Goal: Complete application form: Complete application form

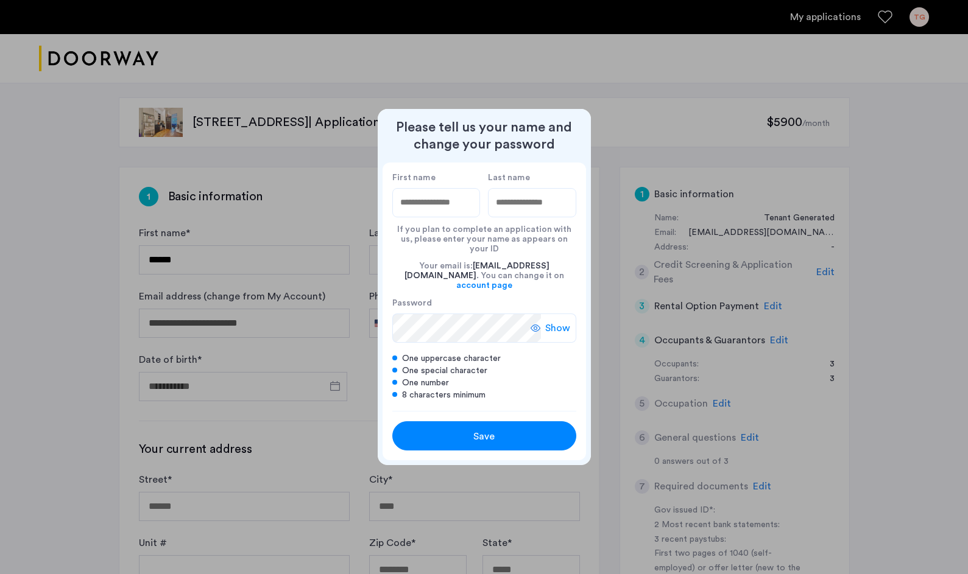
click at [470, 214] on input "First name" at bounding box center [436, 202] width 88 height 29
click at [463, 217] on input "First name" at bounding box center [436, 202] width 88 height 29
click at [437, 214] on input "First name" at bounding box center [436, 202] width 88 height 29
type input "*"
type input "*****"
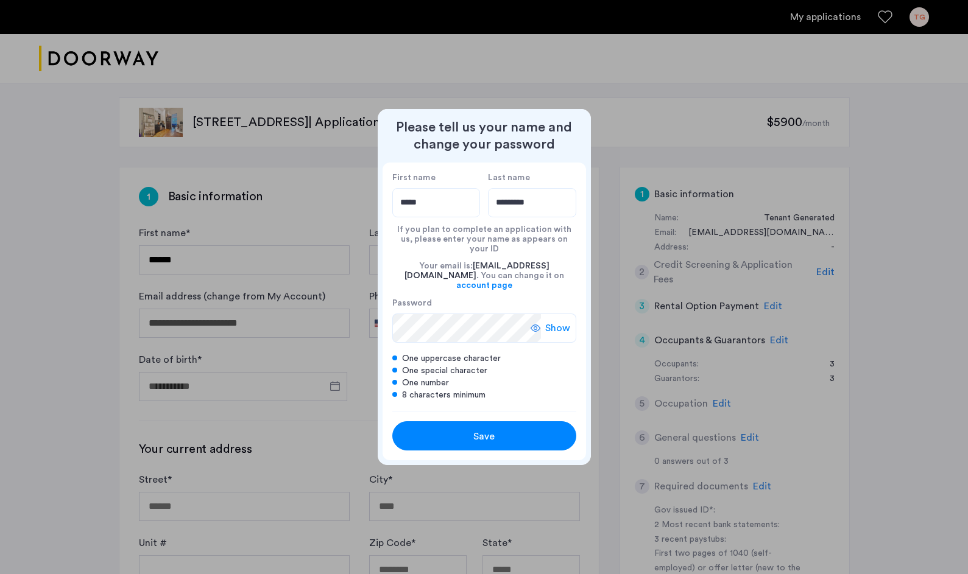
type input "*********"
click at [438, 298] on label "Password" at bounding box center [466, 303] width 149 height 11
click at [542, 322] on div "Show" at bounding box center [554, 328] width 46 height 29
click at [542, 323] on icon at bounding box center [540, 328] width 10 height 10
click at [498, 422] on button "Save" at bounding box center [484, 436] width 184 height 29
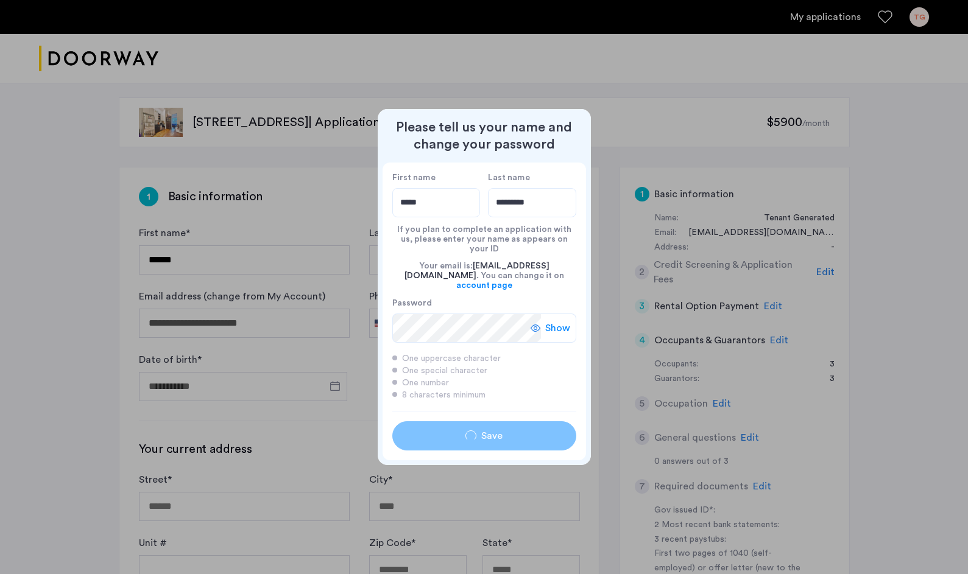
type input "*****"
type input "*********"
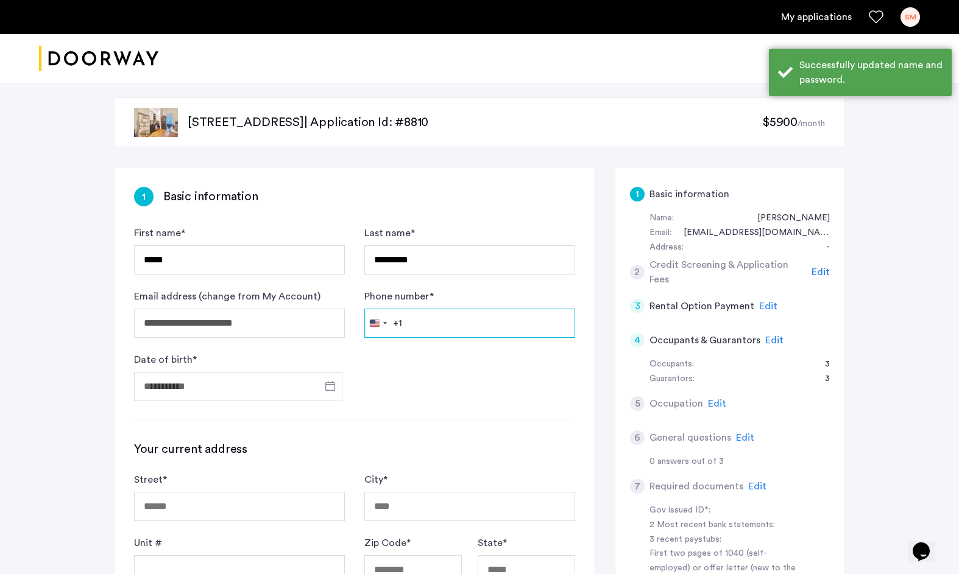
click at [474, 322] on input "Phone number *" at bounding box center [469, 323] width 211 height 29
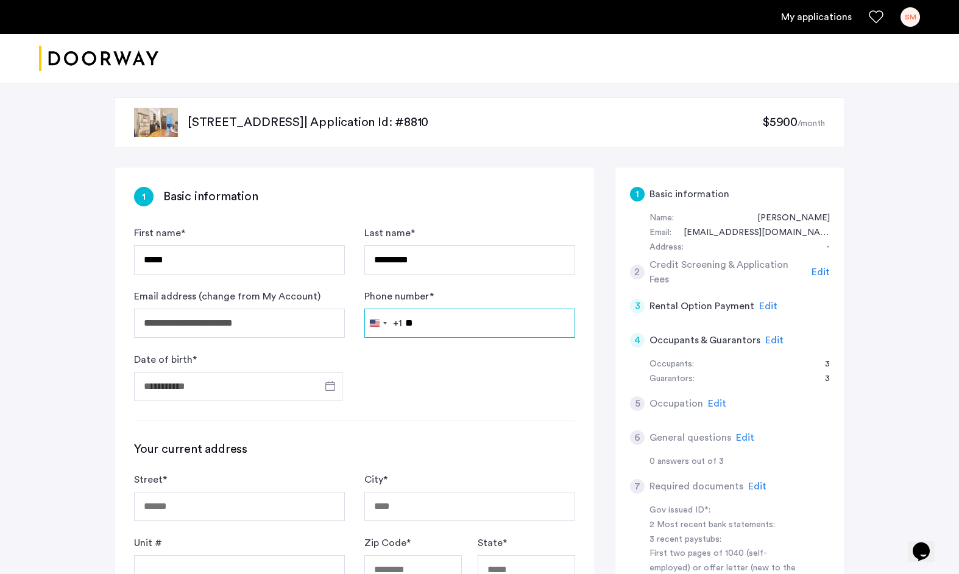
type input "*"
type input "**********"
click at [325, 386] on span "Open calendar" at bounding box center [330, 386] width 29 height 29
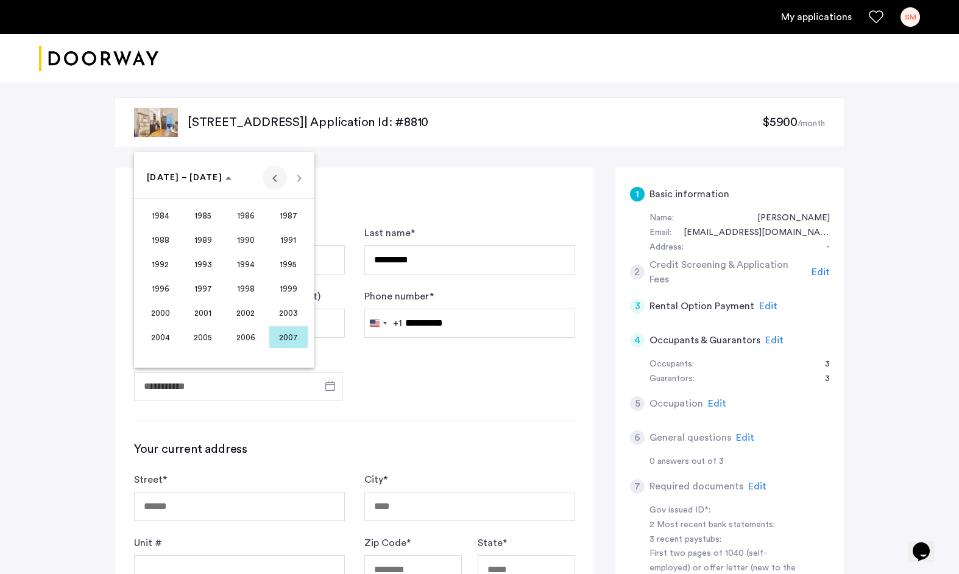
click at [269, 180] on span "Previous 24 years" at bounding box center [275, 178] width 24 height 24
click at [164, 244] on span "1964" at bounding box center [160, 240] width 38 height 22
click at [199, 264] on span "JUN" at bounding box center [203, 264] width 38 height 22
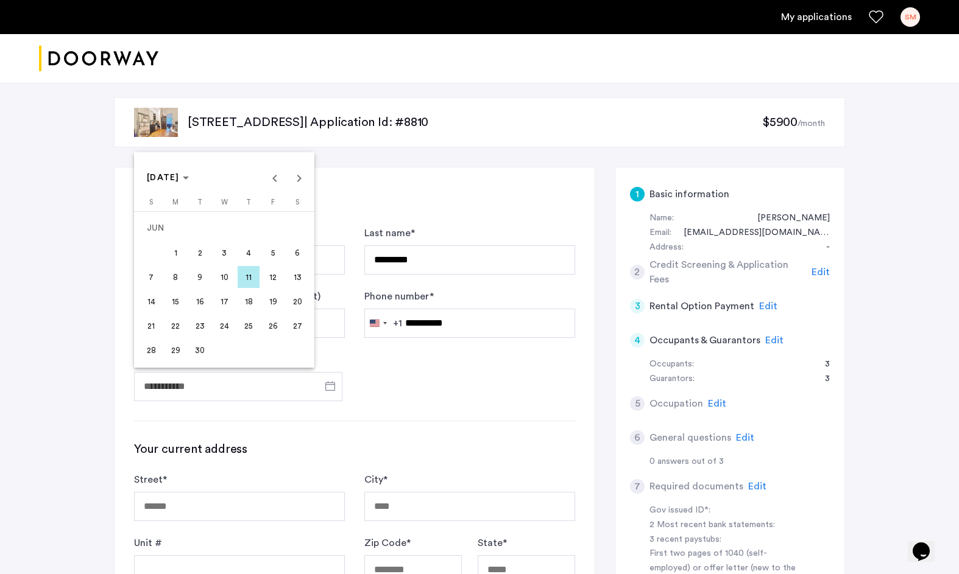
click at [198, 305] on span "16" at bounding box center [200, 302] width 22 height 22
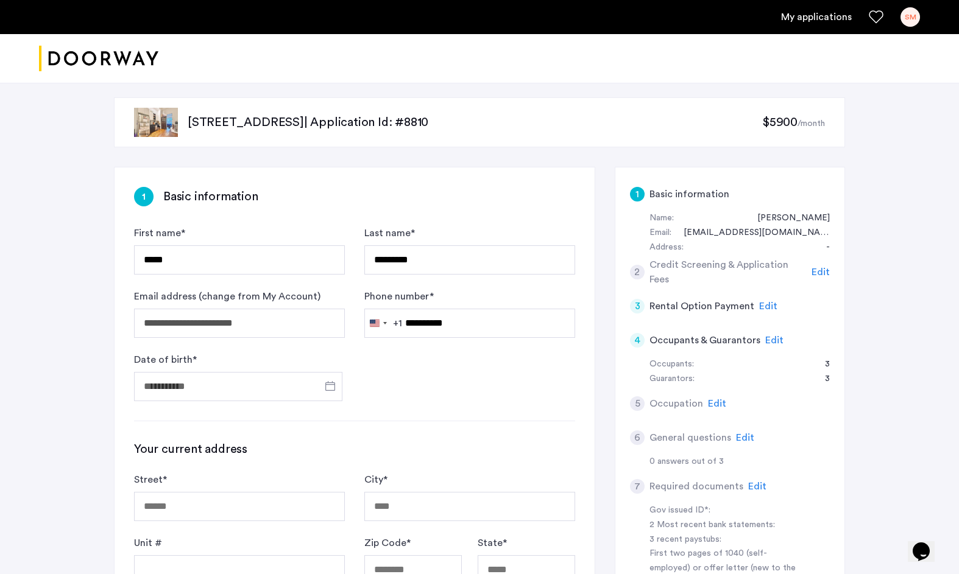
type input "**********"
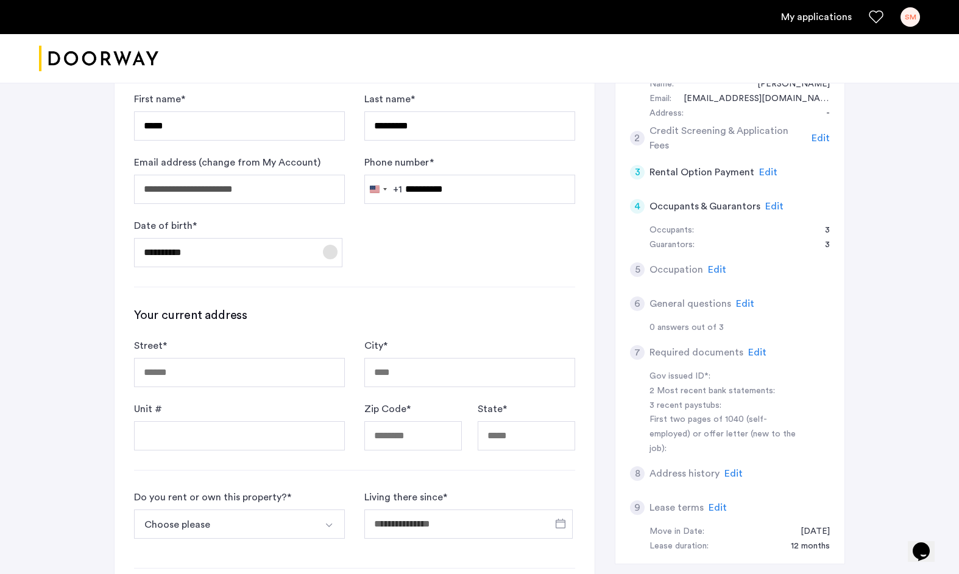
scroll to position [154, 0]
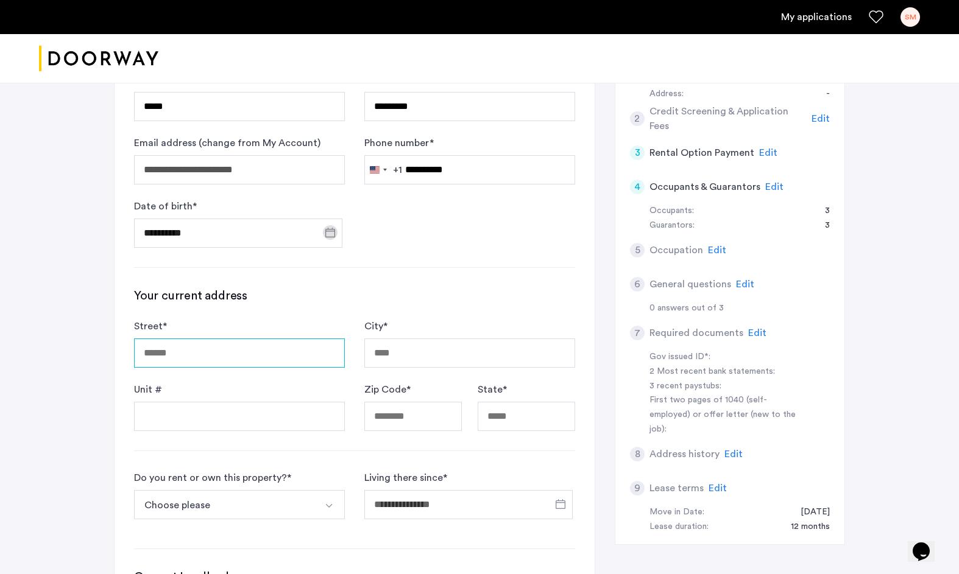
click at [239, 359] on input "Street *" at bounding box center [239, 353] width 211 height 29
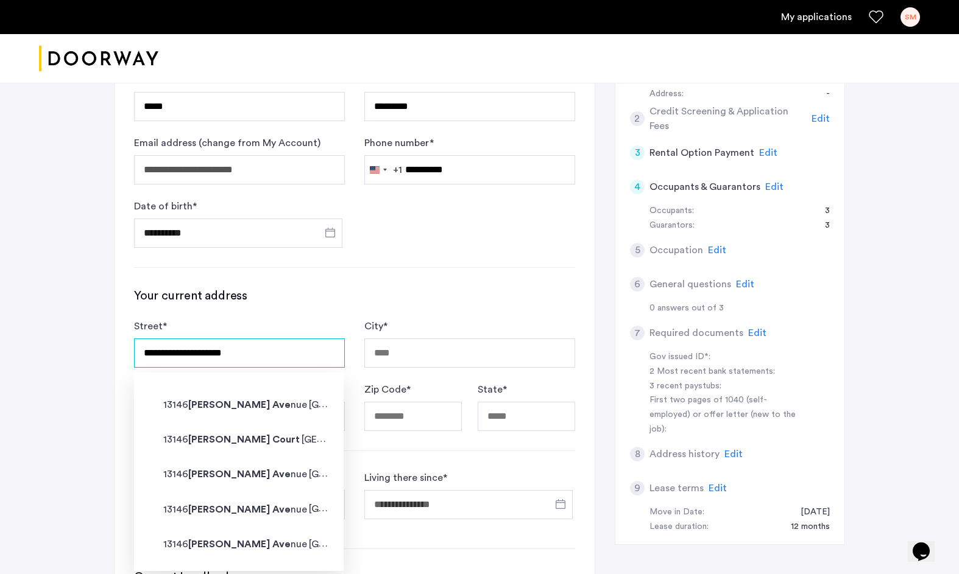
type input "**********"
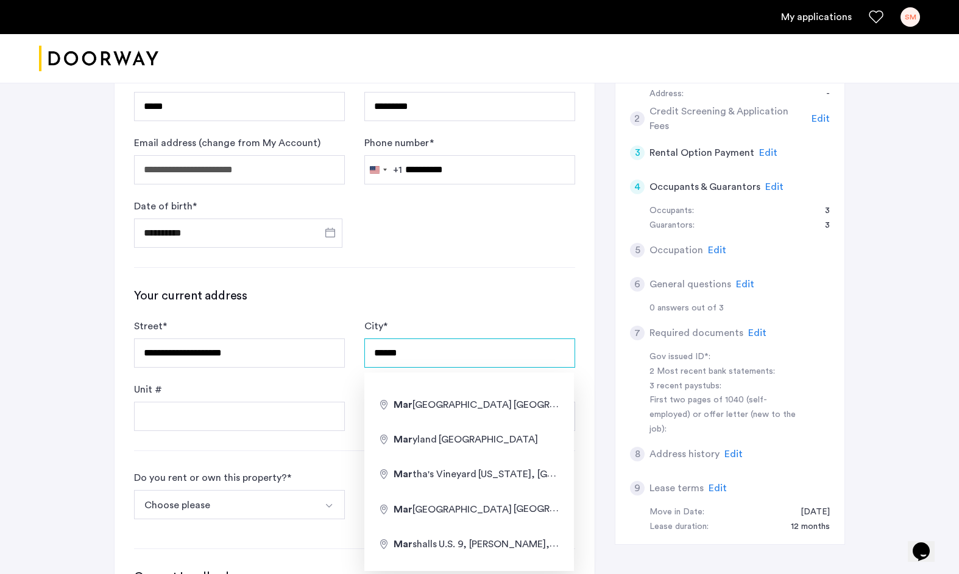
type input "******"
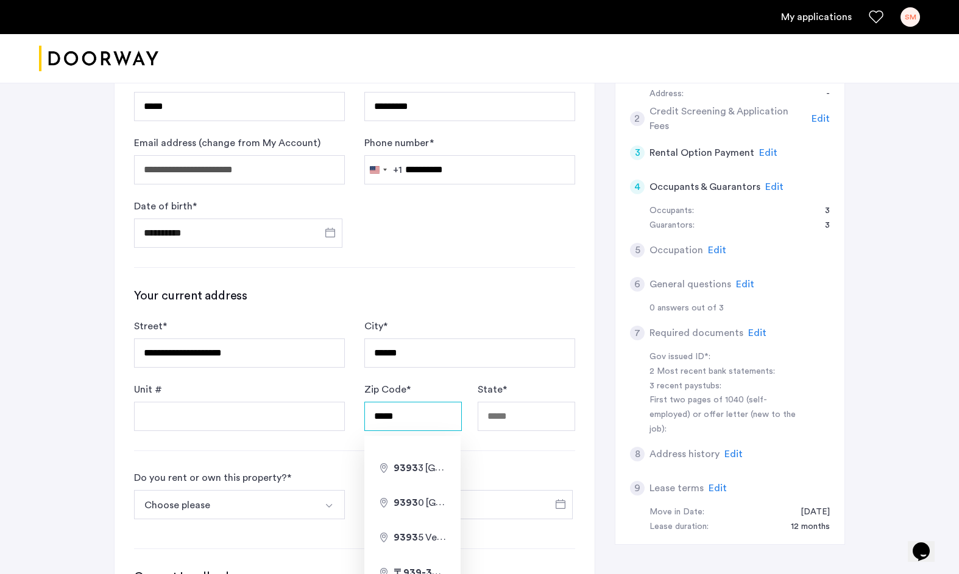
type input "*****"
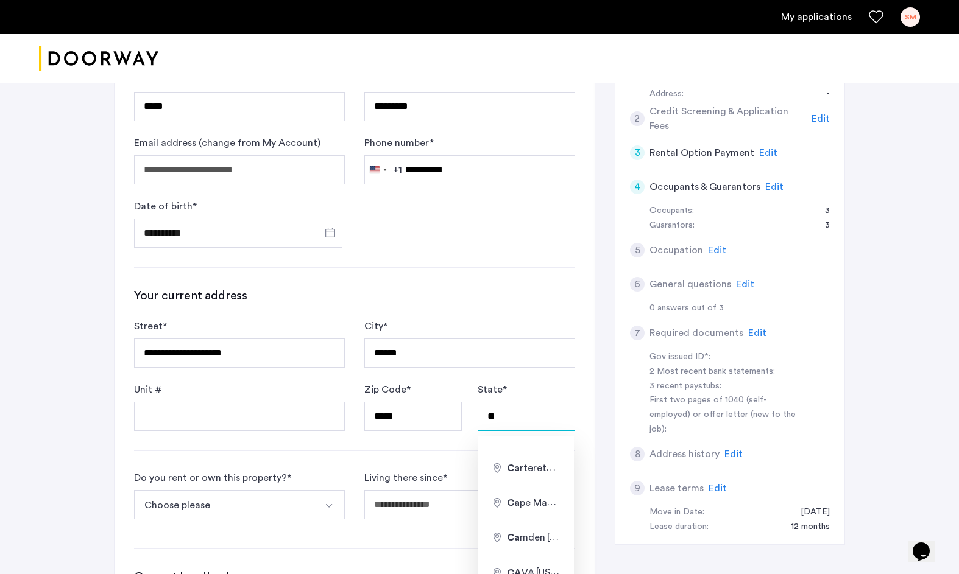
type input "**"
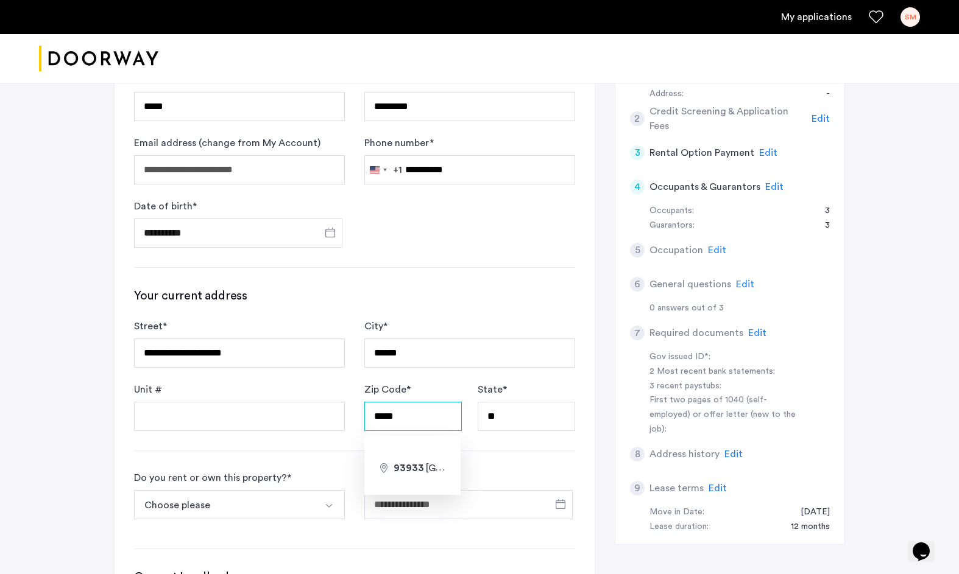
click at [367, 416] on input "*****" at bounding box center [412, 416] width 97 height 29
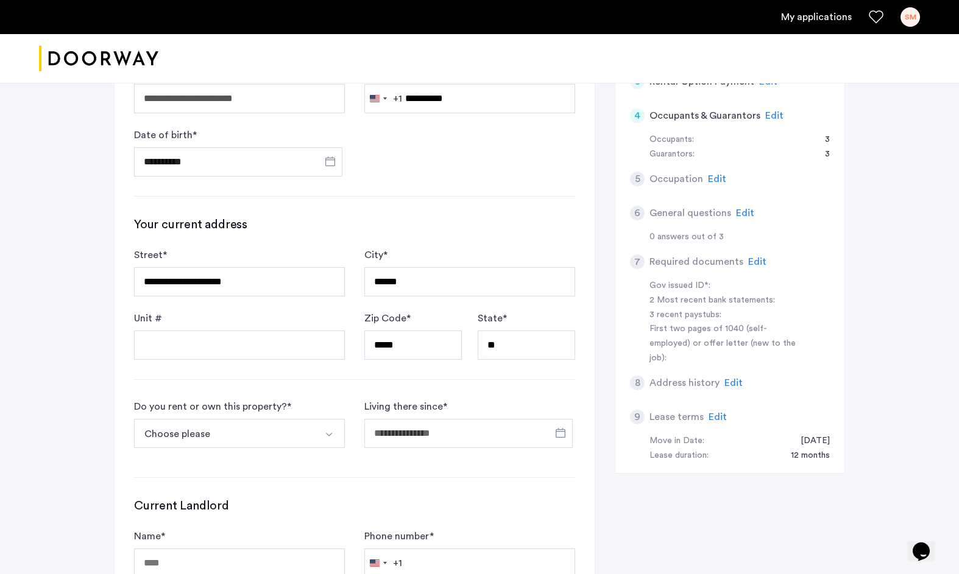
click at [331, 435] on img "Select option" at bounding box center [329, 435] width 10 height 10
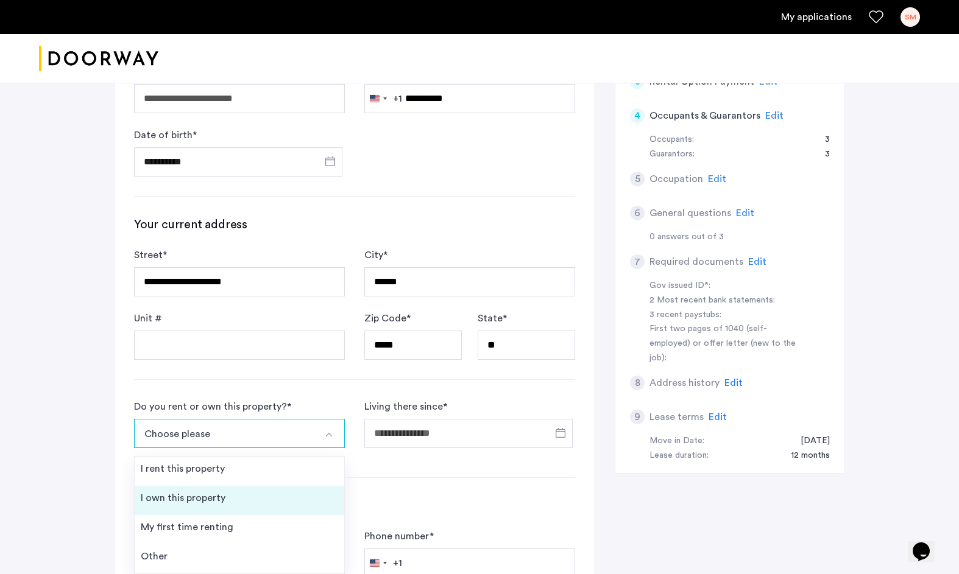
click at [294, 492] on li "I own this property" at bounding box center [240, 500] width 210 height 29
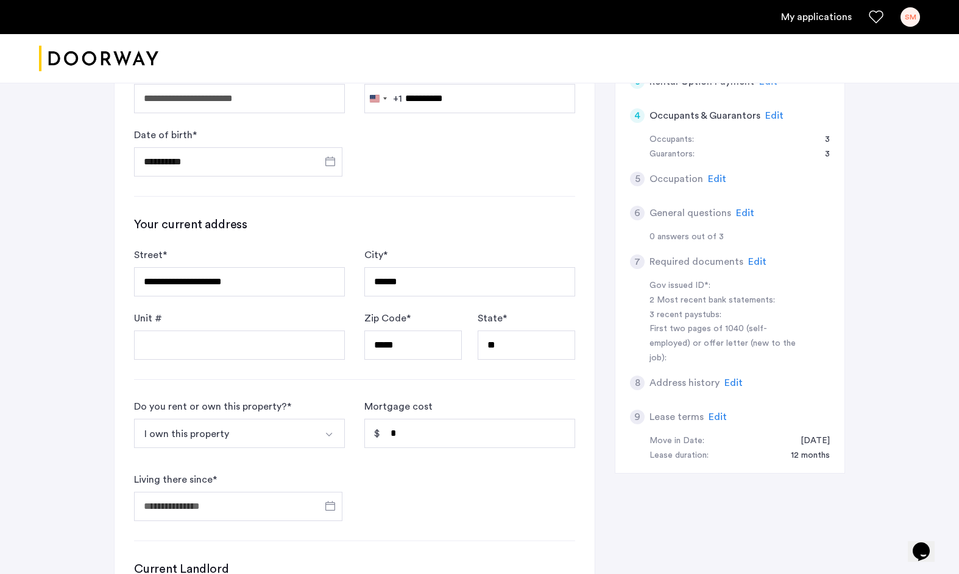
scroll to position [282, 0]
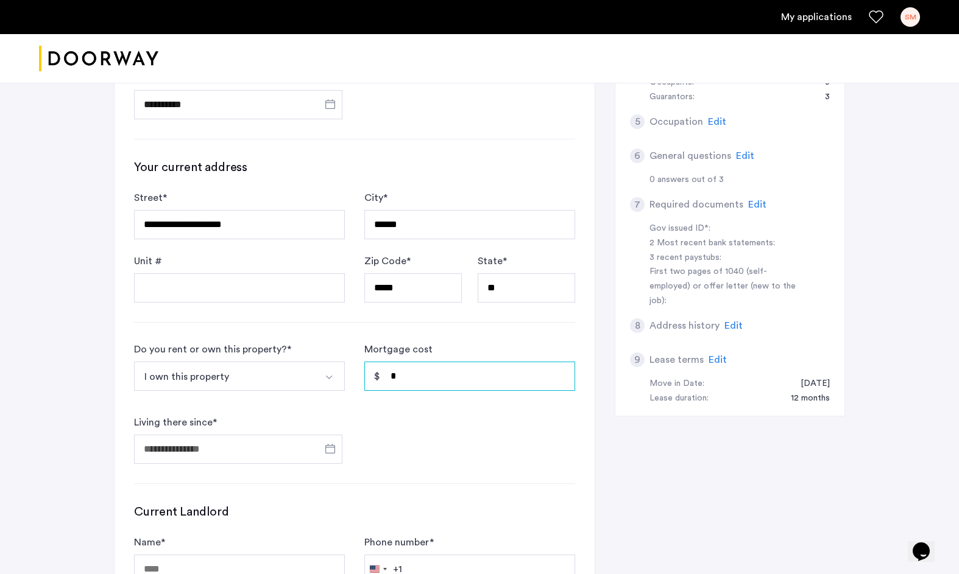
click at [401, 380] on input "*" at bounding box center [469, 376] width 211 height 29
type input "*"
type input "********"
click at [330, 451] on span "Open calendar" at bounding box center [330, 448] width 29 height 29
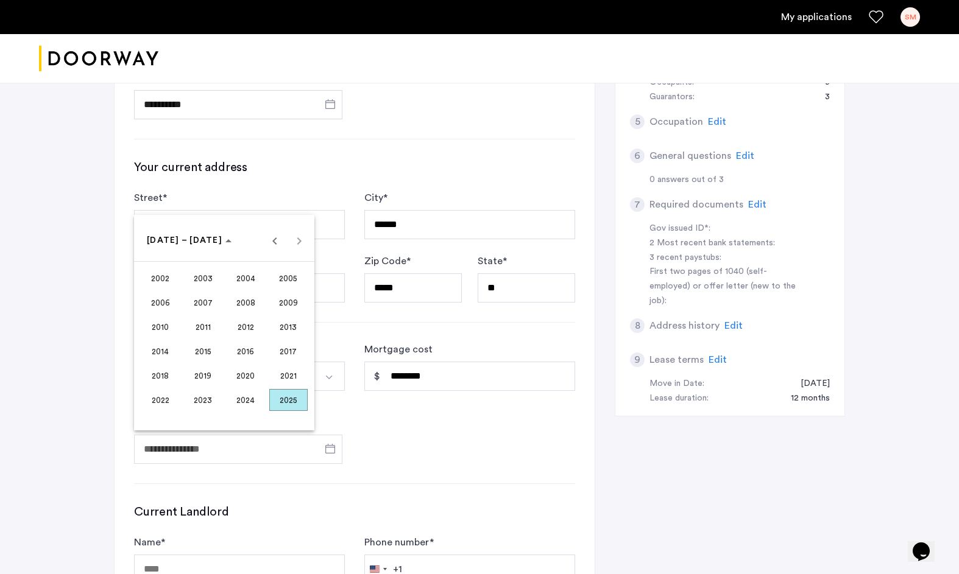
click at [164, 398] on span "2022" at bounding box center [160, 400] width 38 height 22
click at [292, 301] on span "APR" at bounding box center [288, 303] width 38 height 22
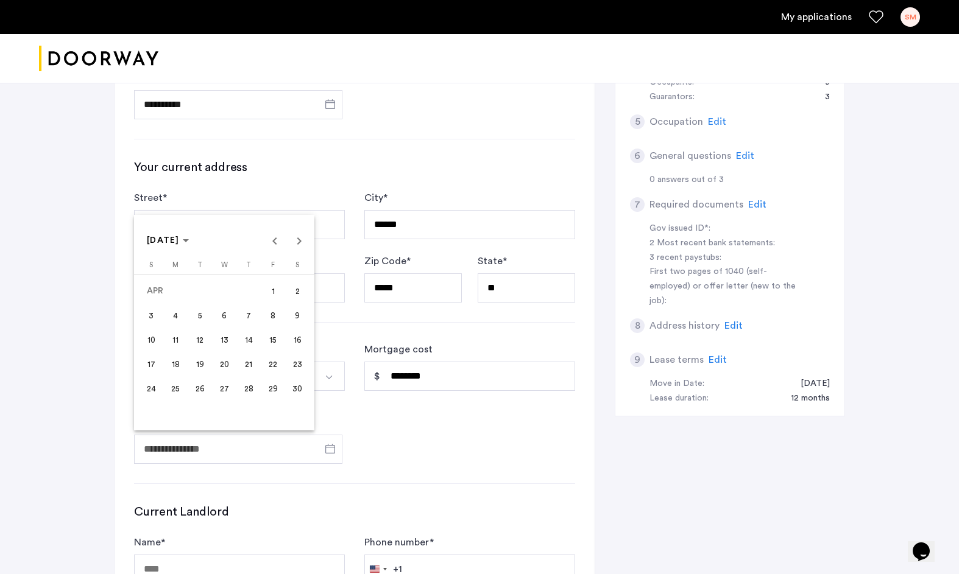
click at [225, 364] on span "20" at bounding box center [224, 364] width 22 height 22
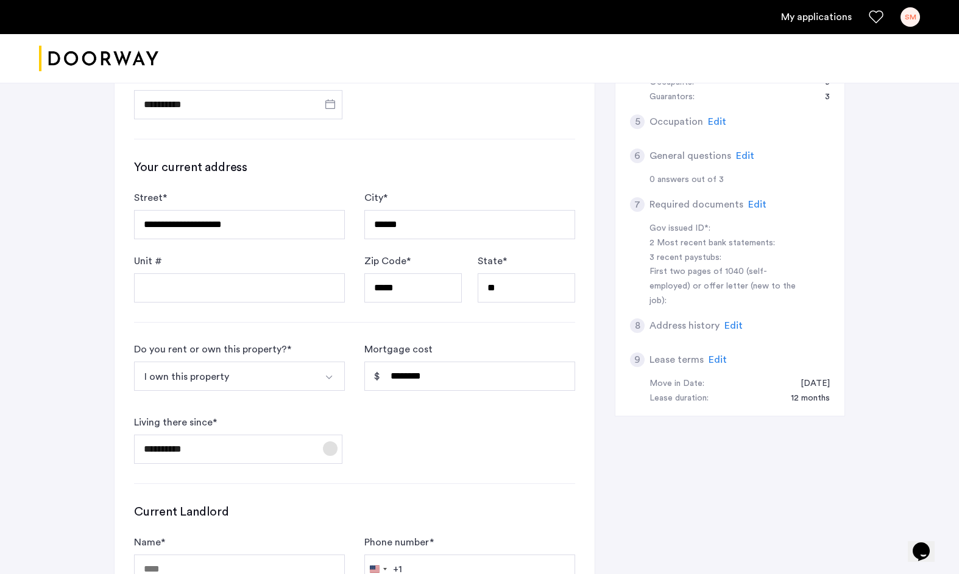
scroll to position [323, 0]
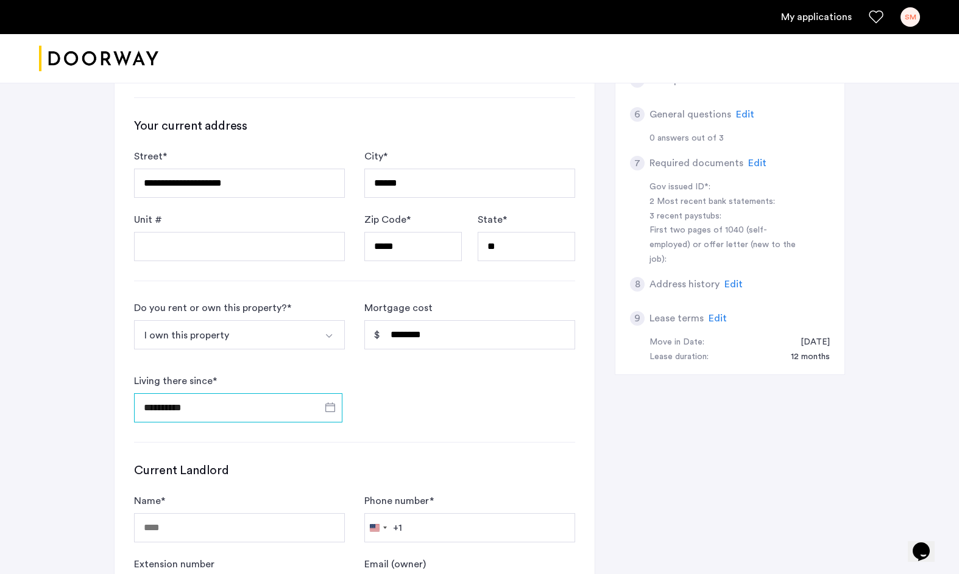
click at [308, 406] on input "**********" at bounding box center [238, 408] width 208 height 29
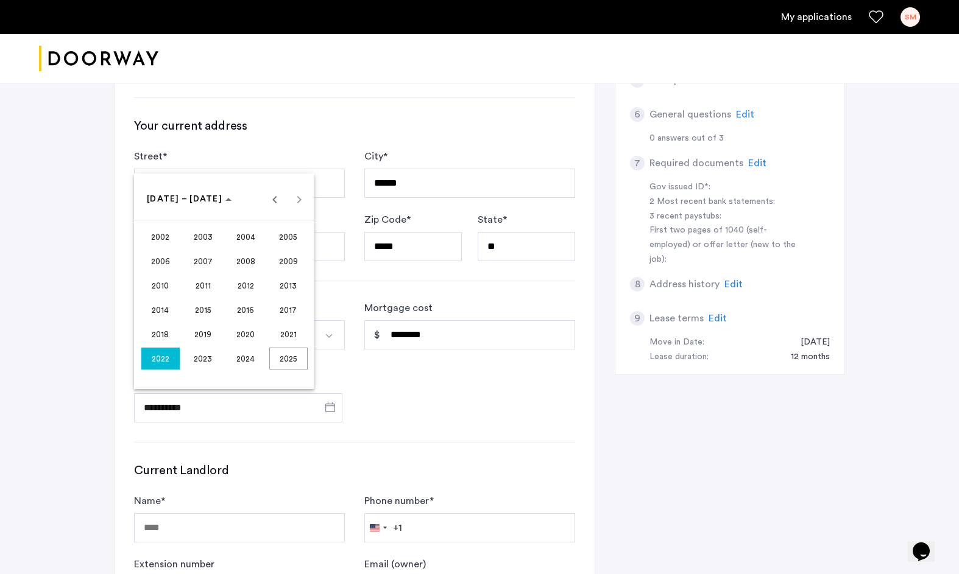
click at [300, 400] on div at bounding box center [479, 287] width 959 height 574
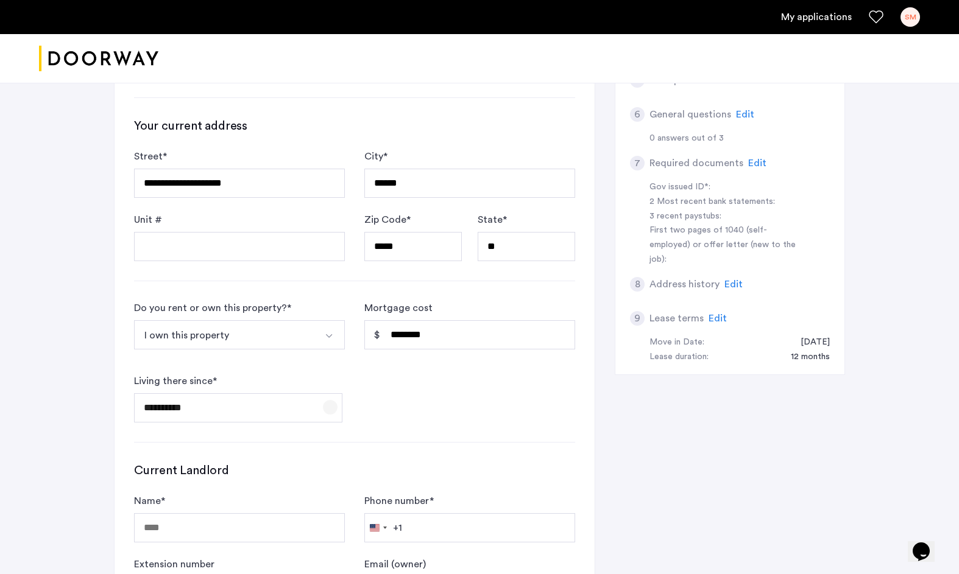
click at [329, 408] on span "Open calendar" at bounding box center [330, 407] width 29 height 29
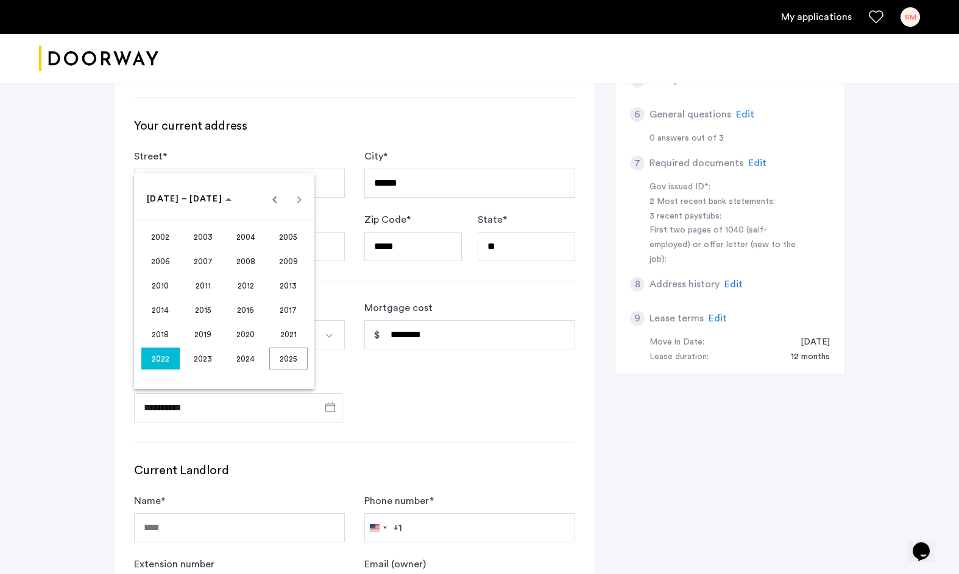
click at [168, 356] on span "2022" at bounding box center [160, 359] width 38 height 22
click at [168, 356] on mat-calendar "[DATE] to [DATE] [DATE] – [DATE] 2002 2003 2004 2005 2006 2007 2008 2009 2010 2…" at bounding box center [224, 282] width 180 height 216
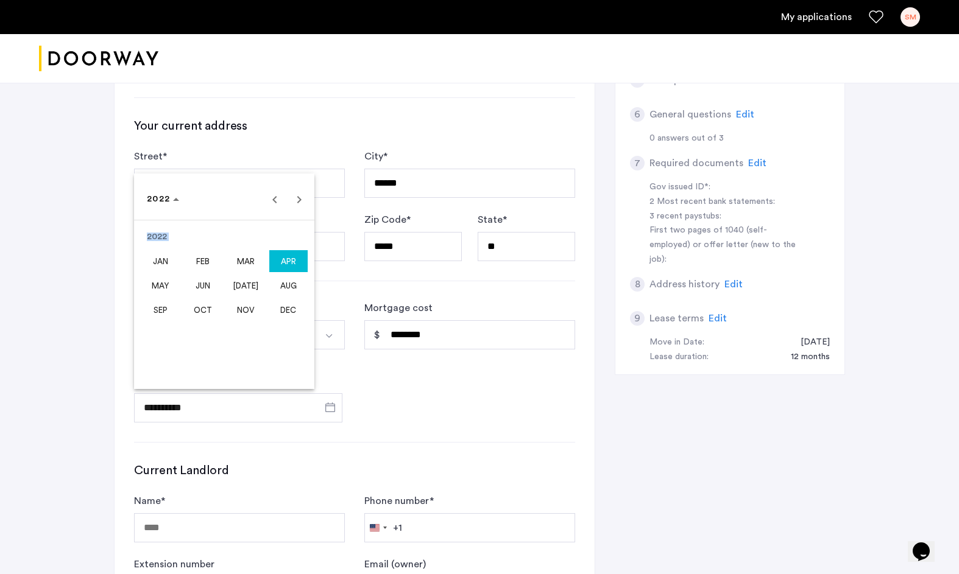
click at [278, 261] on span "APR" at bounding box center [288, 261] width 38 height 22
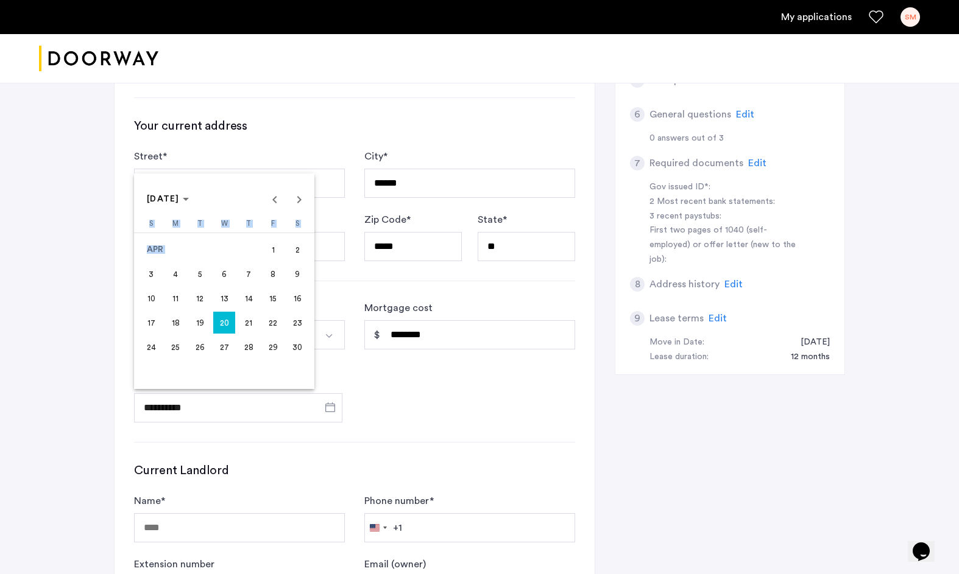
click at [278, 261] on button "1" at bounding box center [273, 250] width 24 height 24
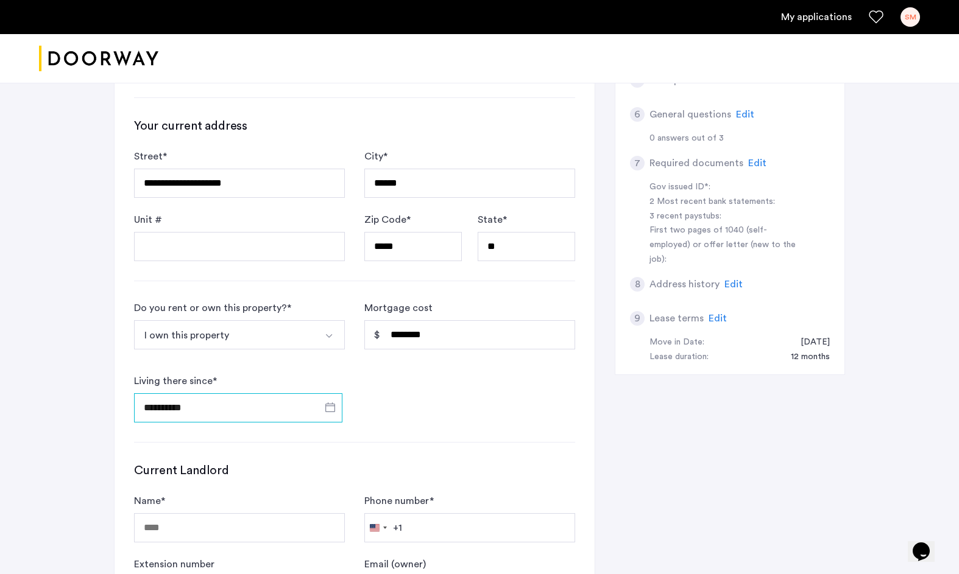
click at [180, 409] on input "**********" at bounding box center [238, 408] width 208 height 29
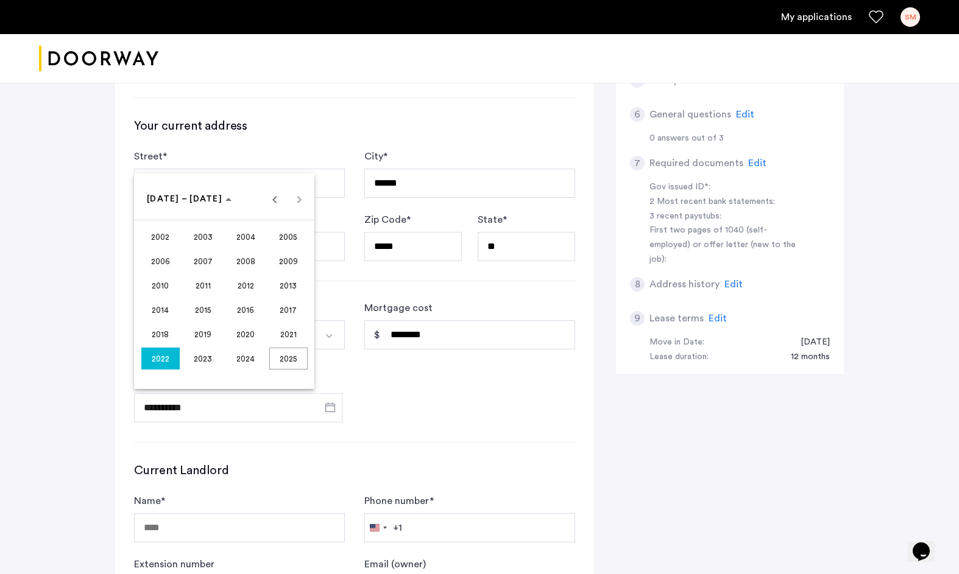
click at [157, 359] on span "2022" at bounding box center [160, 359] width 38 height 22
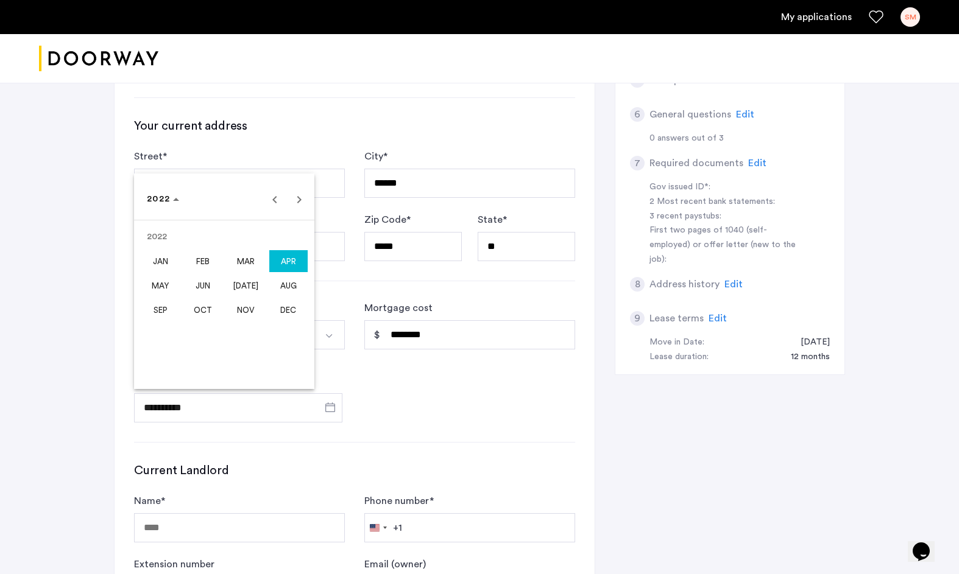
click at [281, 266] on span "APR" at bounding box center [288, 261] width 38 height 22
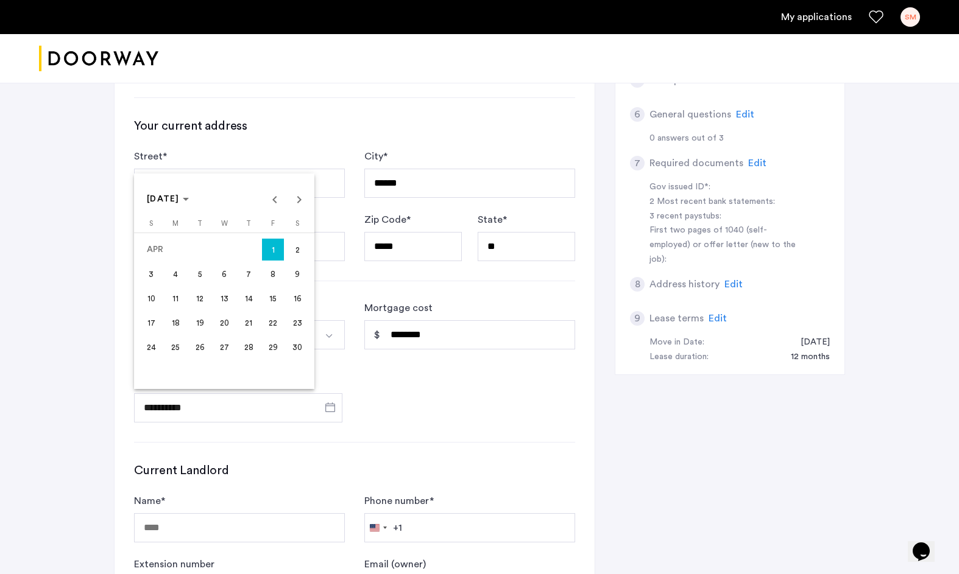
click at [177, 322] on span "18" at bounding box center [175, 323] width 22 height 22
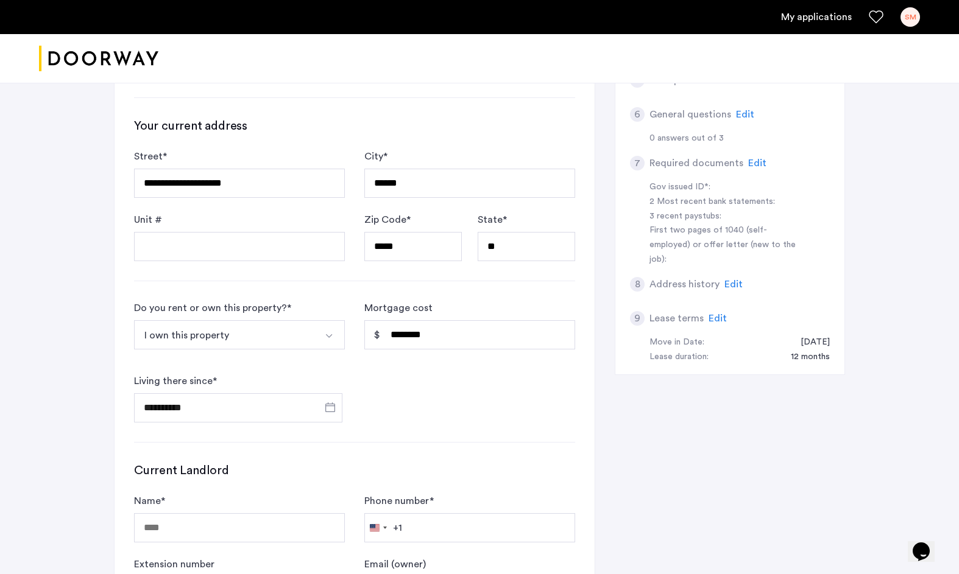
type input "**********"
click at [426, 401] on form "**********" at bounding box center [354, 362] width 441 height 122
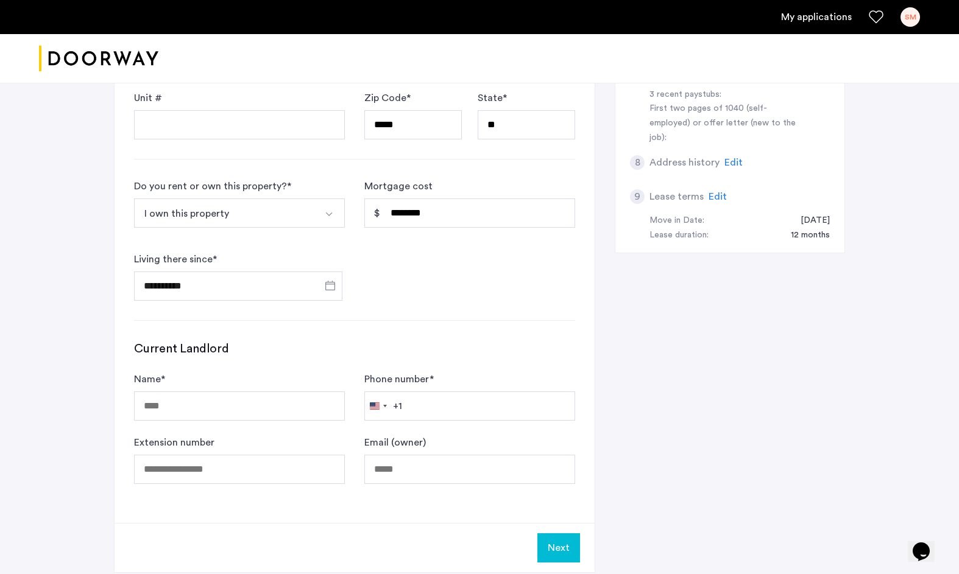
scroll to position [450, 0]
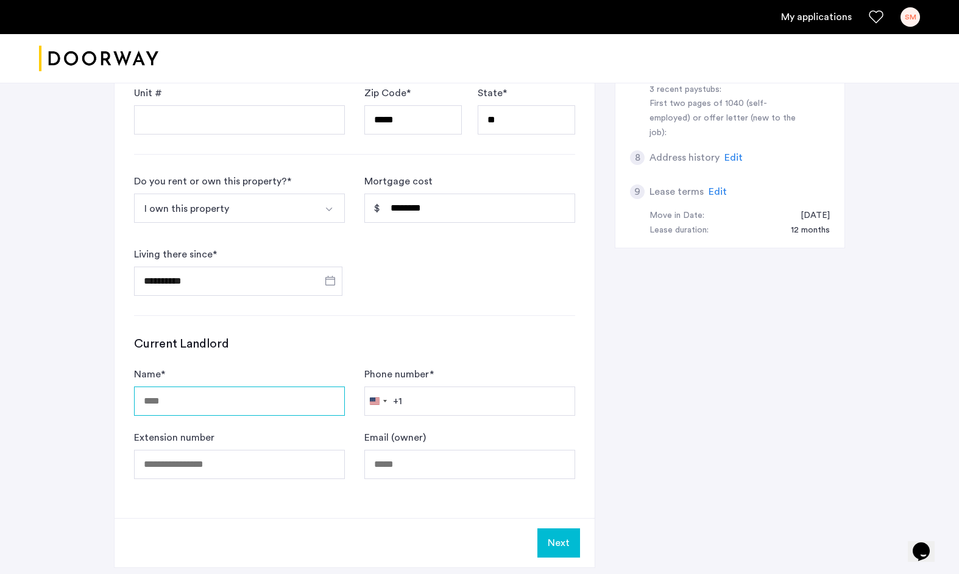
click at [280, 401] on input "Name *" at bounding box center [239, 401] width 211 height 29
click at [300, 381] on div "Name *" at bounding box center [239, 391] width 211 height 49
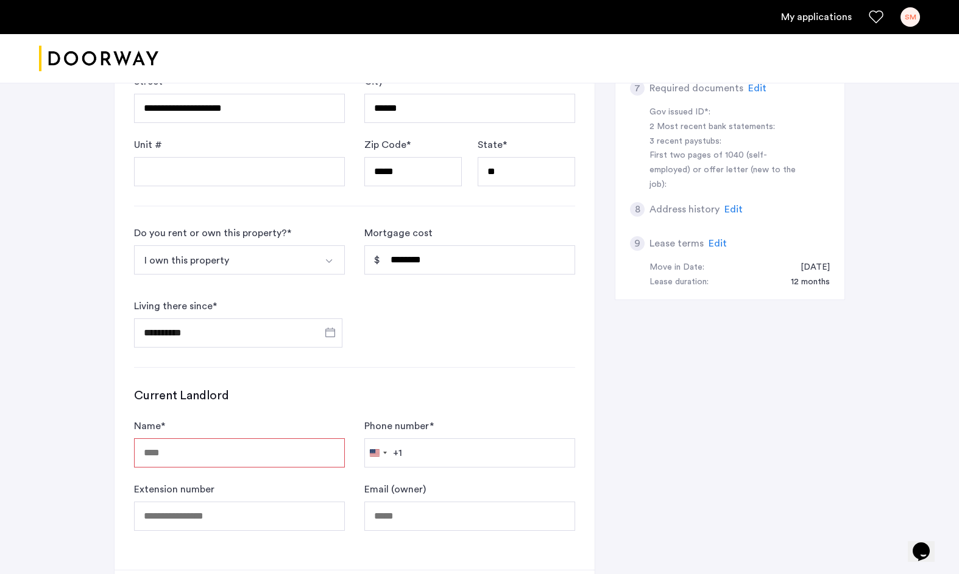
scroll to position [402, 0]
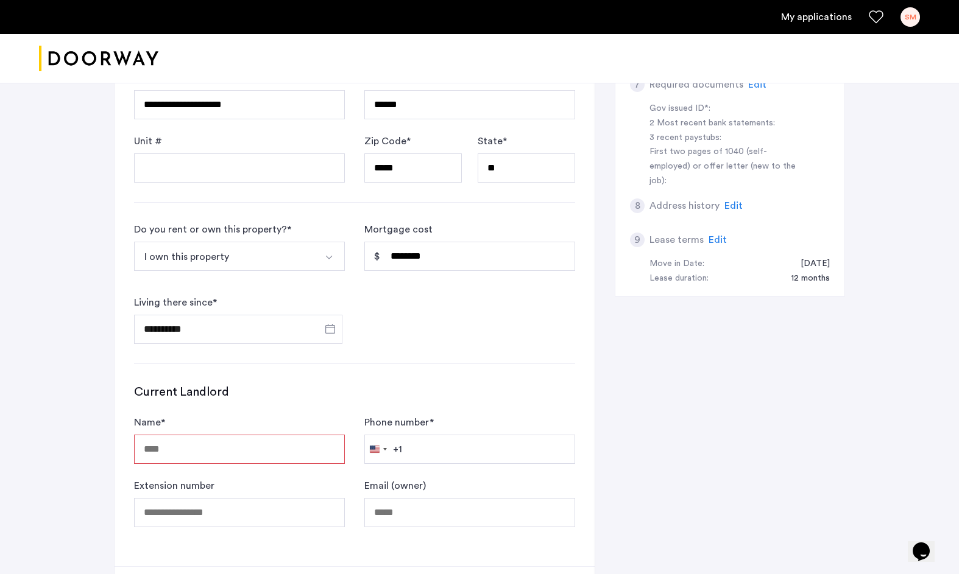
click at [309, 403] on div "Current Landlord Name * Phone number * [GEOGRAPHIC_DATA] +1 +1 244 results foun…" at bounding box center [354, 456] width 441 height 144
click at [252, 451] on input "Name *" at bounding box center [239, 449] width 211 height 29
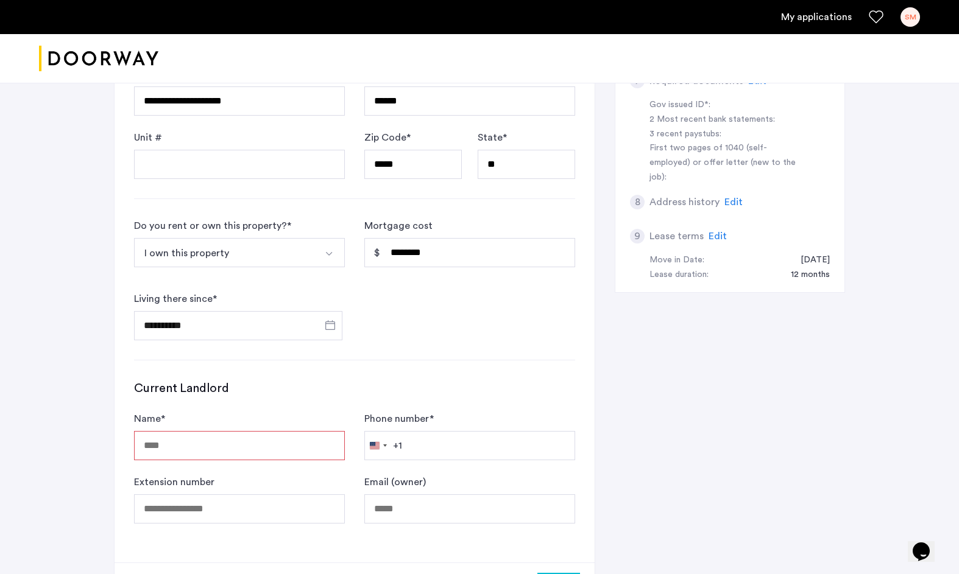
scroll to position [411, 0]
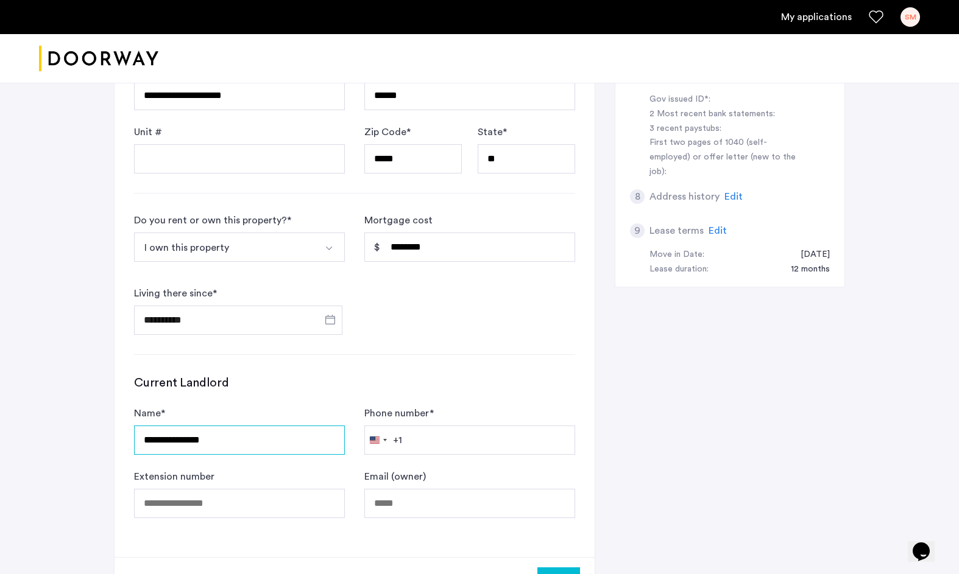
type input "**********"
click at [451, 443] on input "Phone number *" at bounding box center [469, 440] width 211 height 29
click at [392, 516] on input "Email (owner)" at bounding box center [469, 503] width 211 height 29
type input "**********"
click at [419, 440] on input "Phone number *" at bounding box center [469, 440] width 211 height 29
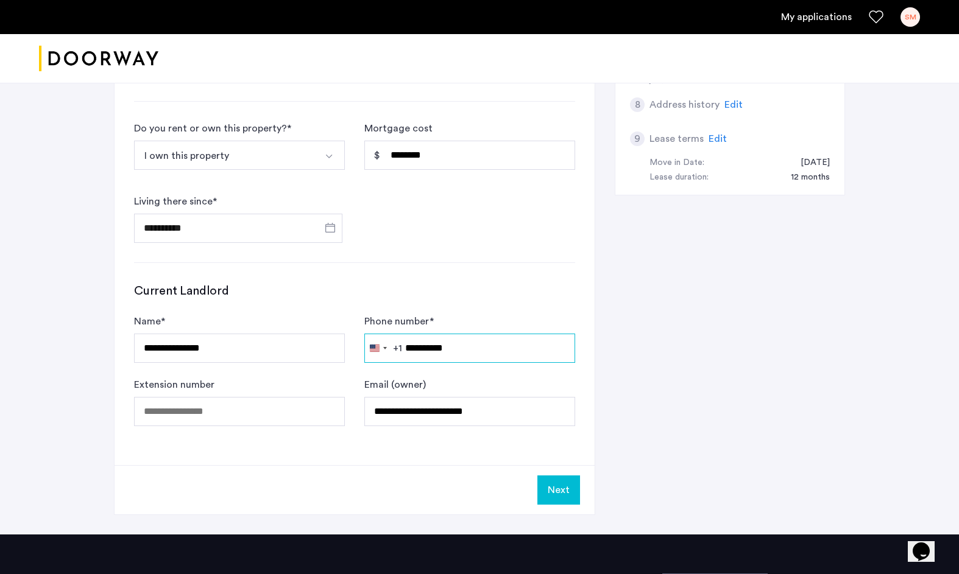
scroll to position [509, 0]
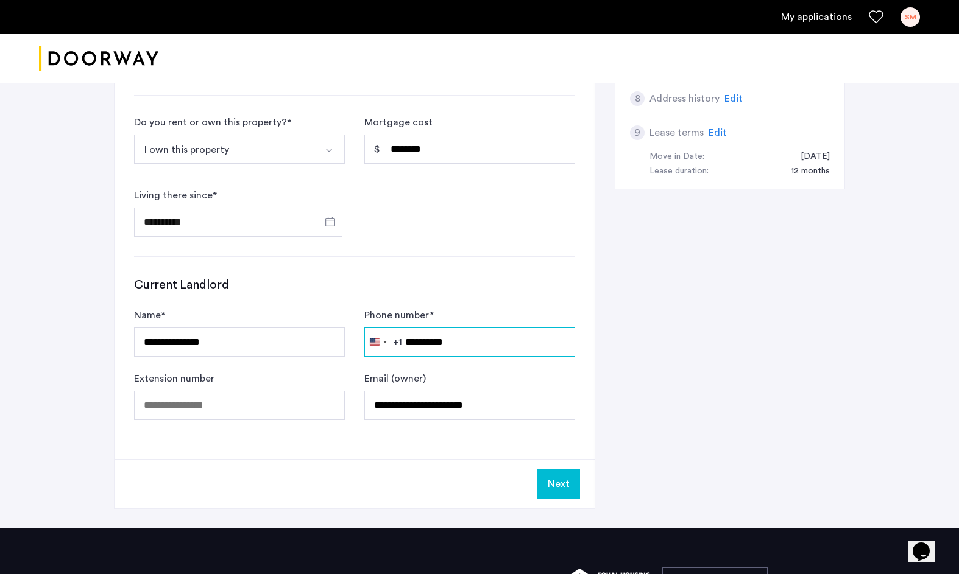
type input "**********"
click at [562, 475] on button "Next" at bounding box center [558, 484] width 43 height 29
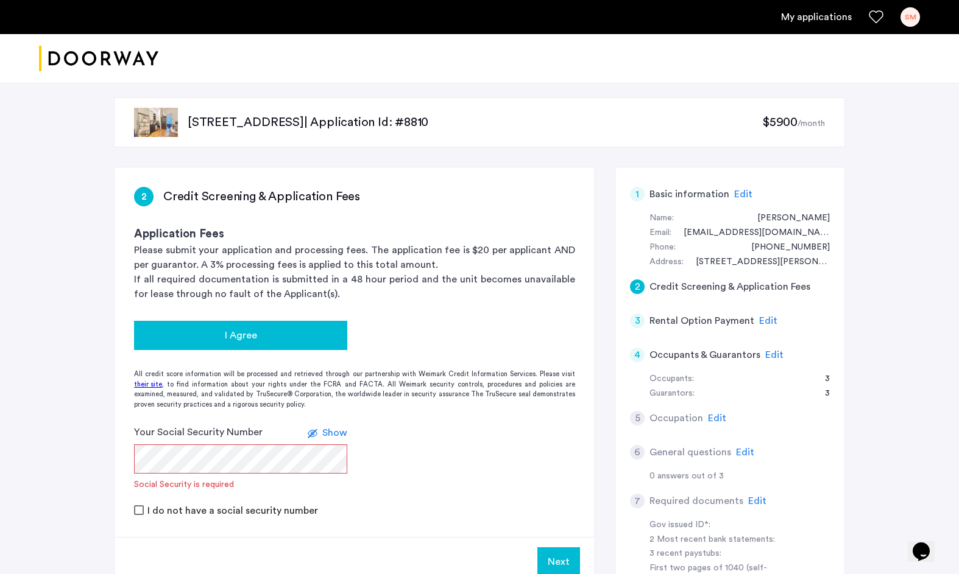
click at [293, 331] on div "I Agree" at bounding box center [241, 335] width 194 height 15
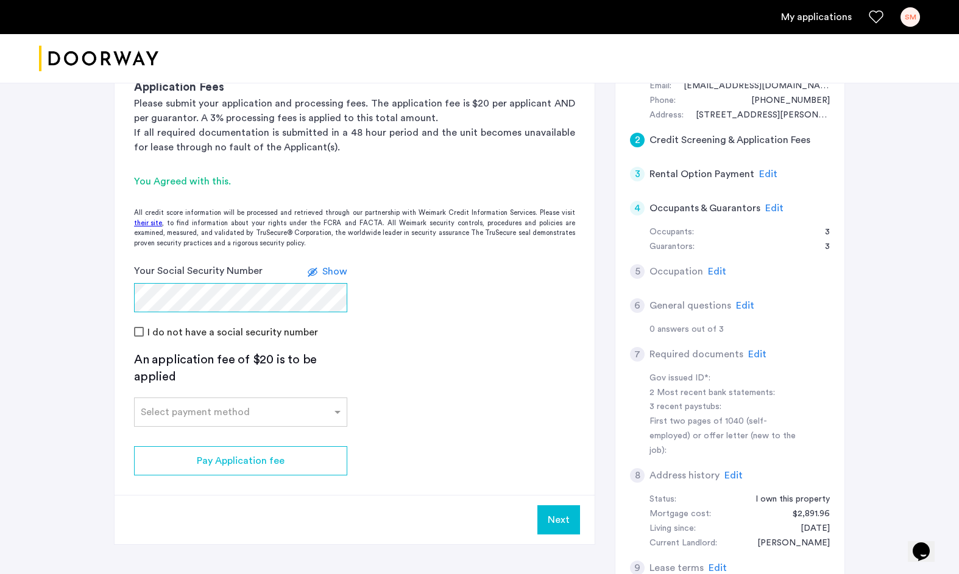
scroll to position [149, 0]
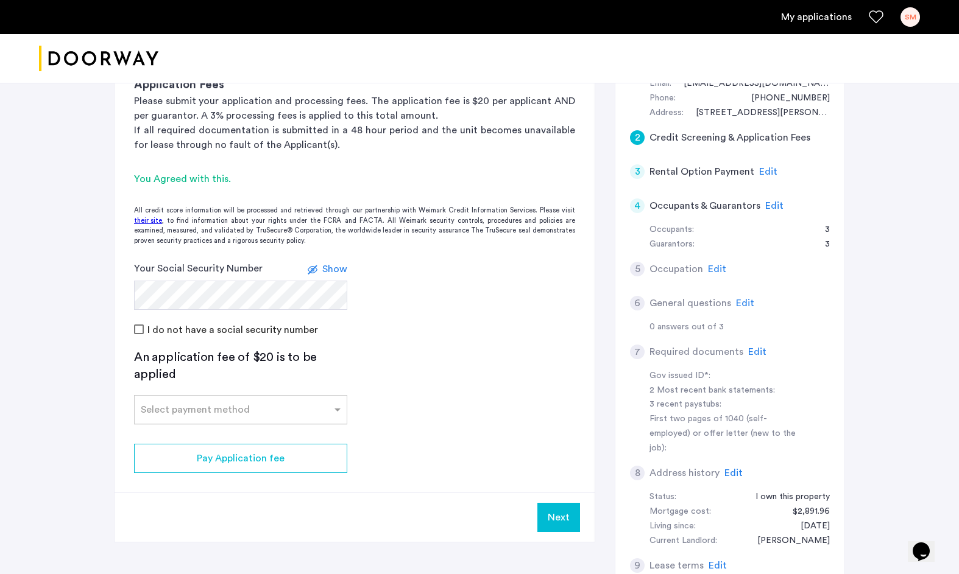
click at [318, 422] on div "Select payment method" at bounding box center [240, 409] width 213 height 29
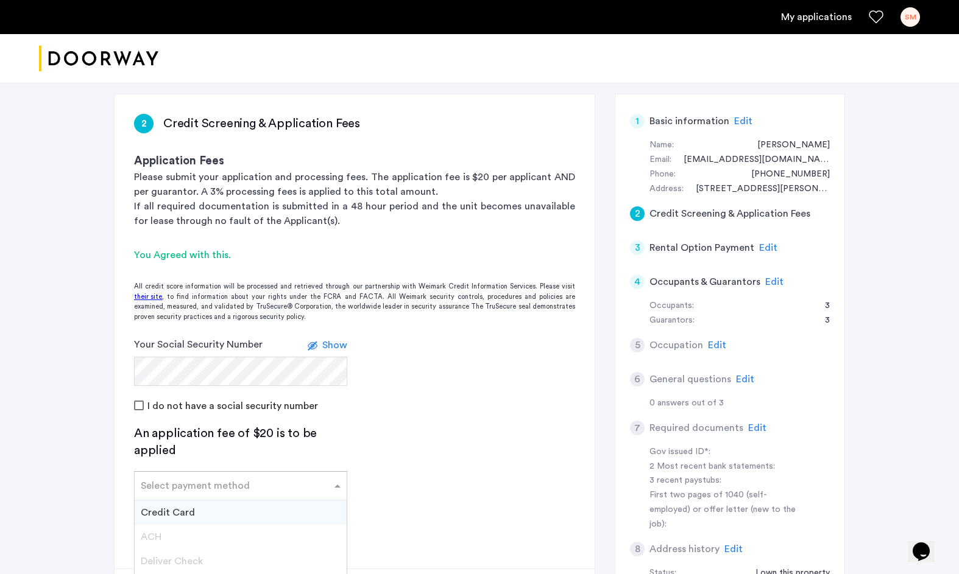
scroll to position [76, 0]
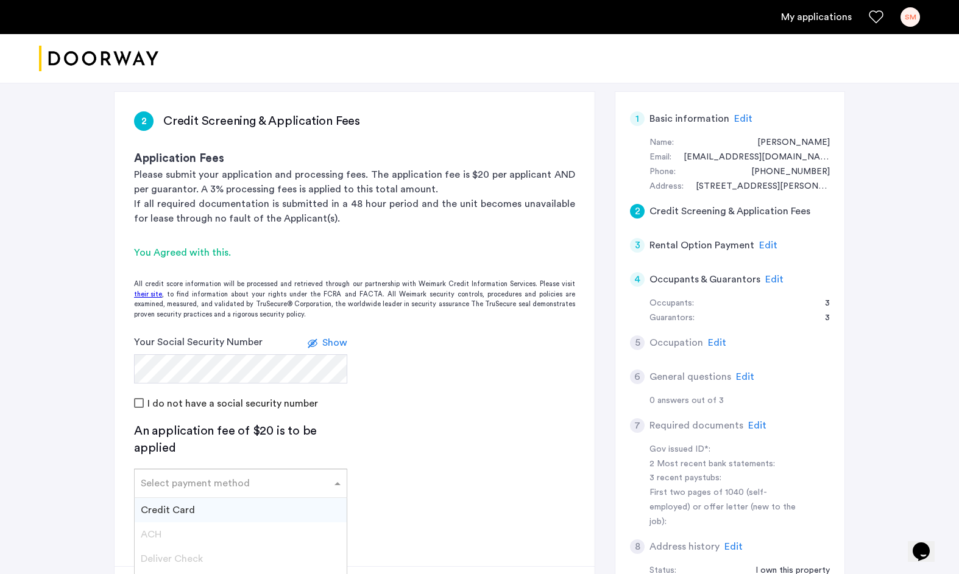
click at [258, 505] on div "Credit Card" at bounding box center [241, 510] width 212 height 24
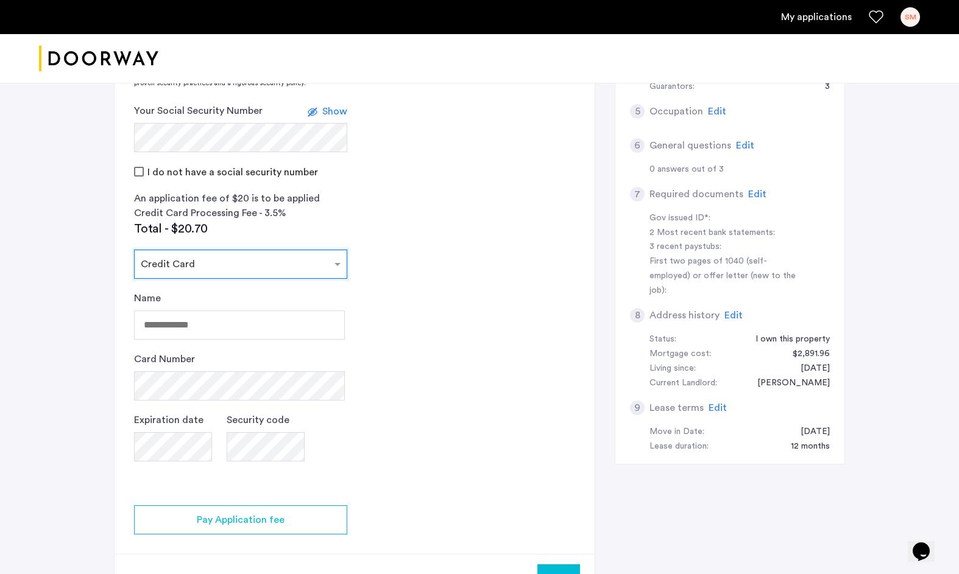
scroll to position [337, 0]
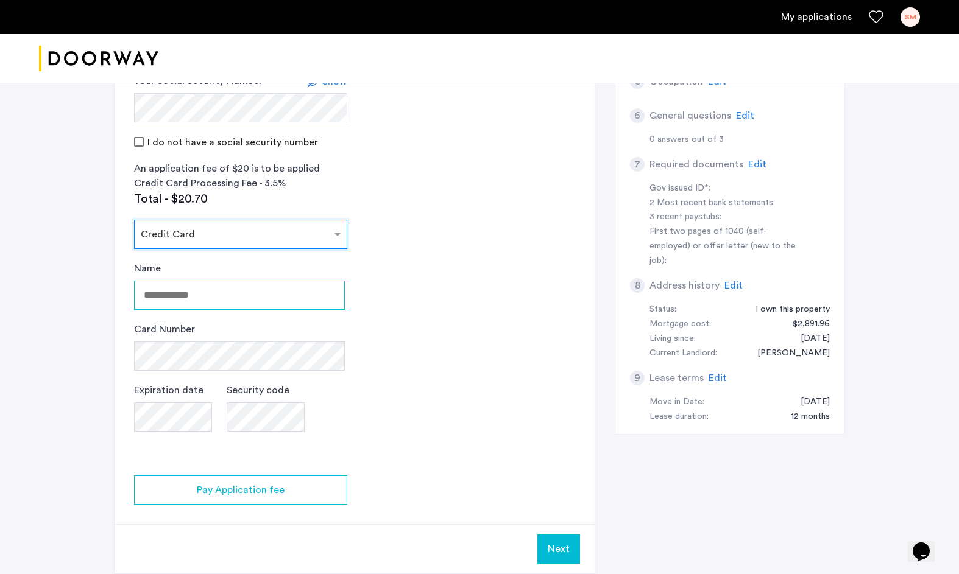
click at [238, 296] on input "Name" at bounding box center [239, 295] width 211 height 29
type input "**********"
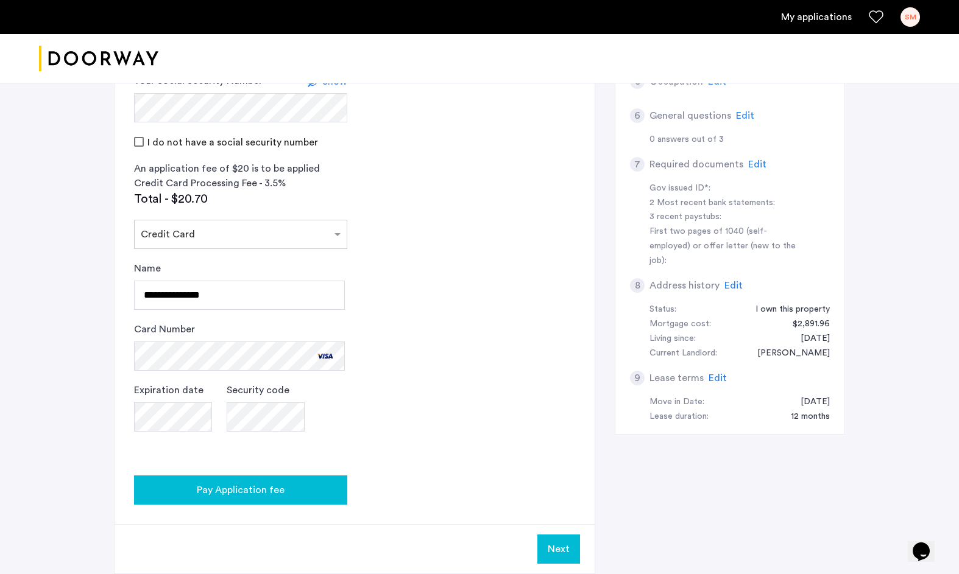
click at [297, 490] on div "Pay Application fee" at bounding box center [241, 490] width 194 height 15
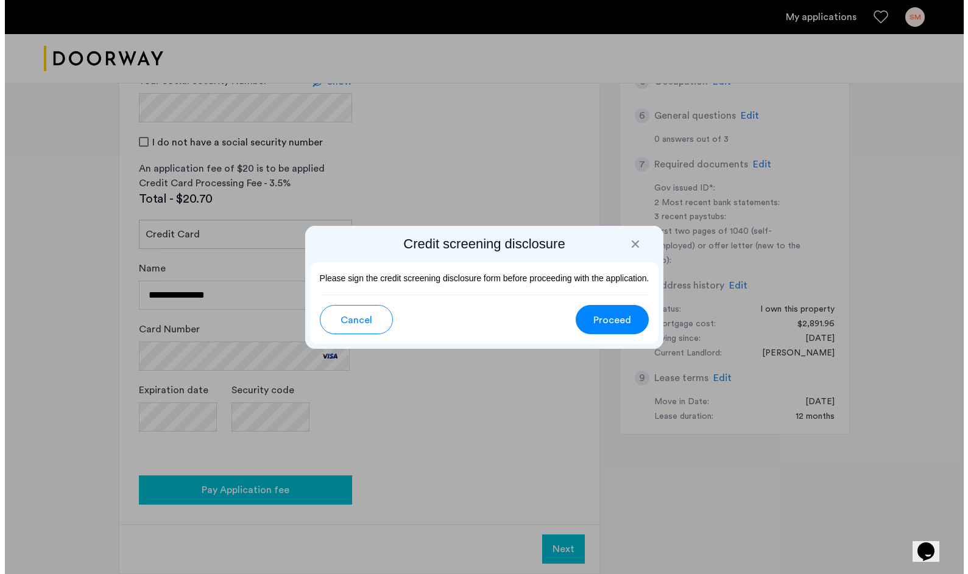
scroll to position [0, 0]
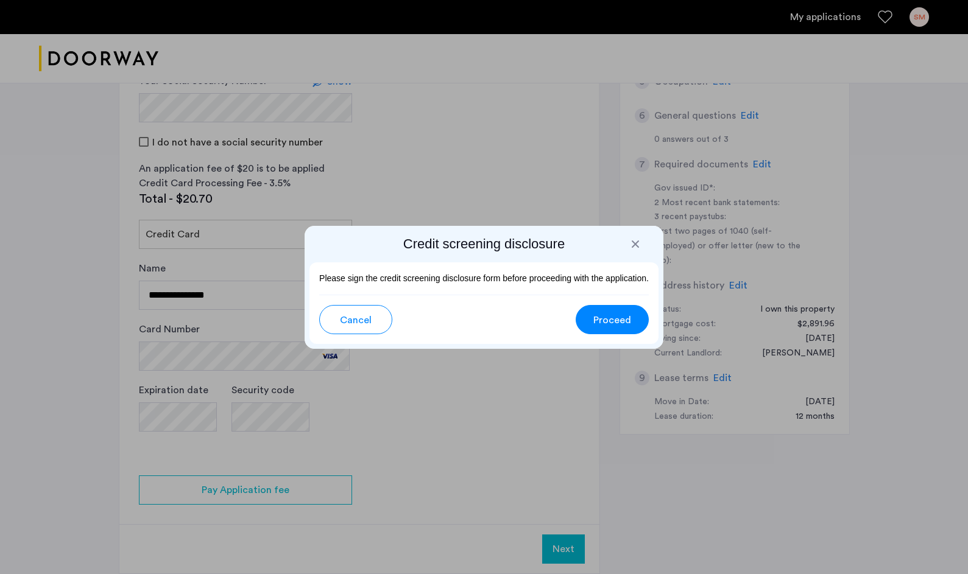
click at [601, 320] on span "Proceed" at bounding box center [612, 320] width 38 height 15
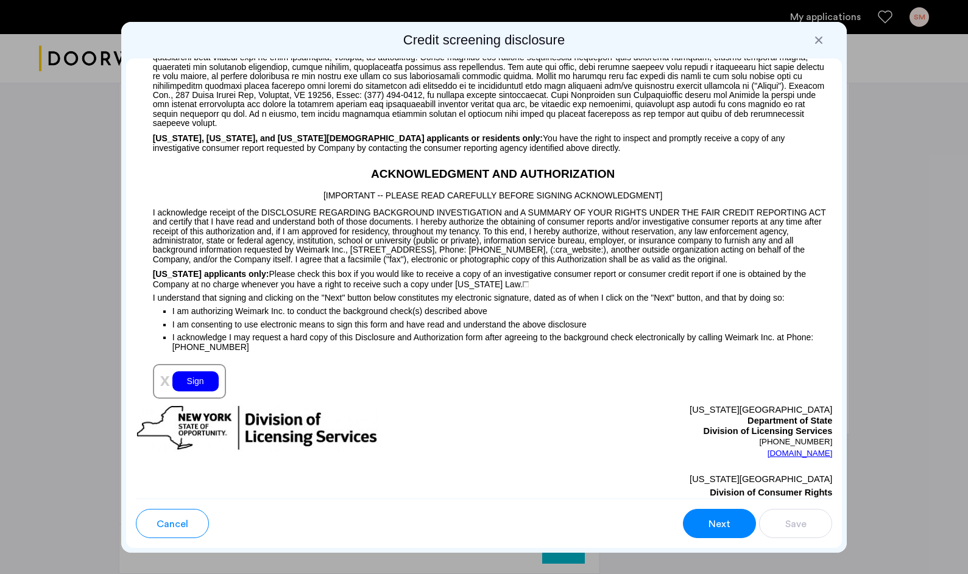
scroll to position [1135, 0]
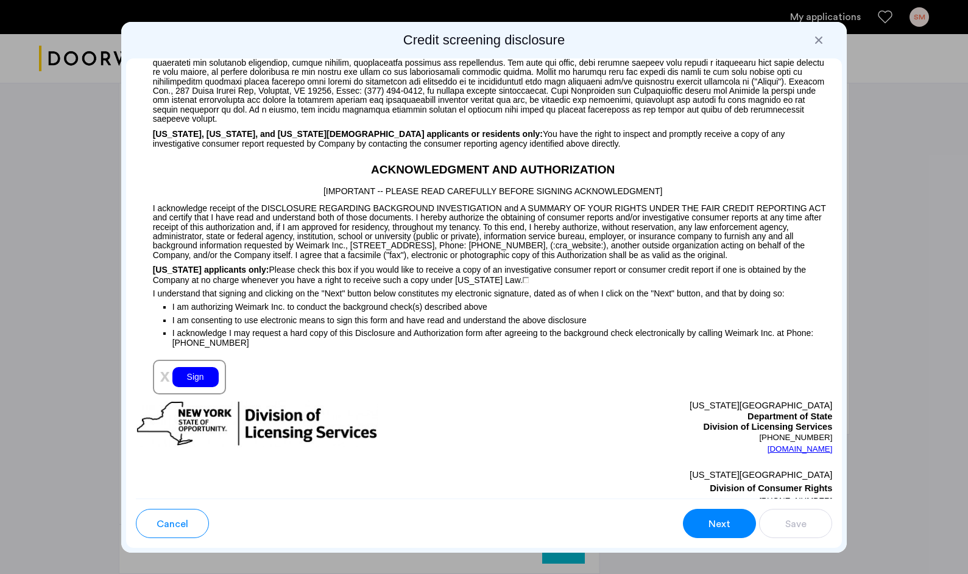
click at [191, 387] on div "Sign" at bounding box center [195, 377] width 46 height 20
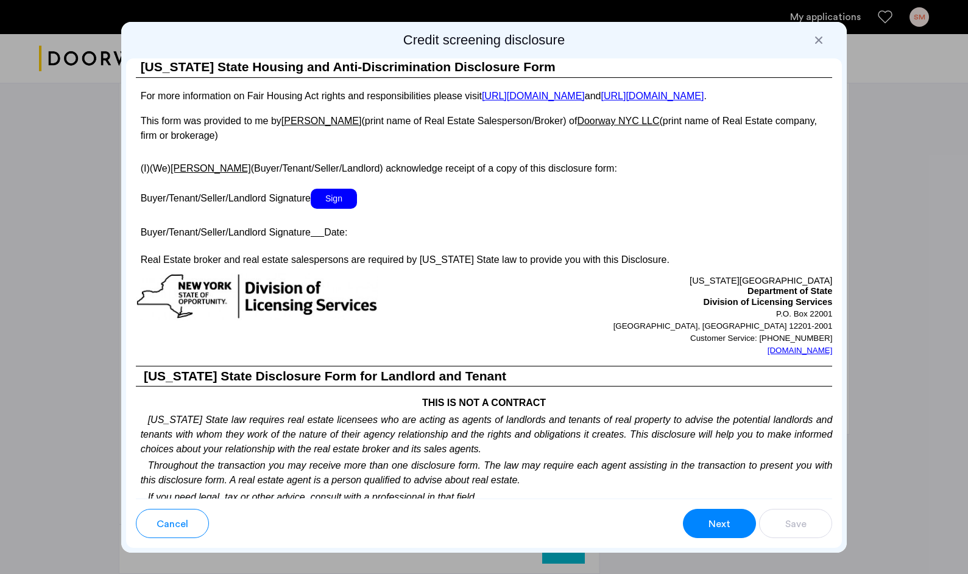
scroll to position [2052, 0]
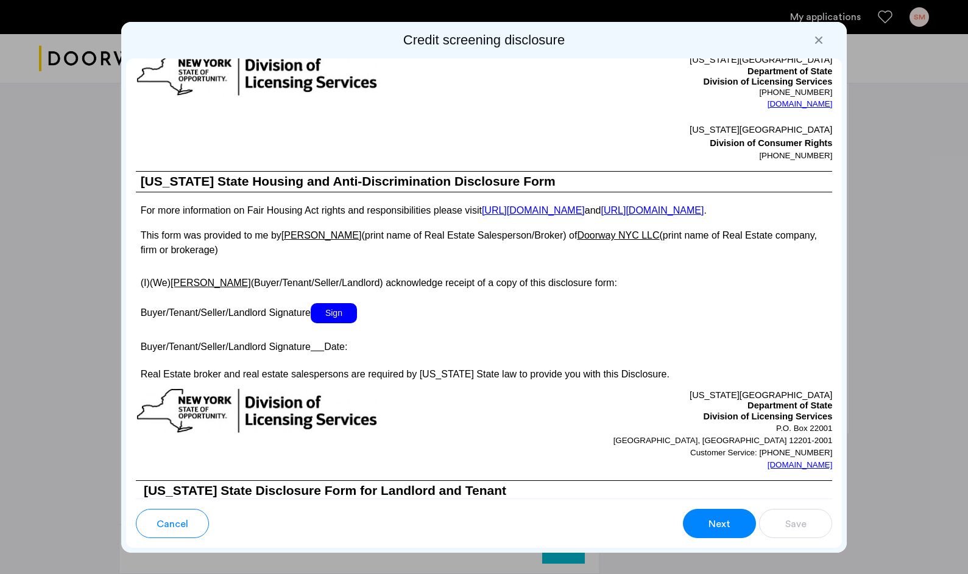
click at [338, 323] on span "Sign" at bounding box center [334, 313] width 46 height 20
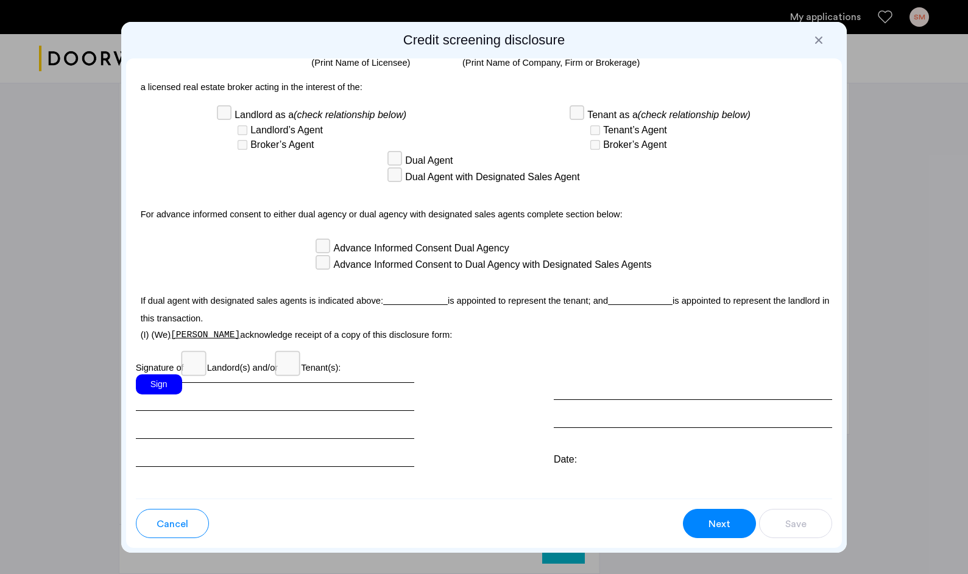
scroll to position [3321, 0]
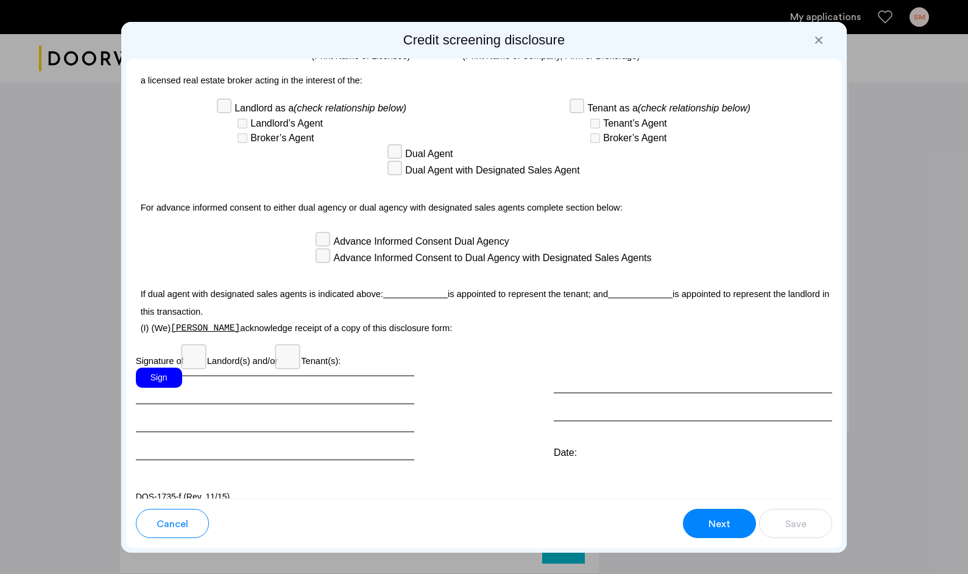
click at [171, 388] on div "Sign" at bounding box center [159, 378] width 46 height 20
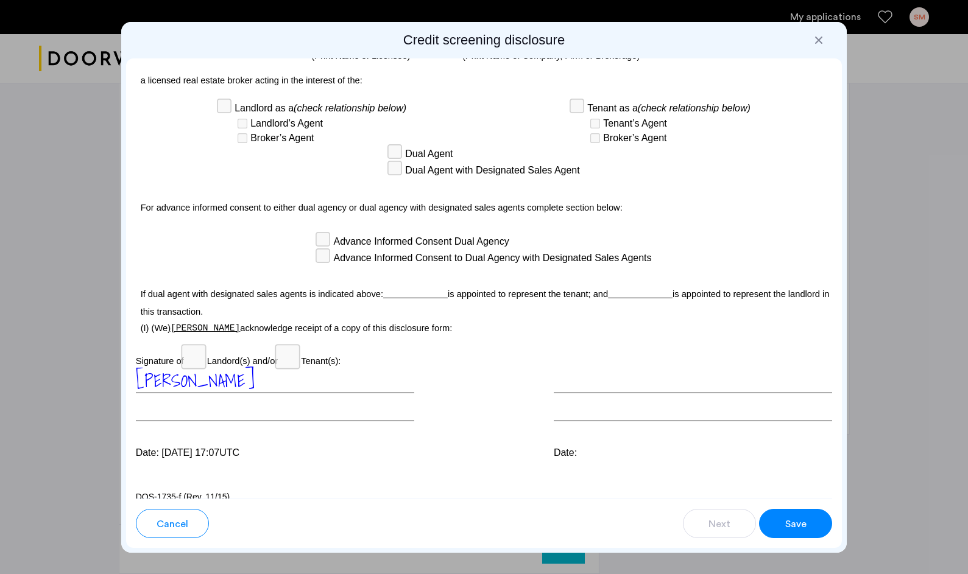
click at [287, 415] on div "[PERSON_NAME]" at bounding box center [275, 395] width 279 height 54
click at [356, 422] on div "[PERSON_NAME]" at bounding box center [275, 395] width 279 height 54
click at [296, 412] on div "[PERSON_NAME]" at bounding box center [275, 395] width 279 height 54
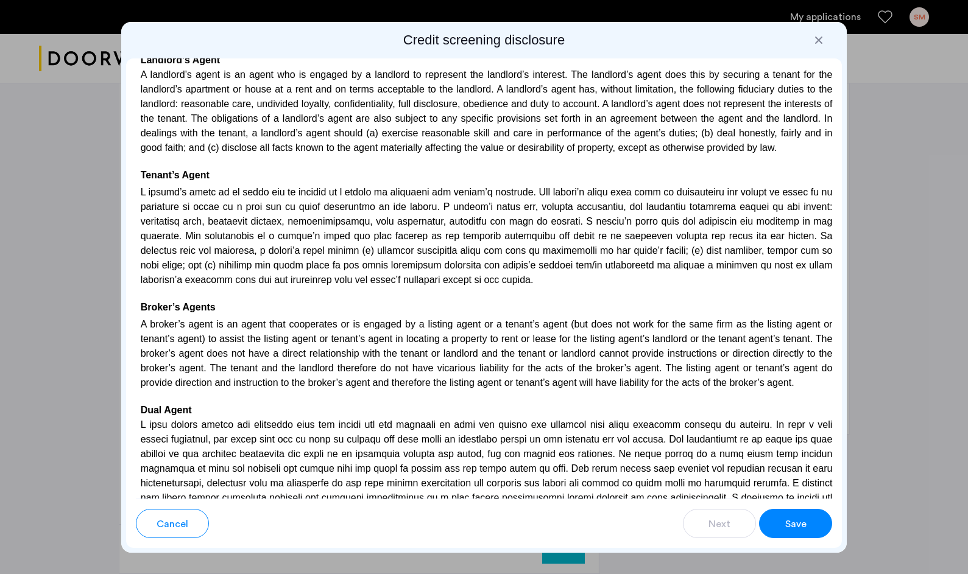
scroll to position [2761, 0]
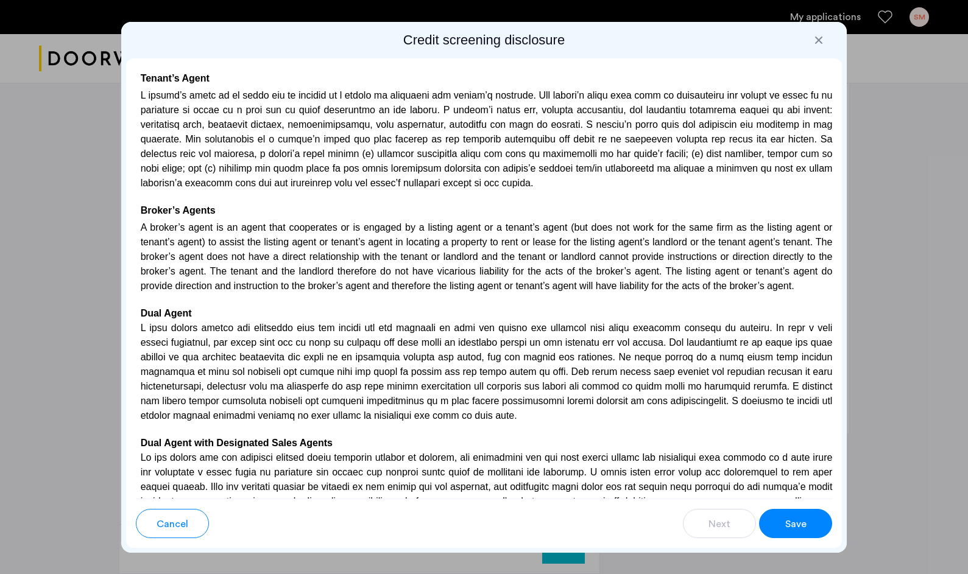
click at [804, 520] on span "Save" at bounding box center [795, 524] width 21 height 15
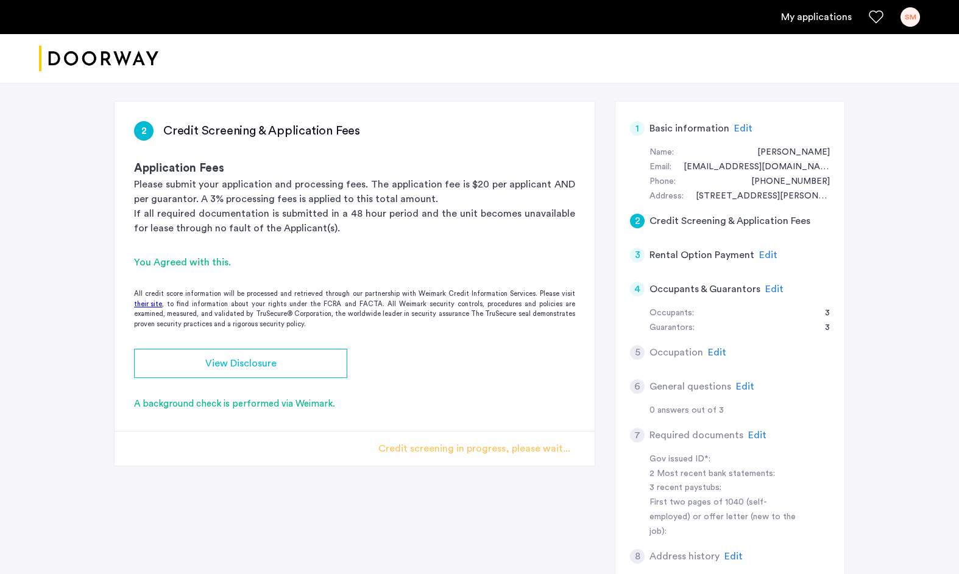
scroll to position [52, 0]
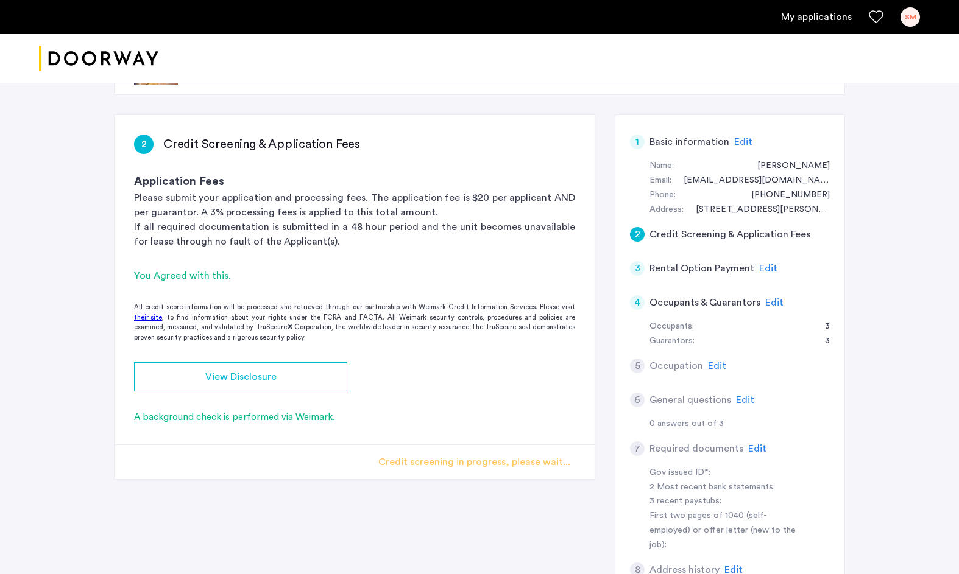
click at [766, 270] on span "Edit" at bounding box center [768, 269] width 18 height 10
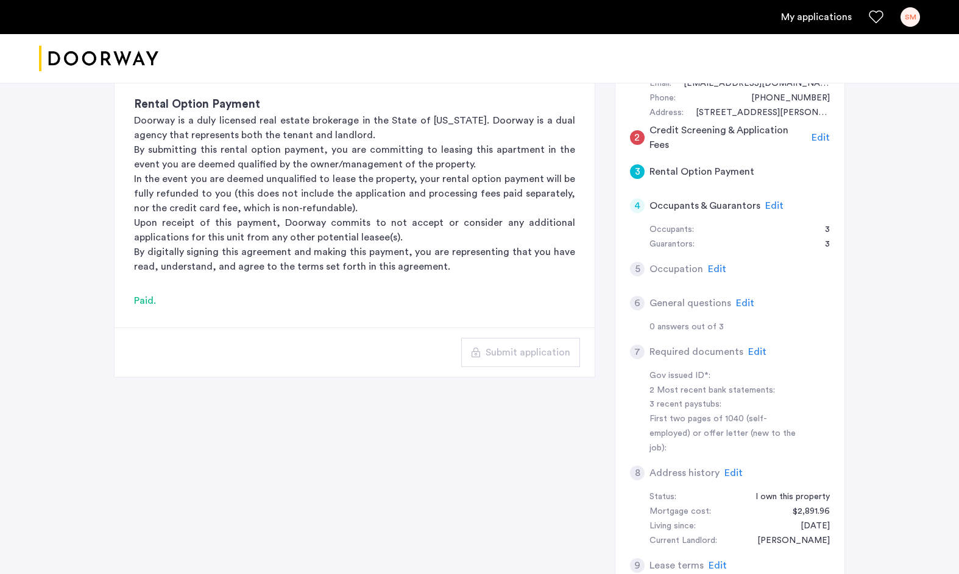
scroll to position [152, 0]
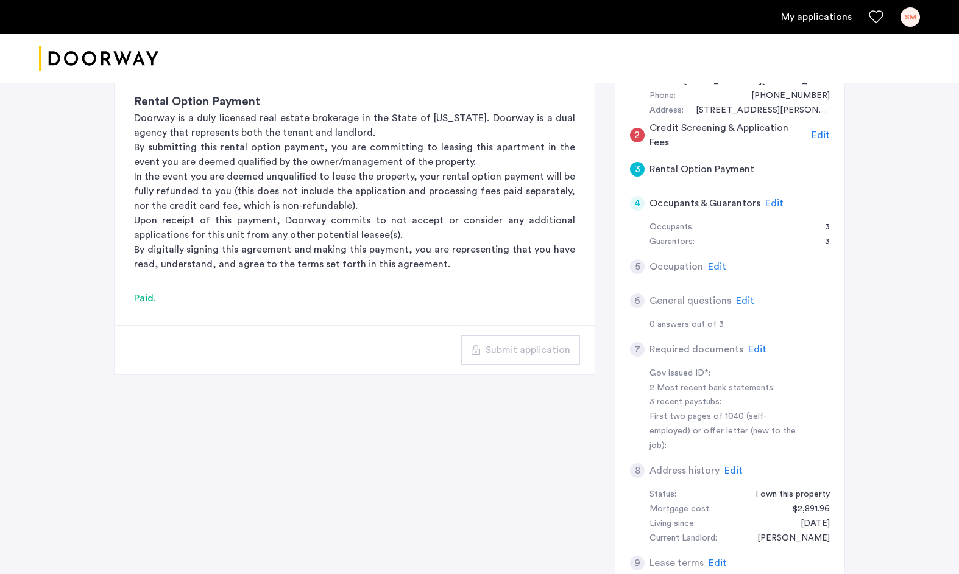
click at [772, 203] on span "Edit" at bounding box center [774, 204] width 18 height 10
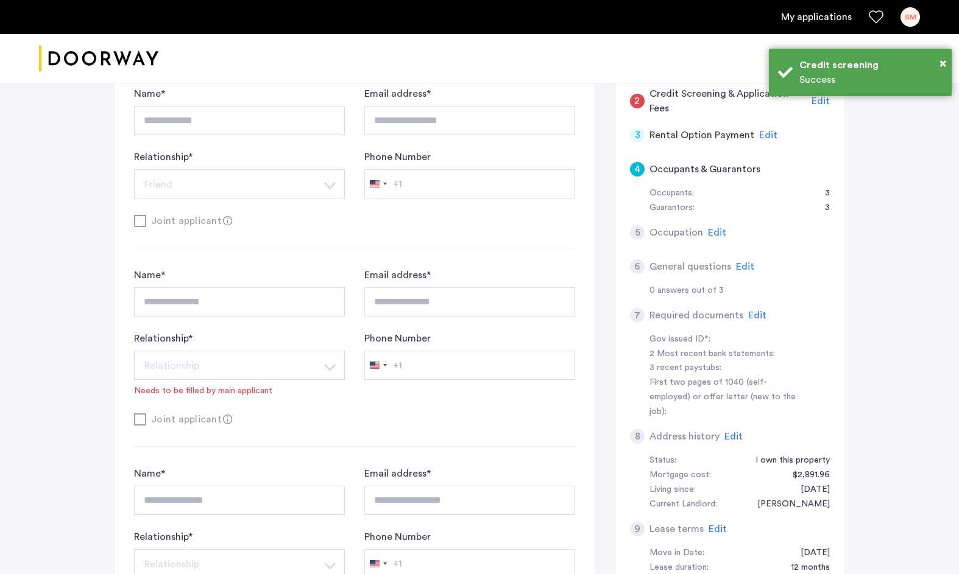
scroll to position [0, 0]
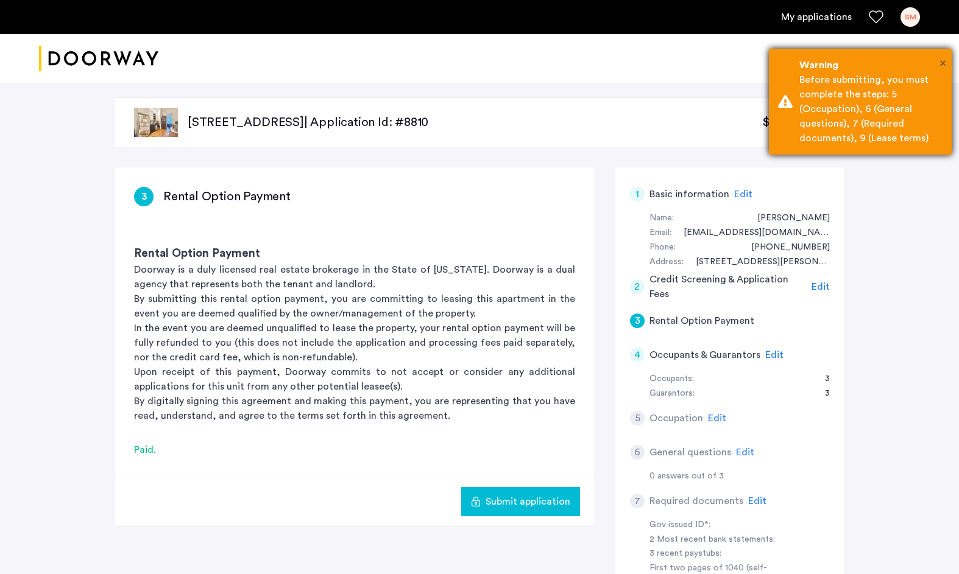
click at [942, 62] on span "×" at bounding box center [942, 63] width 7 height 12
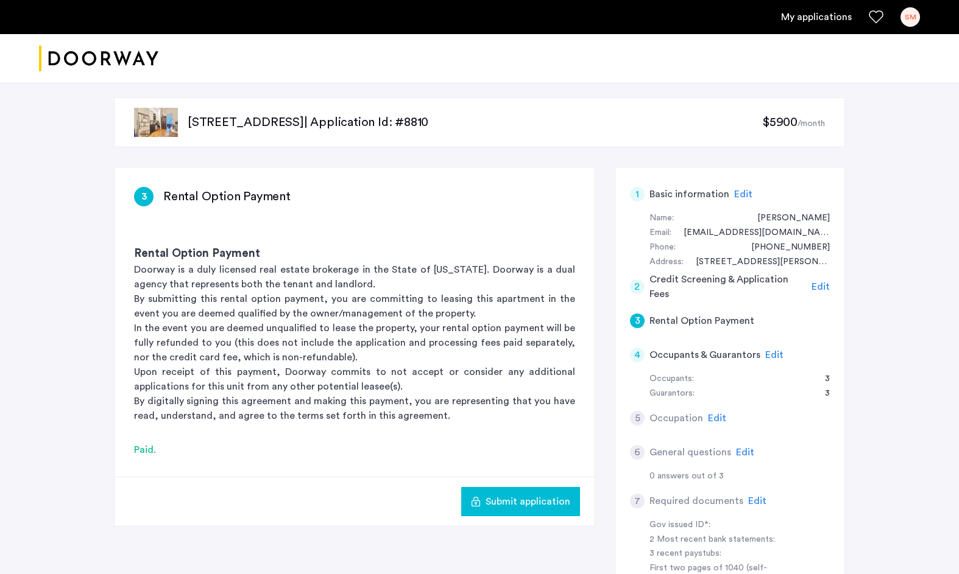
click at [824, 288] on span "Edit" at bounding box center [820, 287] width 18 height 10
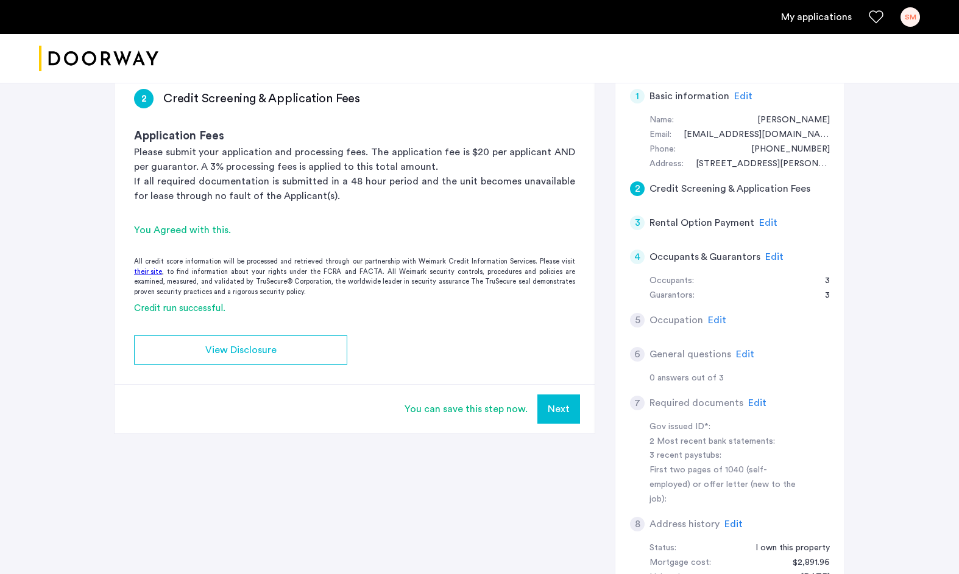
scroll to position [103, 0]
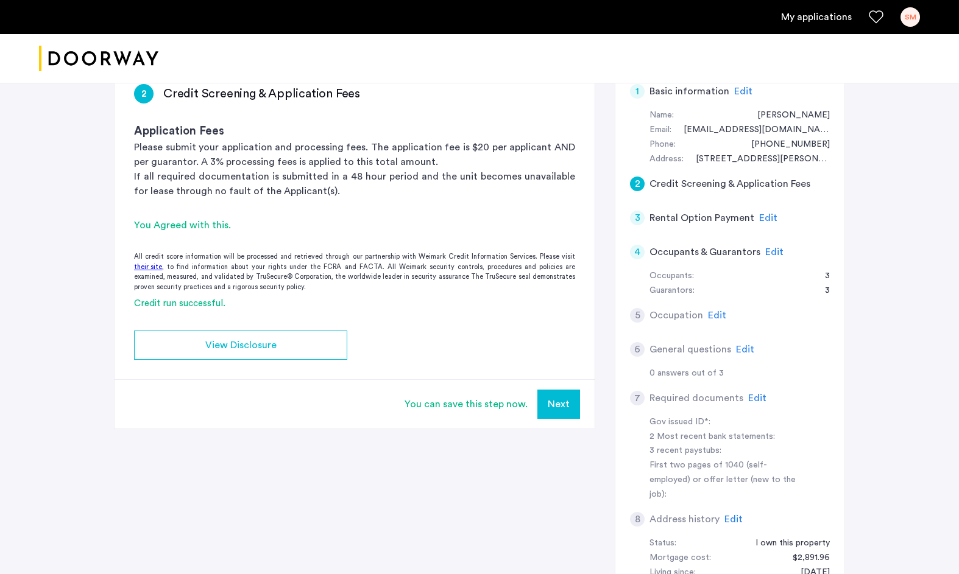
click at [562, 400] on button "Next" at bounding box center [558, 404] width 43 height 29
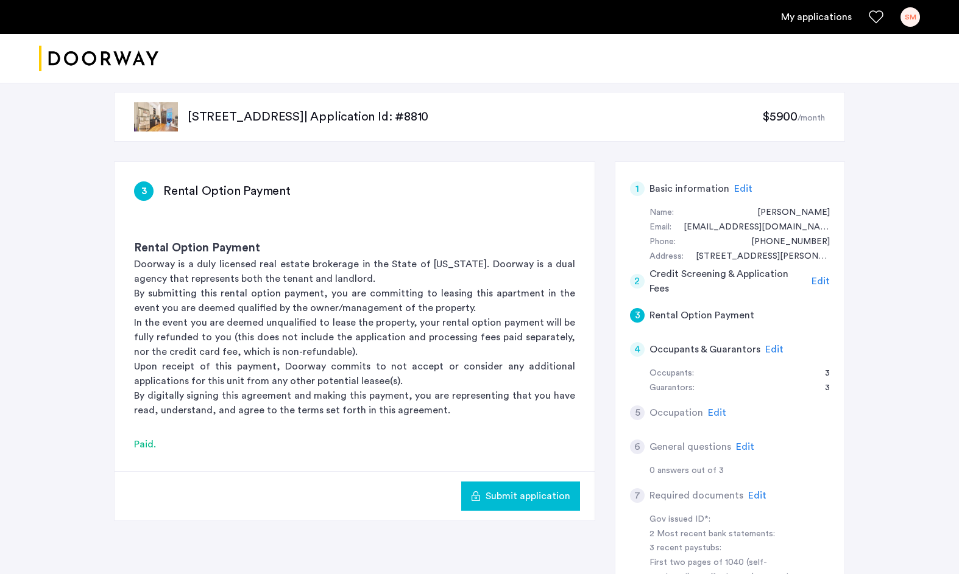
scroll to position [0, 0]
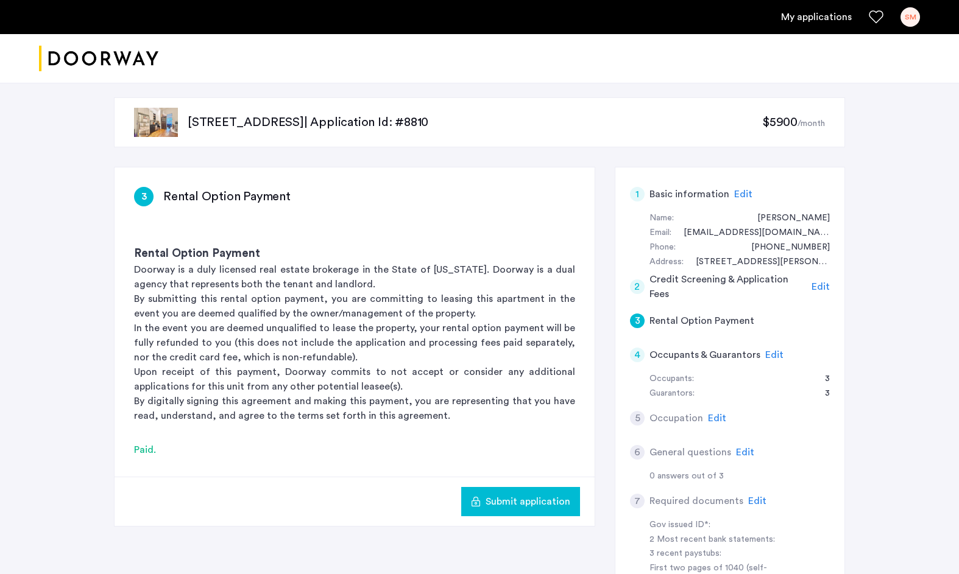
click at [768, 355] on span "Edit" at bounding box center [774, 355] width 18 height 10
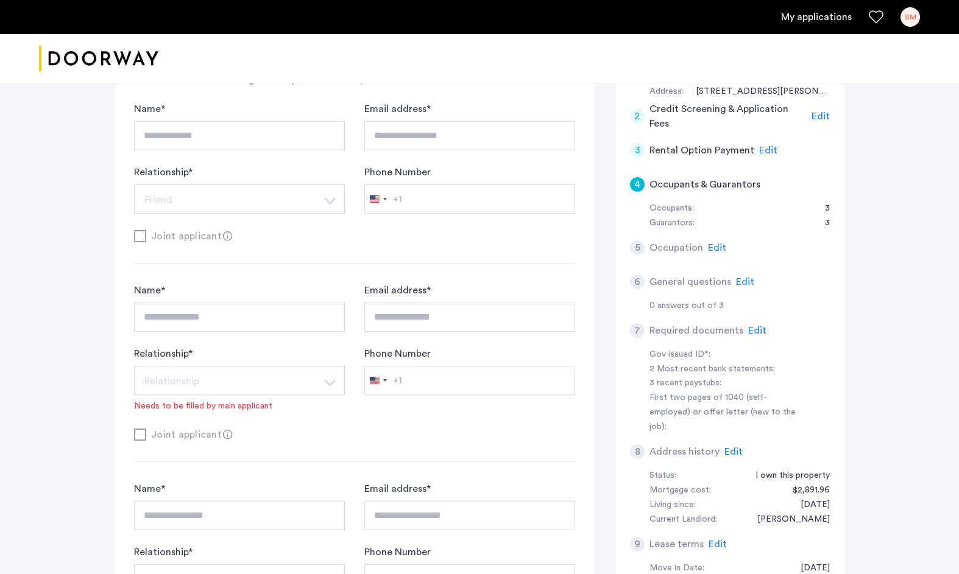
scroll to position [180, 0]
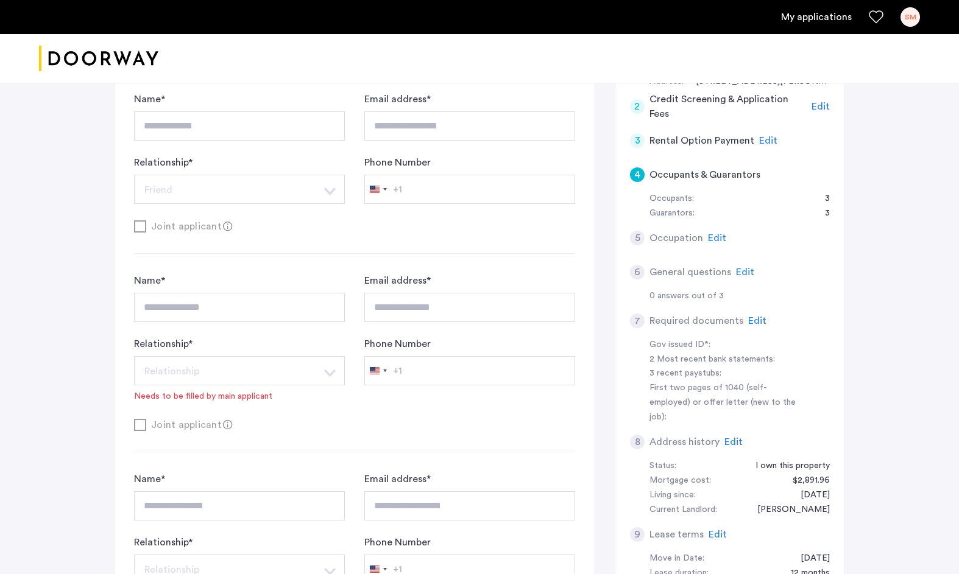
click at [258, 396] on div "Needs to be filled by main applicant" at bounding box center [203, 396] width 138 height 12
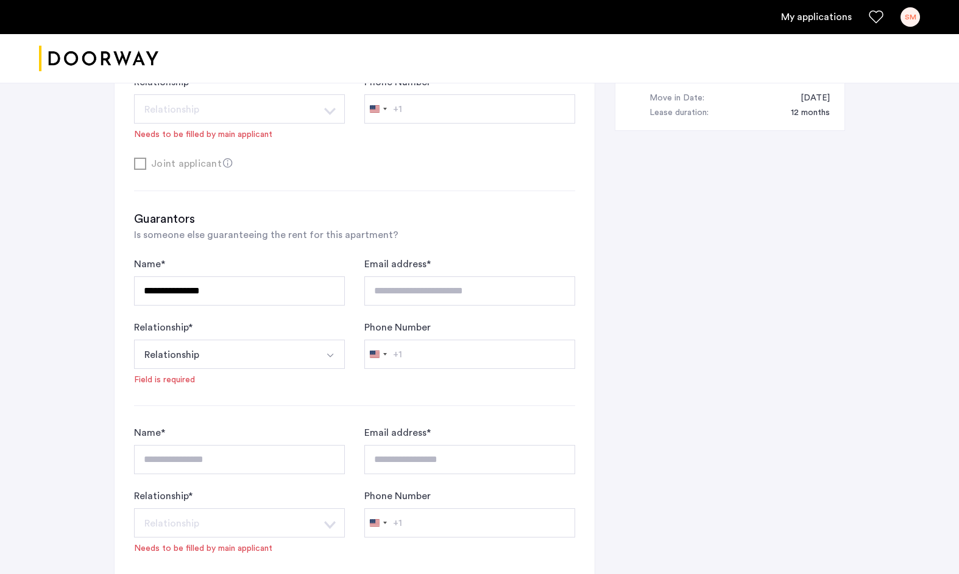
scroll to position [642, 0]
click at [238, 361] on button "Relationship" at bounding box center [225, 353] width 182 height 29
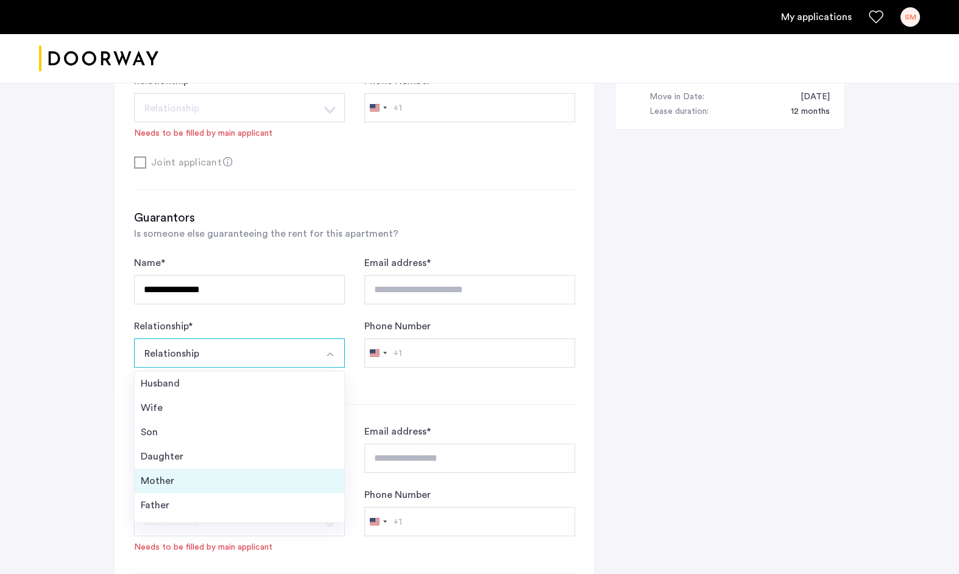
click at [225, 476] on div "Mother" at bounding box center [239, 481] width 197 height 15
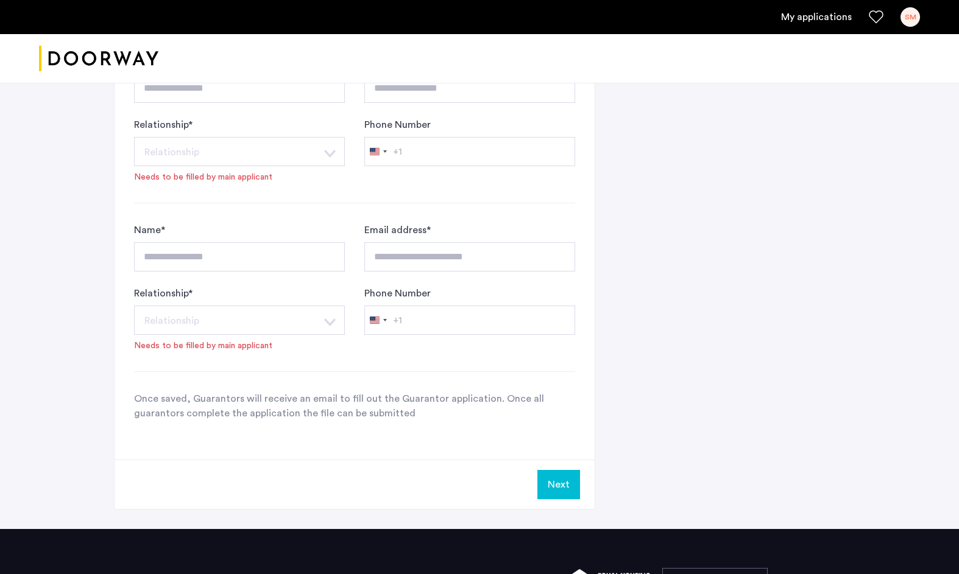
scroll to position [996, 0]
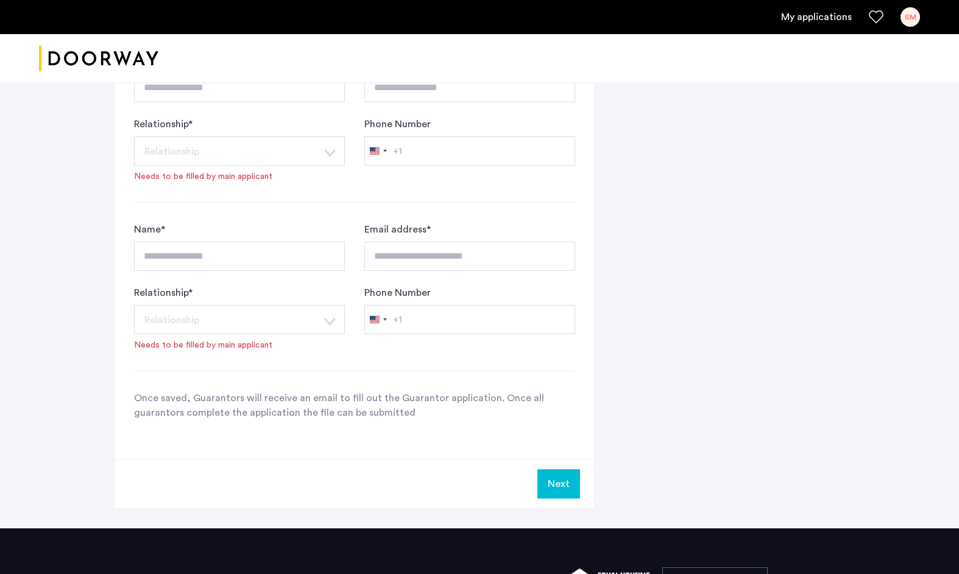
click at [543, 473] on button "Next" at bounding box center [558, 484] width 43 height 29
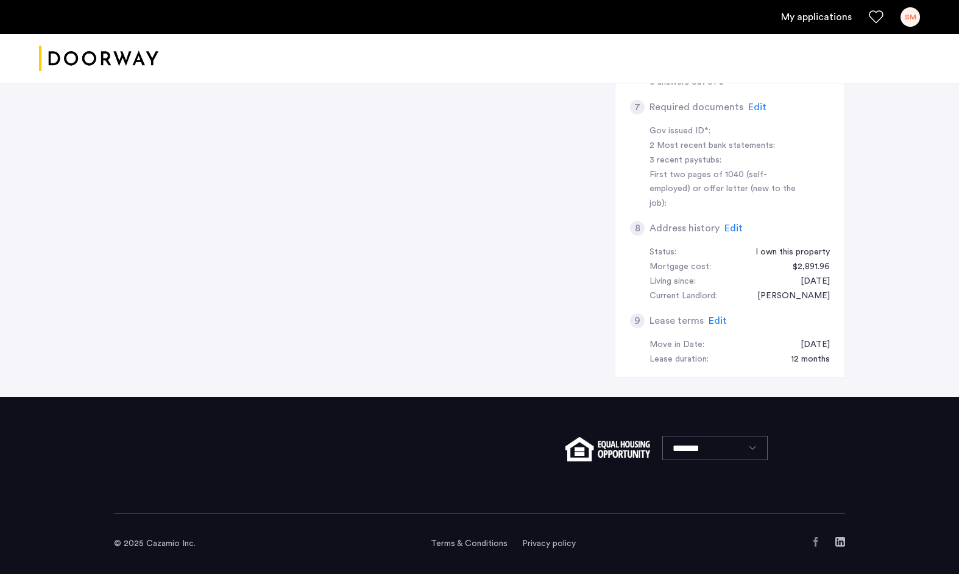
scroll to position [0, 0]
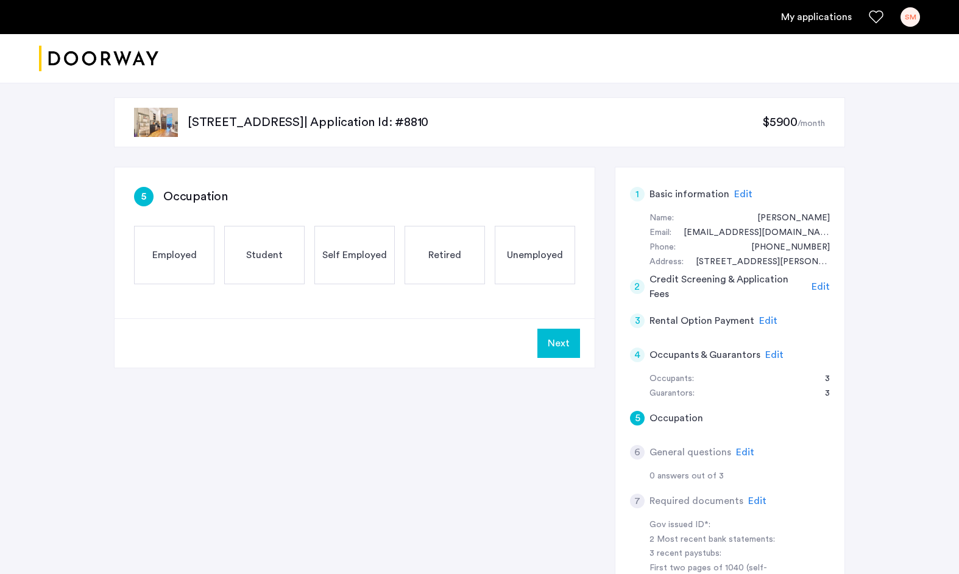
click at [192, 258] on span "Employed" at bounding box center [174, 255] width 44 height 15
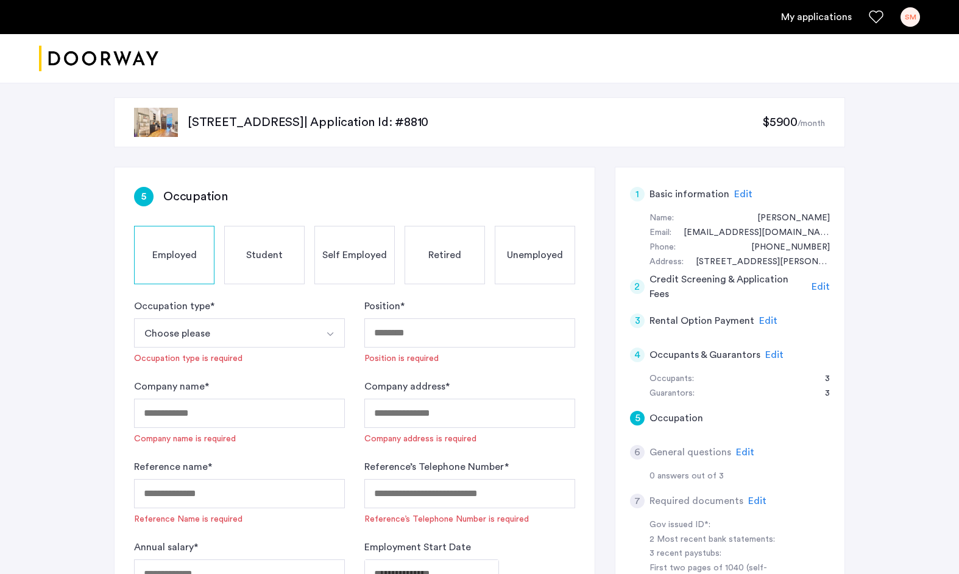
click at [258, 331] on button "Choose please" at bounding box center [225, 333] width 182 height 29
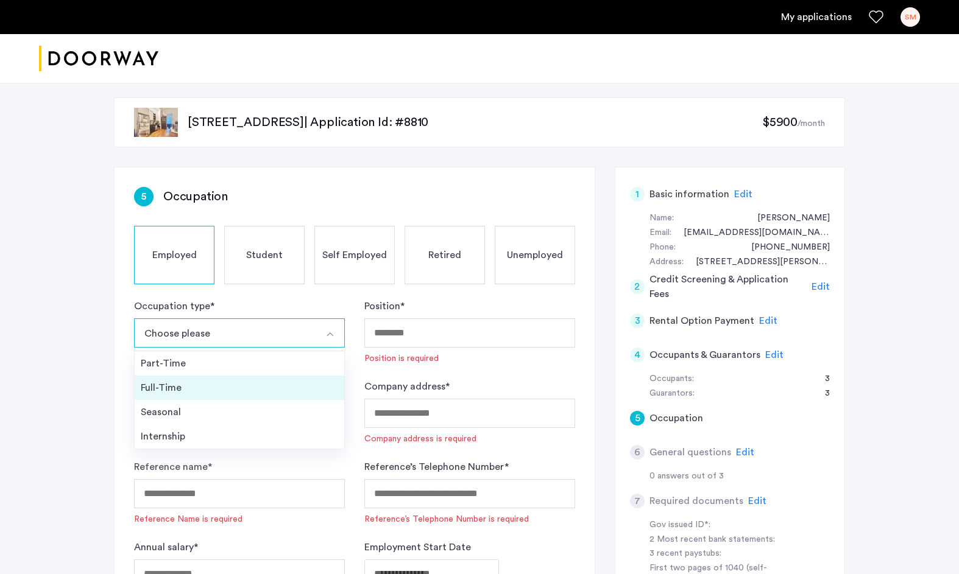
click at [230, 382] on div "Full-Time" at bounding box center [239, 388] width 197 height 15
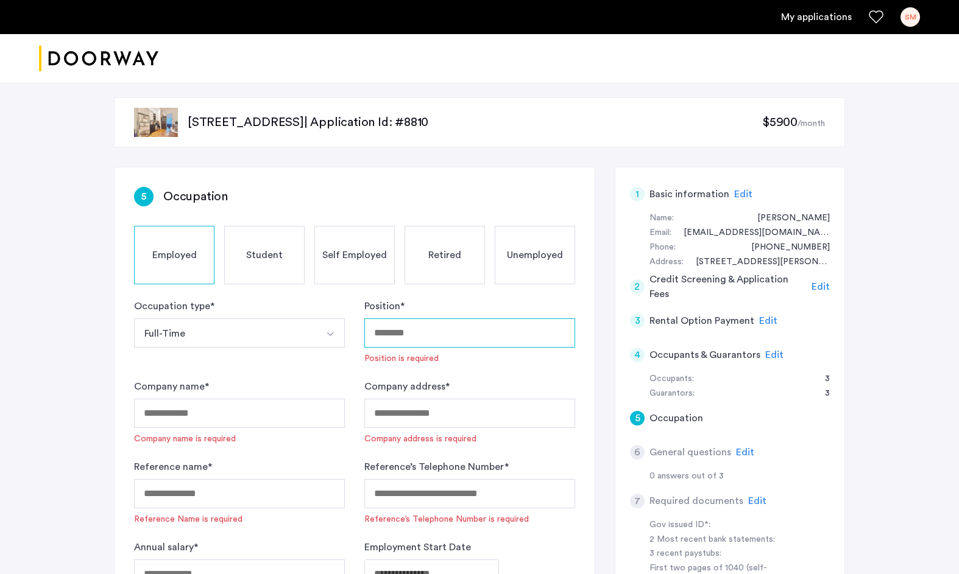
click at [403, 333] on input "Position *" at bounding box center [469, 333] width 211 height 29
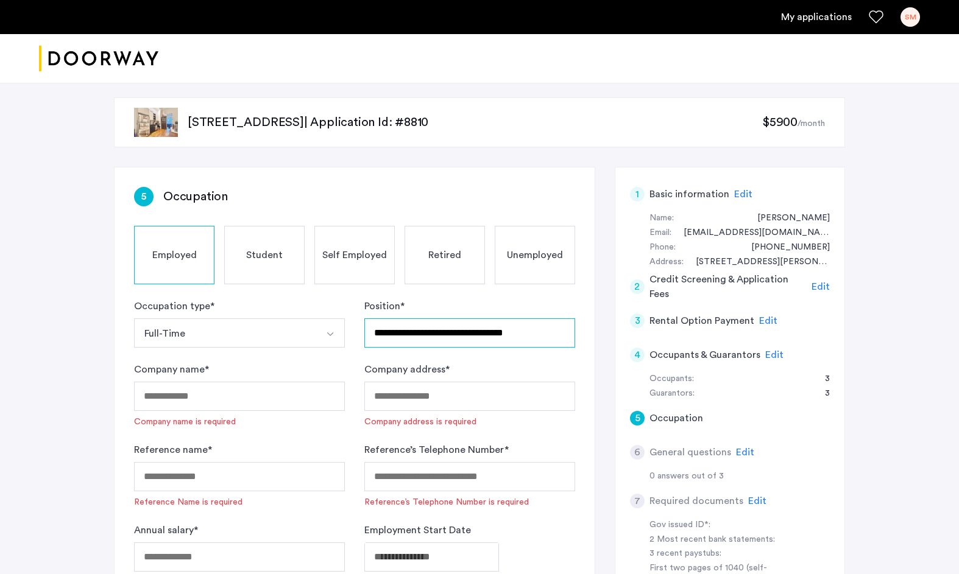
type input "**********"
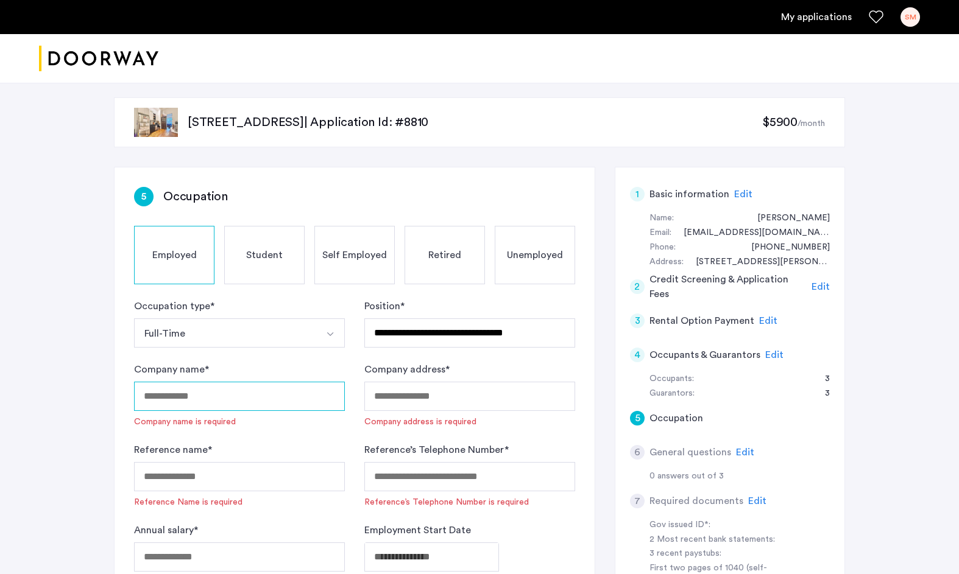
click at [296, 394] on input "Company name *" at bounding box center [239, 396] width 211 height 29
type input "**********"
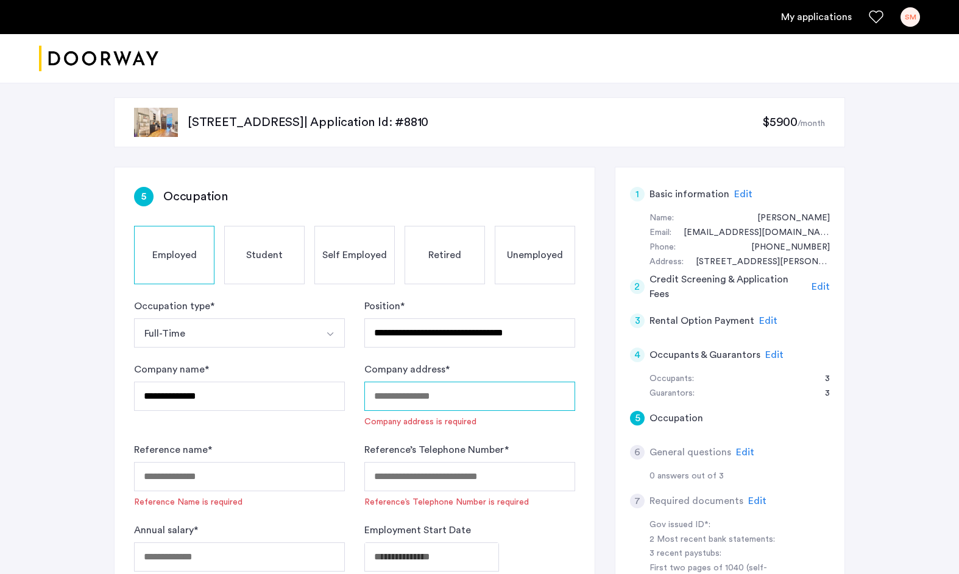
click at [495, 395] on input "Company address *" at bounding box center [469, 396] width 211 height 29
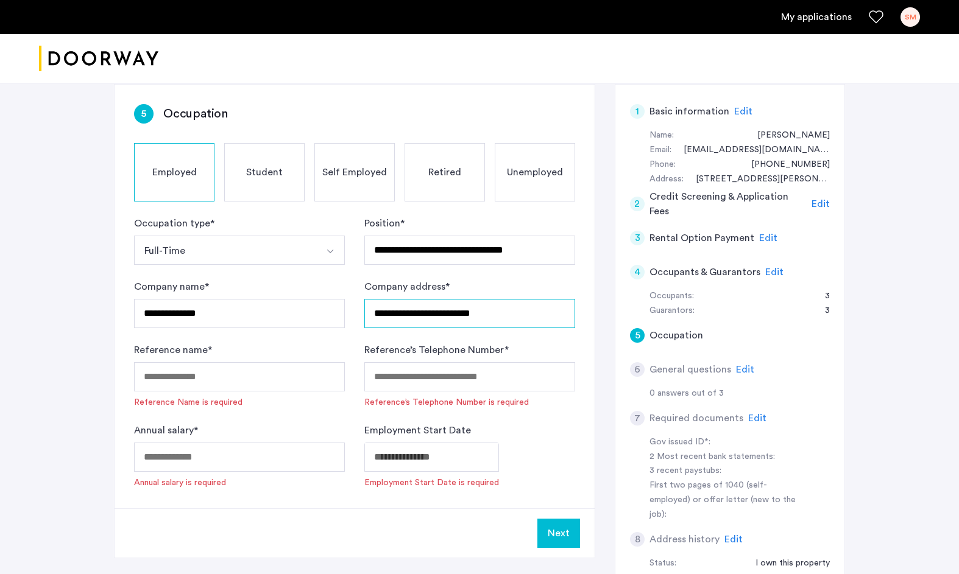
scroll to position [84, 0]
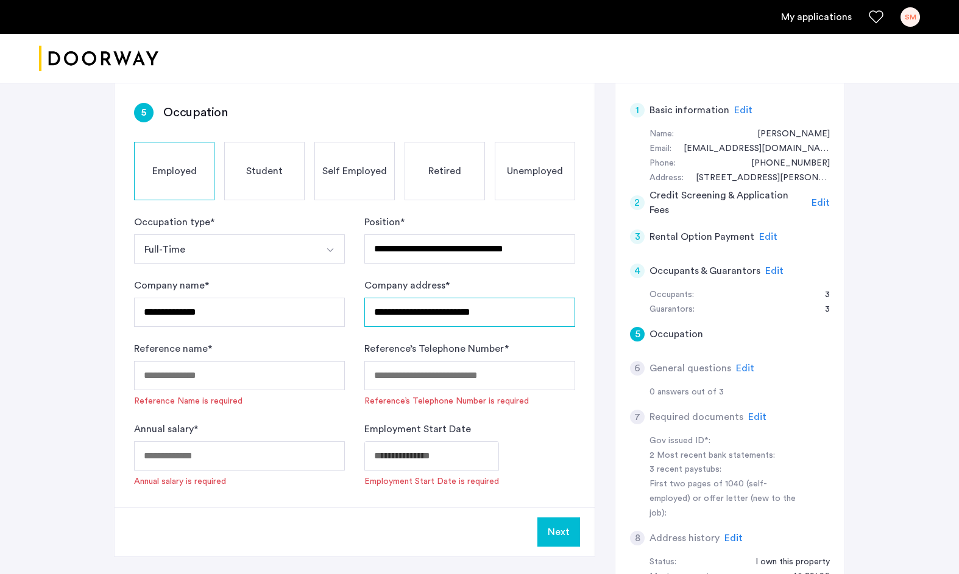
type input "**********"
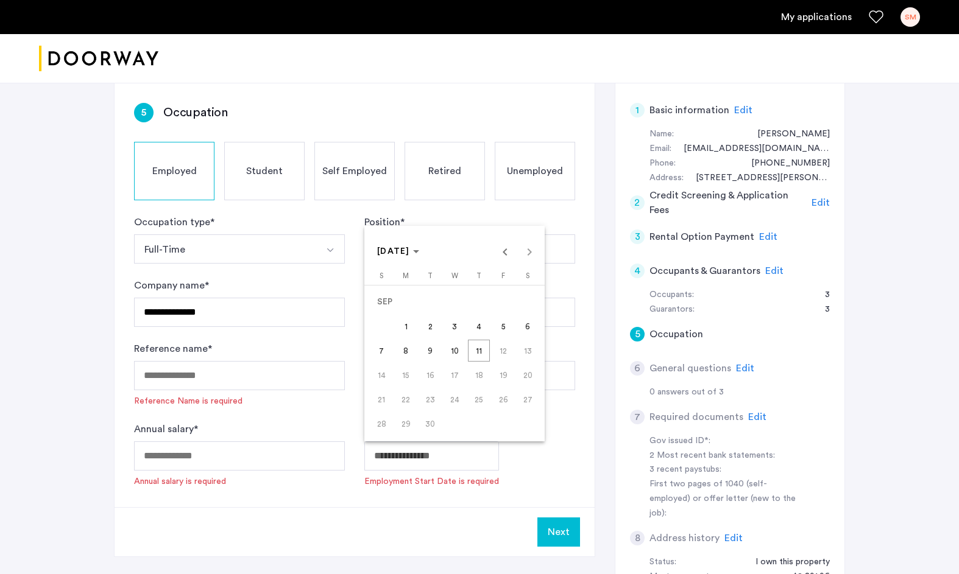
click at [440, 455] on body "**********" at bounding box center [479, 203] width 959 height 574
click at [504, 255] on span "Previous month" at bounding box center [505, 251] width 24 height 24
click at [419, 250] on span "[DATE]" at bounding box center [398, 252] width 42 height 10
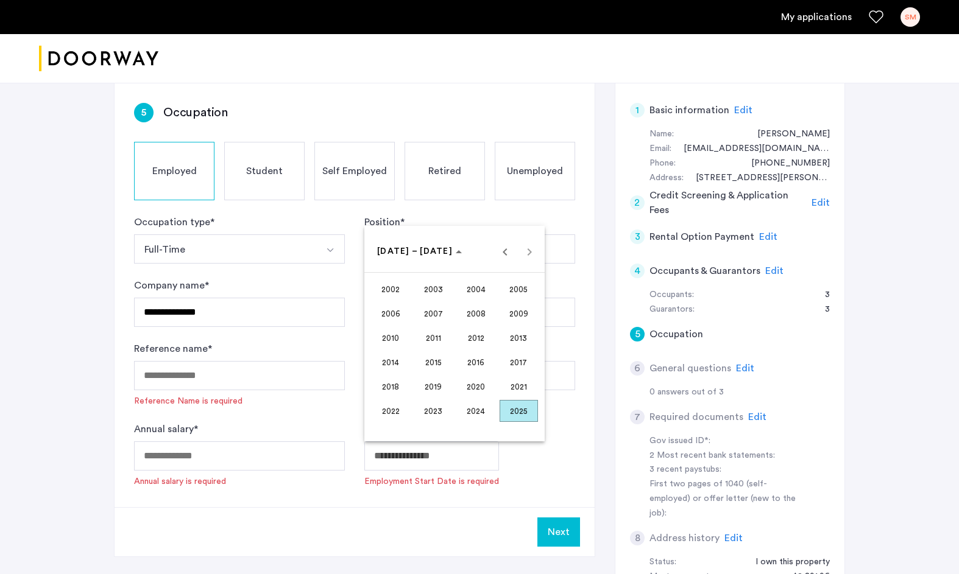
click at [428, 389] on span "2019" at bounding box center [433, 387] width 38 height 22
click at [433, 317] on span "FEB" at bounding box center [433, 314] width 38 height 22
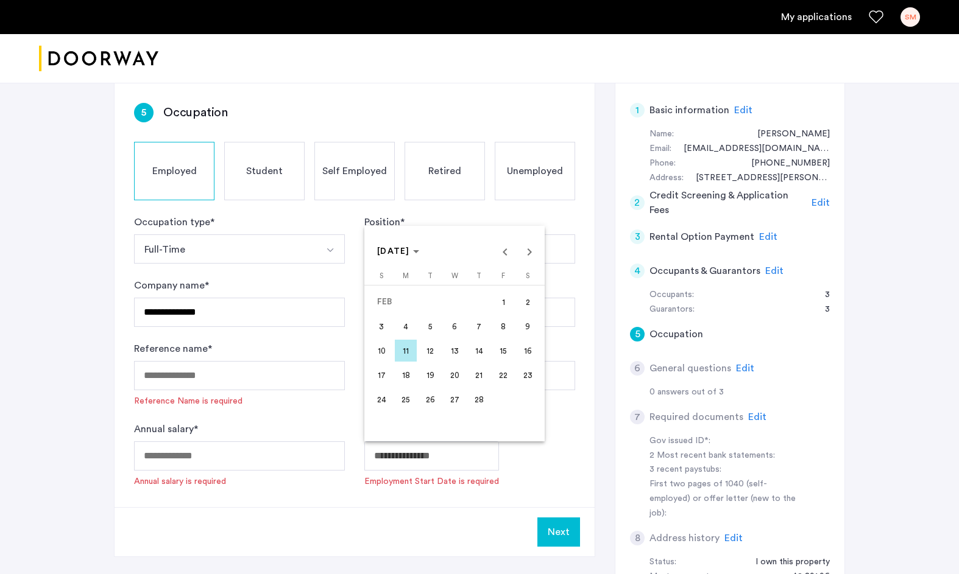
click at [404, 330] on span "4" at bounding box center [406, 327] width 22 height 22
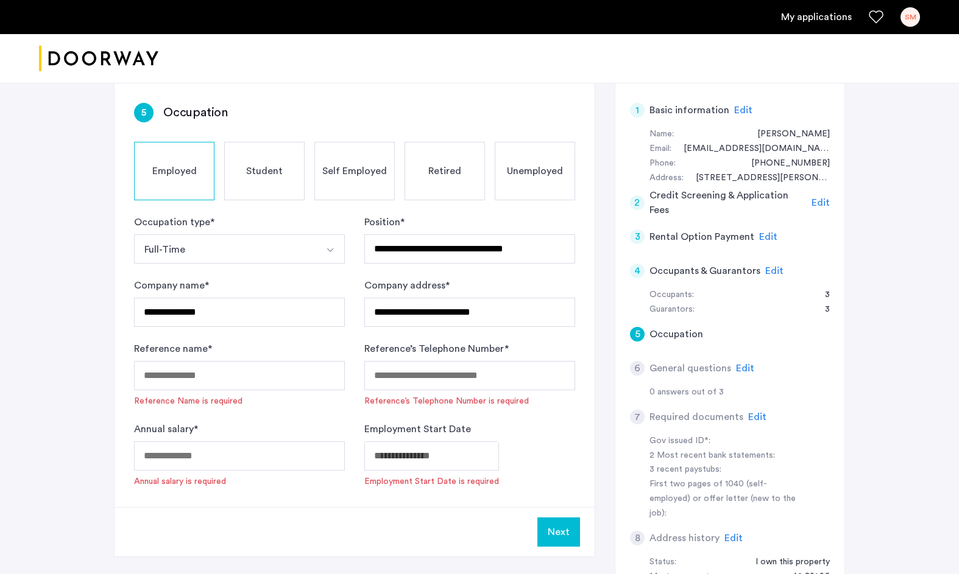
type input "**********"
click at [243, 377] on input "Reference name *" at bounding box center [239, 375] width 211 height 29
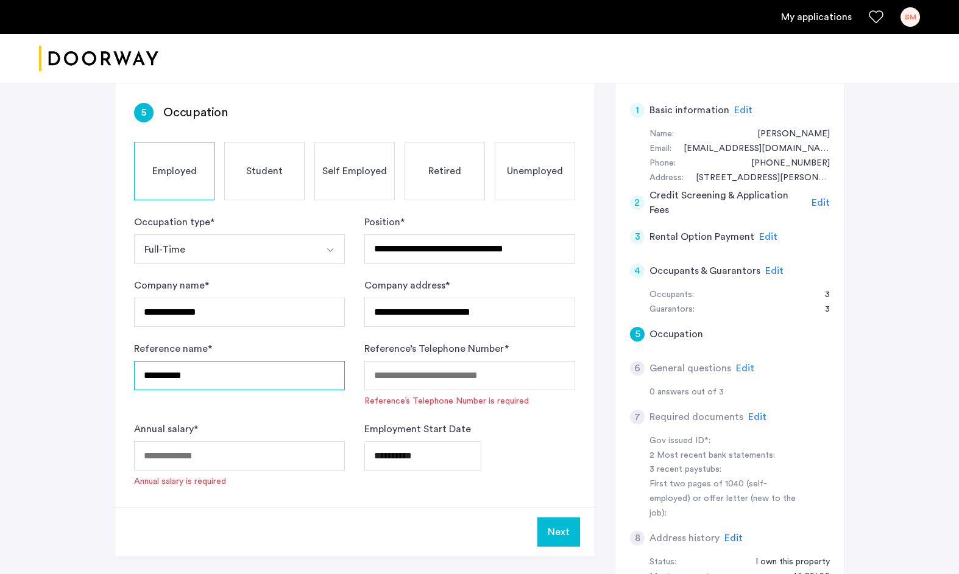
type input "**********"
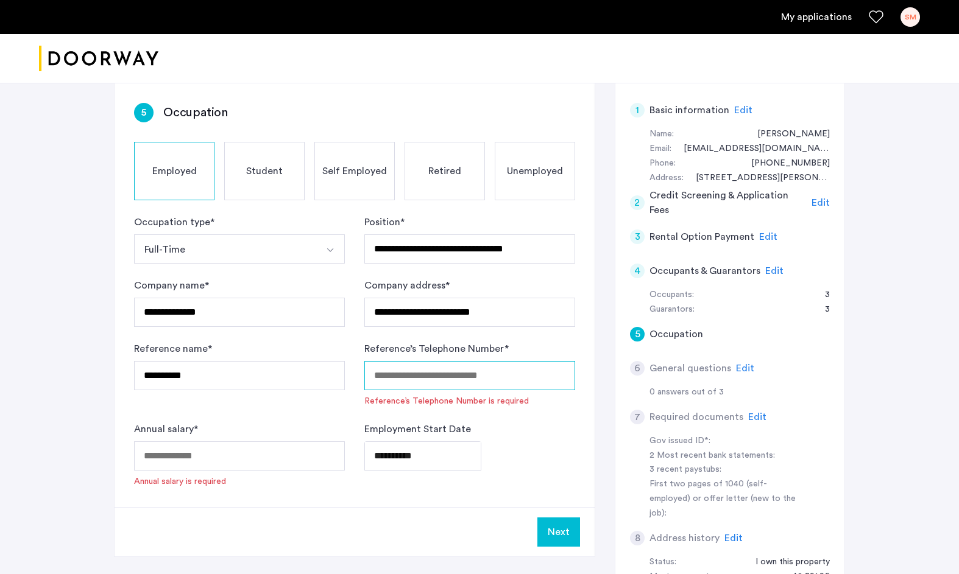
click at [396, 381] on input "Reference’s Telephone Number *" at bounding box center [469, 375] width 211 height 29
paste input "**********"
click at [535, 427] on div "**********" at bounding box center [469, 455] width 211 height 66
click at [431, 375] on input "**********" at bounding box center [469, 375] width 211 height 29
click at [451, 374] on input "**********" at bounding box center [469, 375] width 211 height 29
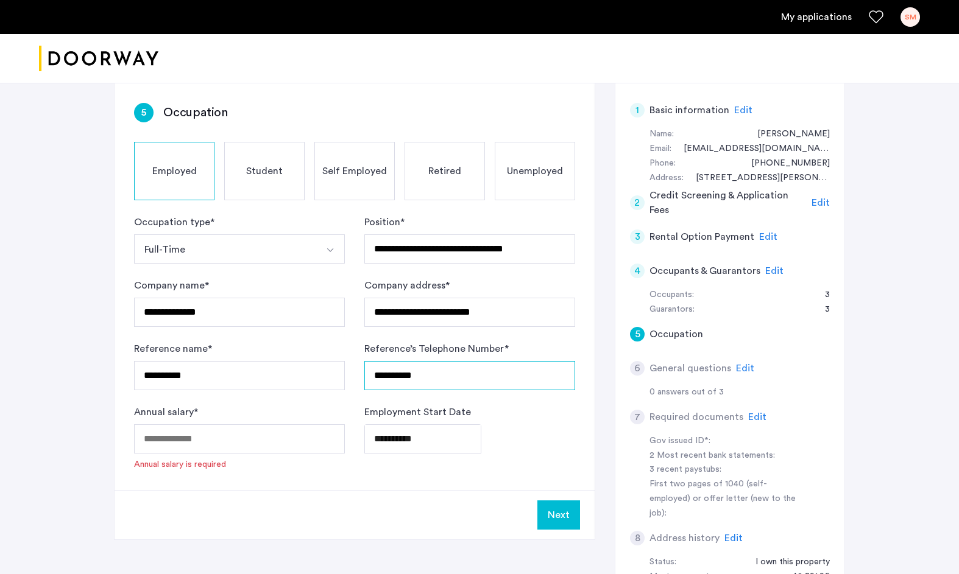
type input "**********"
click at [487, 401] on form "**********" at bounding box center [354, 343] width 441 height 256
click at [207, 440] on input "Annual salary *" at bounding box center [239, 439] width 211 height 29
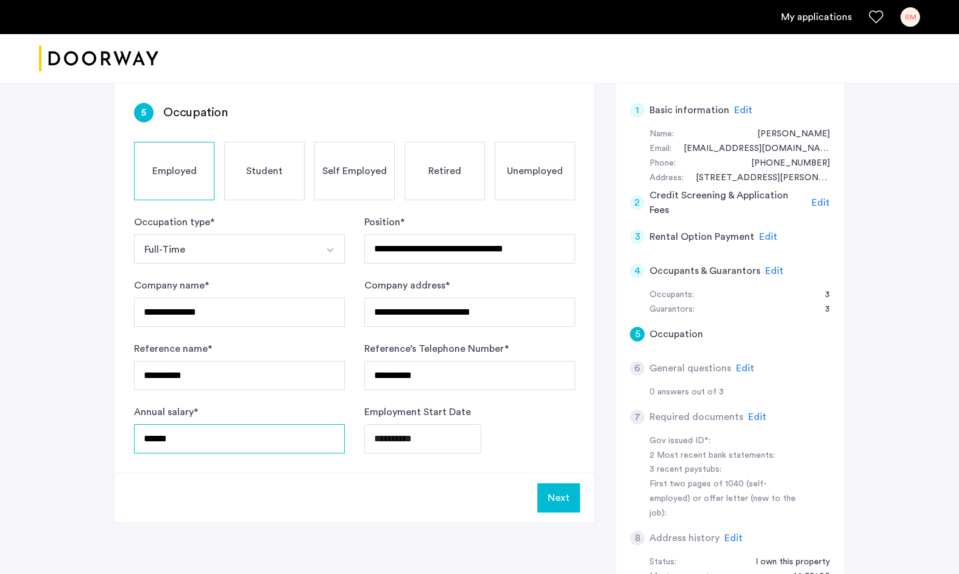
type input "******"
click at [566, 503] on button "Next" at bounding box center [558, 498] width 43 height 29
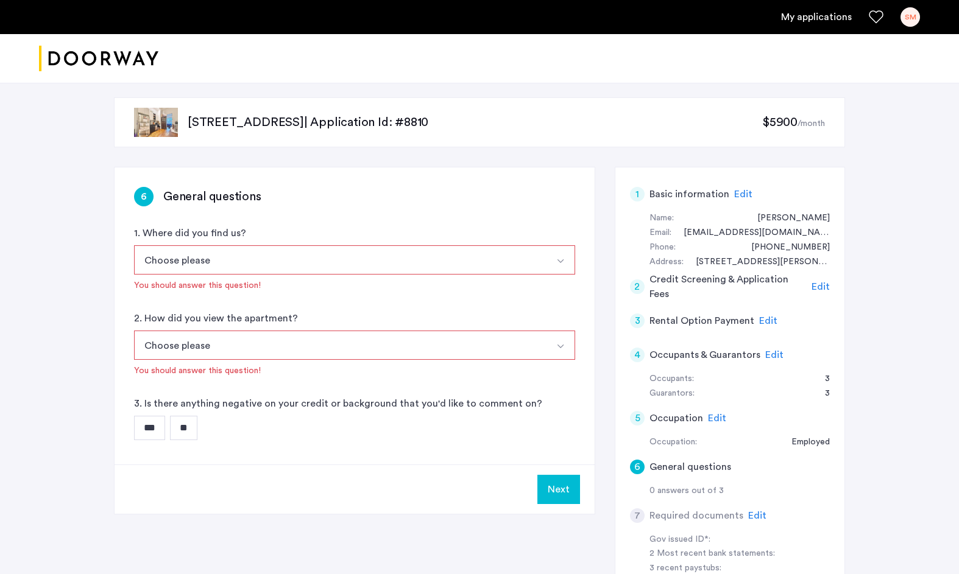
click at [325, 258] on button "Choose please" at bounding box center [340, 259] width 412 height 29
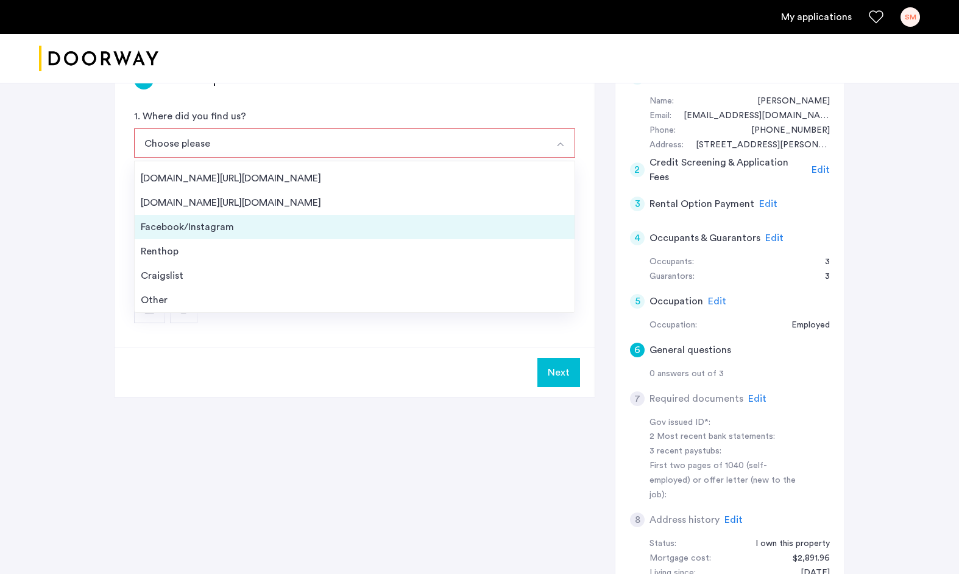
scroll to position [136, 0]
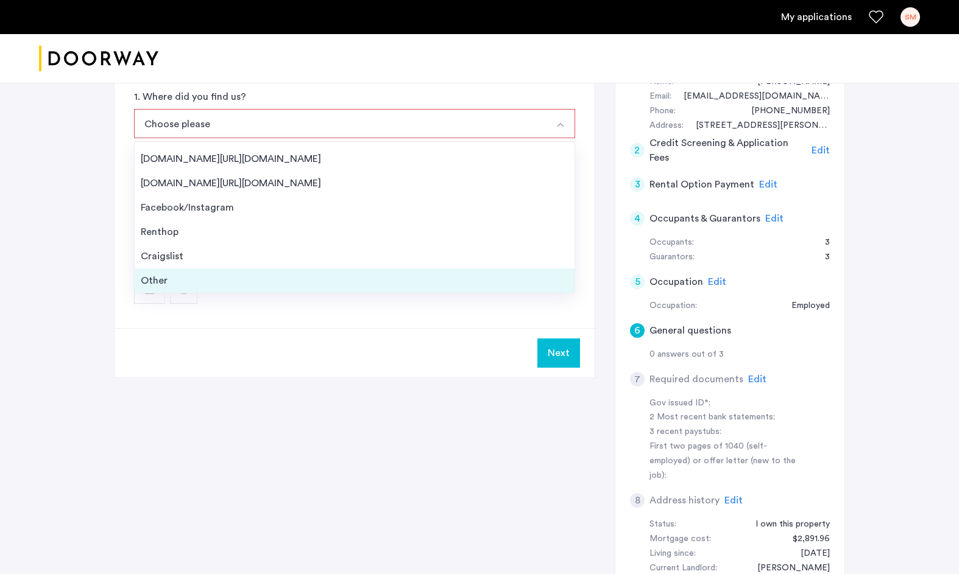
click at [321, 283] on div "Other" at bounding box center [355, 281] width 428 height 15
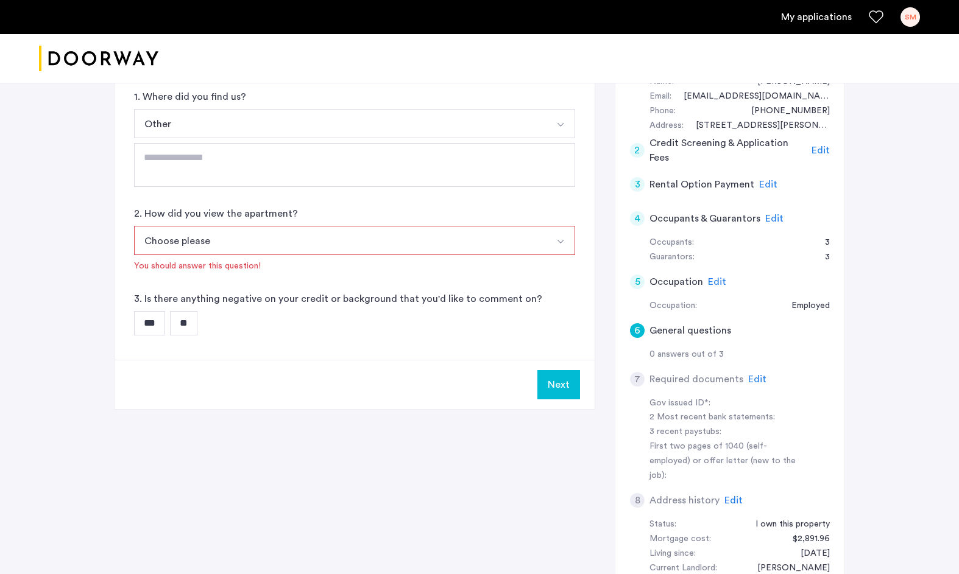
click at [319, 247] on button "Choose please" at bounding box center [340, 240] width 412 height 29
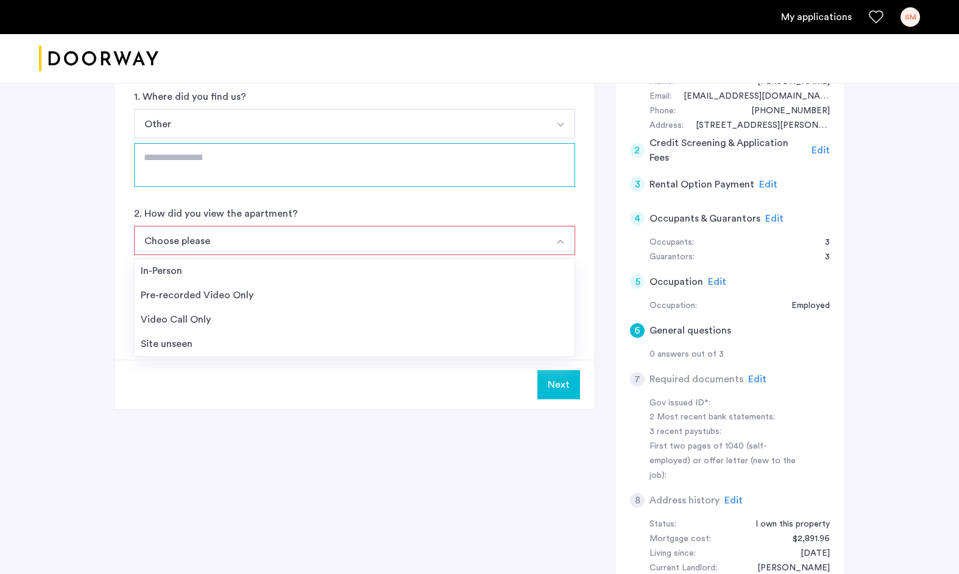
click at [310, 166] on textarea at bounding box center [354, 165] width 441 height 44
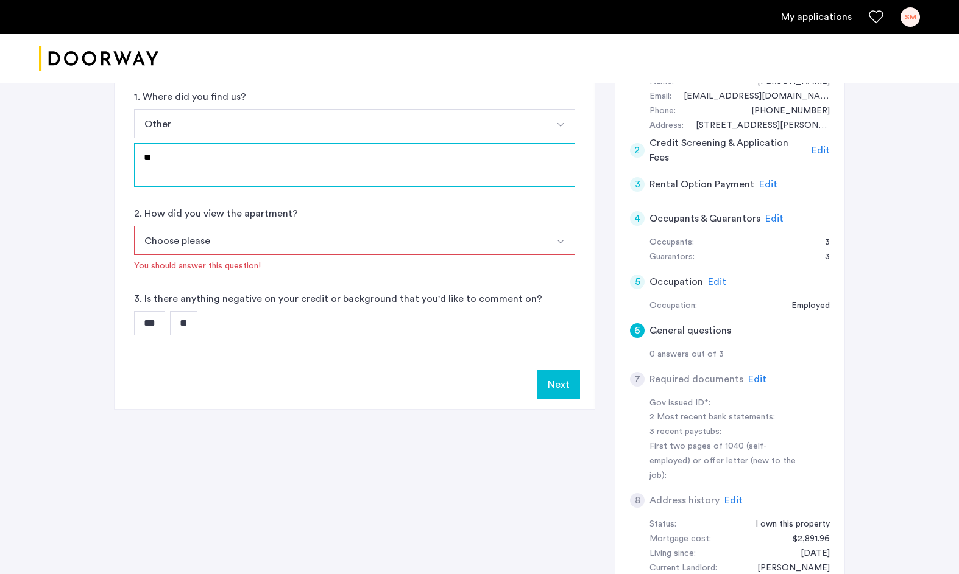
type textarea "*"
type textarea "**********"
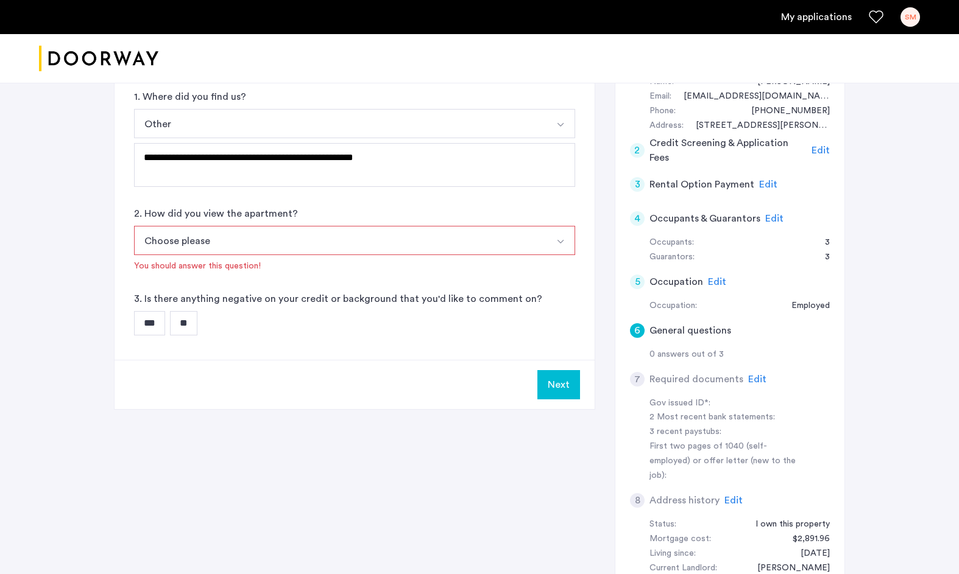
click at [303, 234] on button "Choose please" at bounding box center [340, 240] width 412 height 29
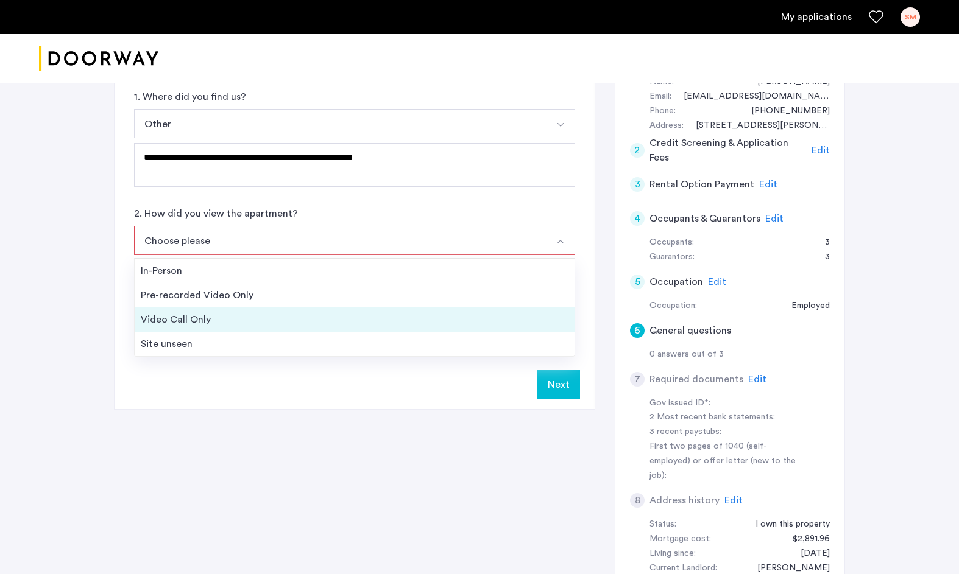
click at [270, 330] on li "Video Call Only" at bounding box center [355, 320] width 440 height 24
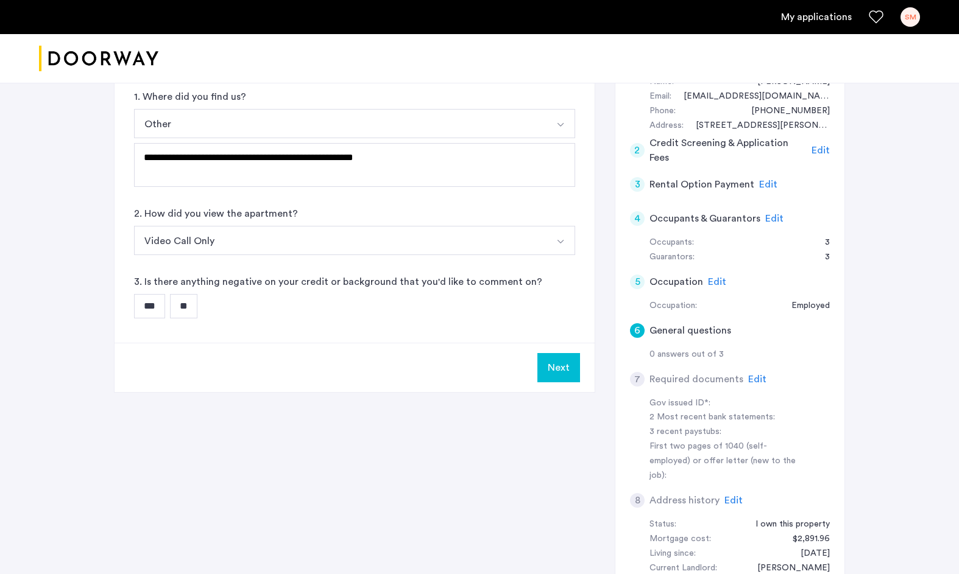
click at [270, 330] on div "**********" at bounding box center [355, 187] width 480 height 312
click at [283, 245] on button "Video Call Only" at bounding box center [340, 240] width 412 height 29
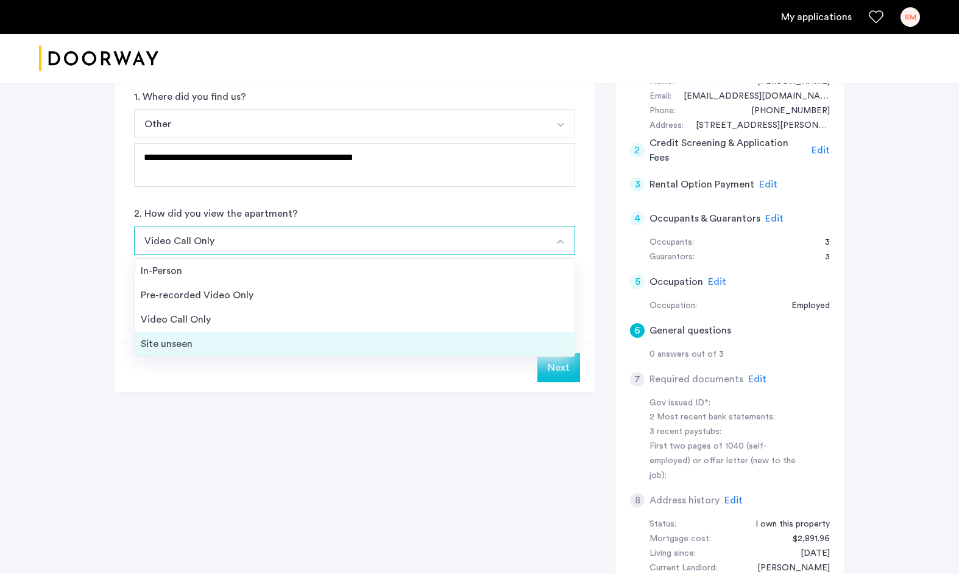
click at [251, 342] on div "Site unseen" at bounding box center [355, 344] width 428 height 15
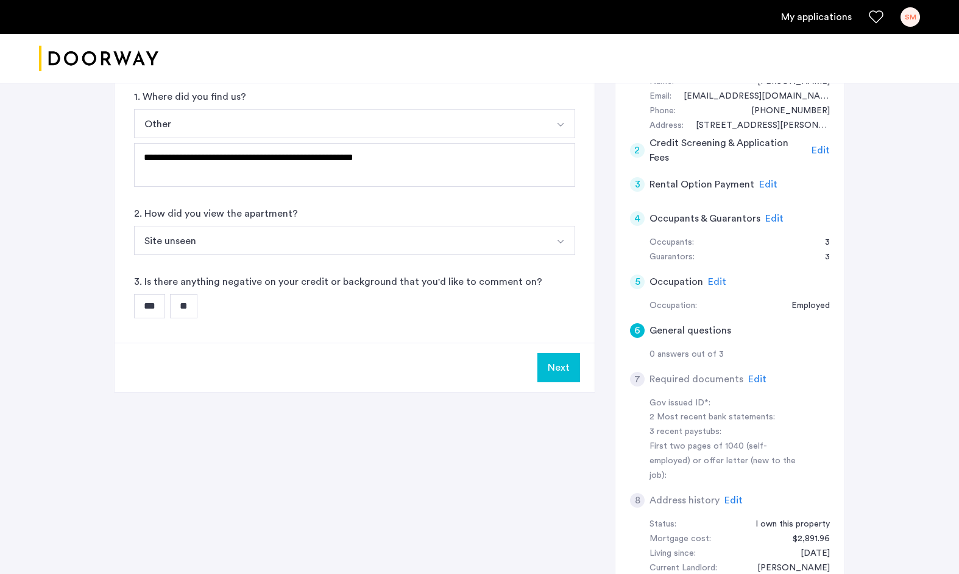
click at [197, 307] on input "**" at bounding box center [183, 306] width 27 height 24
click at [546, 368] on button "Next" at bounding box center [558, 367] width 43 height 29
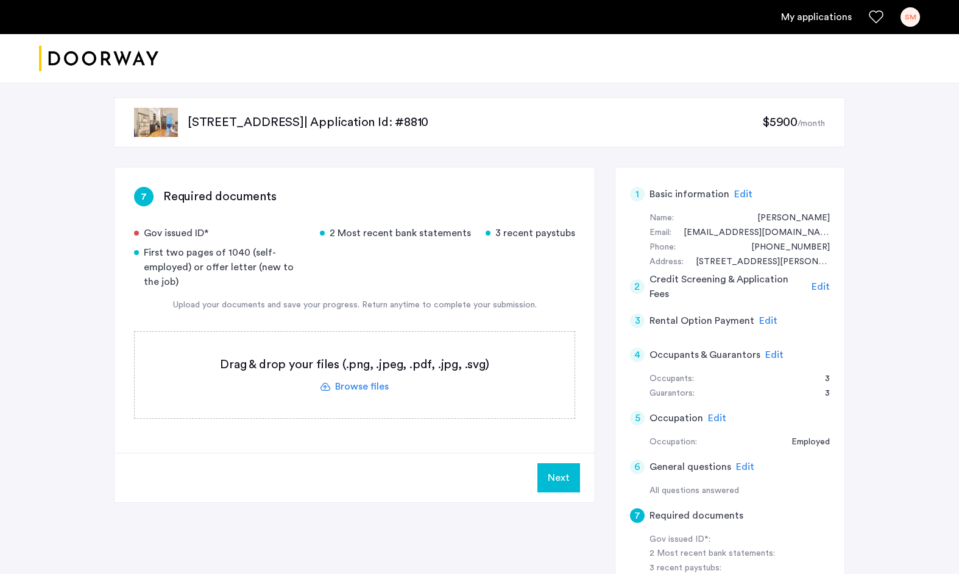
scroll to position [16, 0]
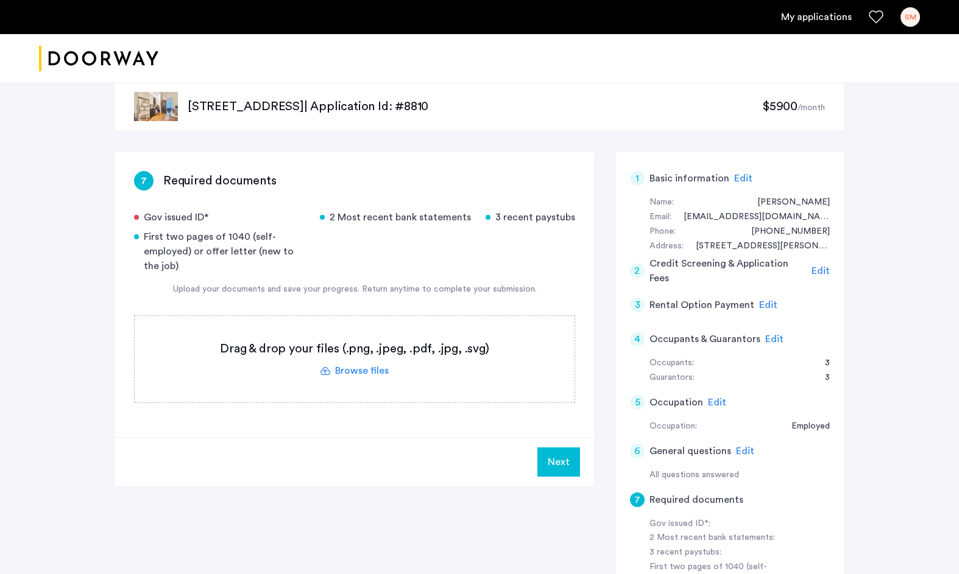
click at [362, 369] on label at bounding box center [355, 359] width 440 height 87
click at [0, 0] on input "file" at bounding box center [0, 0] width 0 height 0
click at [353, 373] on label at bounding box center [355, 359] width 440 height 87
click at [0, 0] on input "file" at bounding box center [0, 0] width 0 height 0
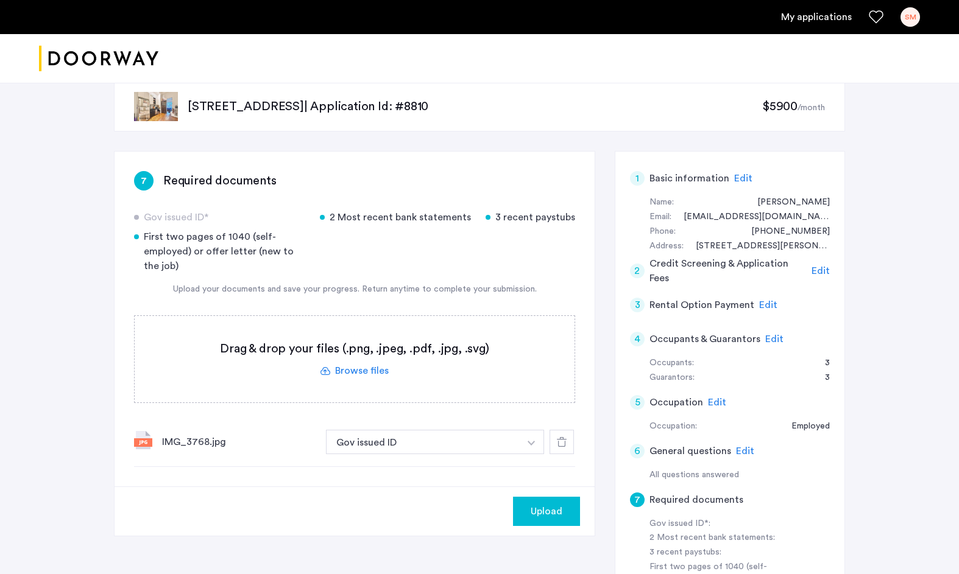
click at [562, 444] on icon at bounding box center [562, 442] width 10 height 10
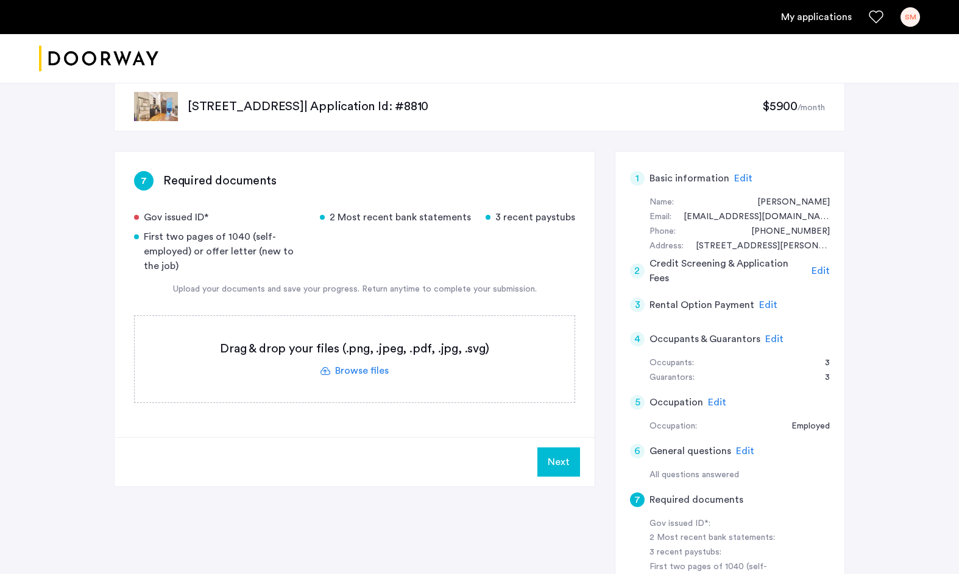
click at [356, 371] on label at bounding box center [355, 359] width 440 height 87
click at [0, 0] on input "file" at bounding box center [0, 0] width 0 height 0
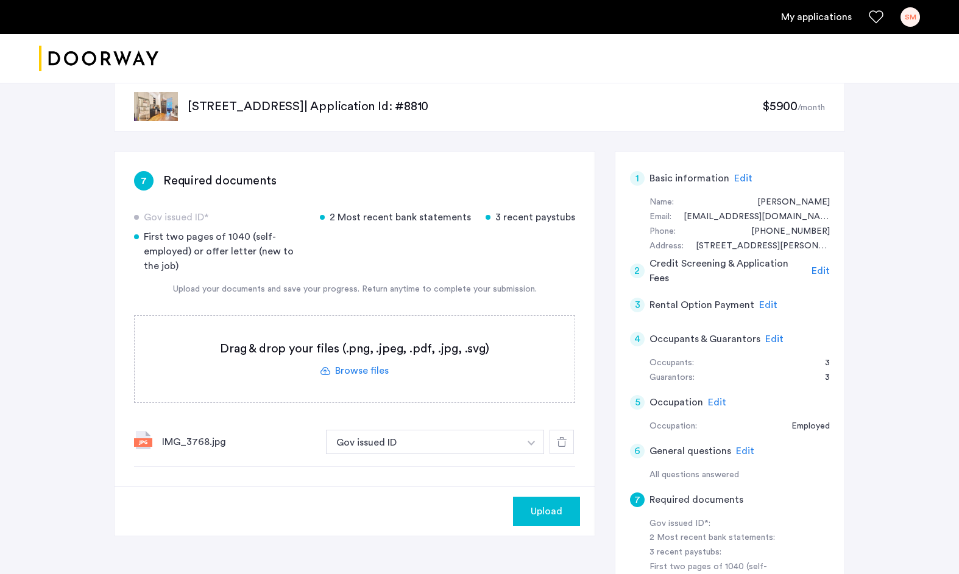
click at [353, 373] on label at bounding box center [355, 359] width 440 height 87
click at [0, 0] on input "file" at bounding box center [0, 0] width 0 height 0
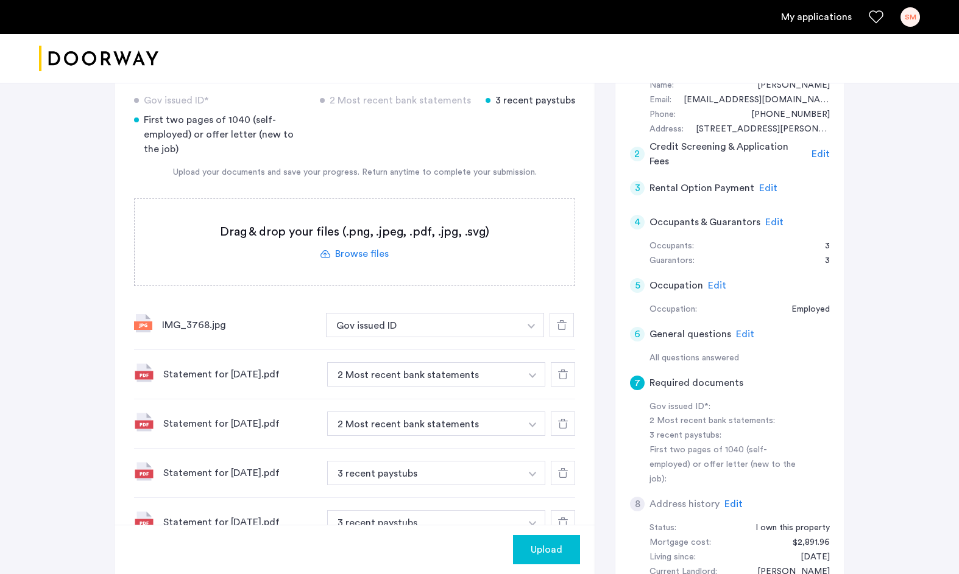
scroll to position [151, 0]
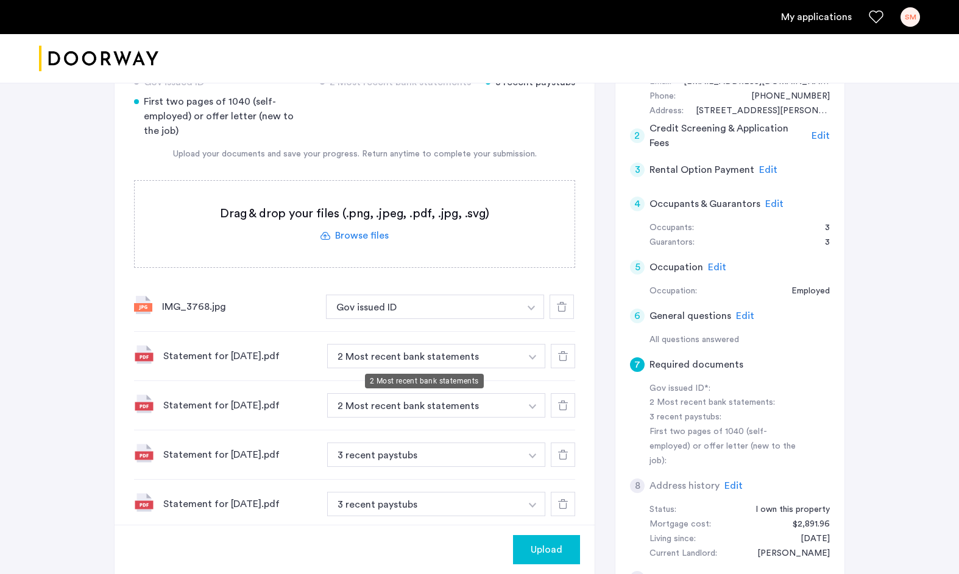
click at [517, 360] on button "2 Most recent bank statements" at bounding box center [424, 356] width 194 height 24
click at [529, 355] on img "button" at bounding box center [532, 357] width 7 height 5
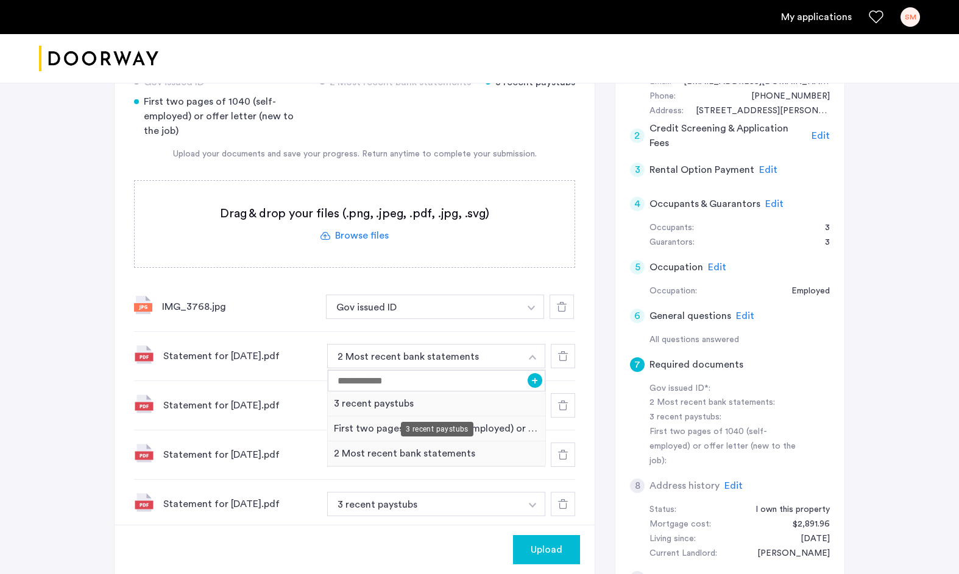
click at [434, 404] on div "3 recent paystubs" at bounding box center [436, 404] width 217 height 25
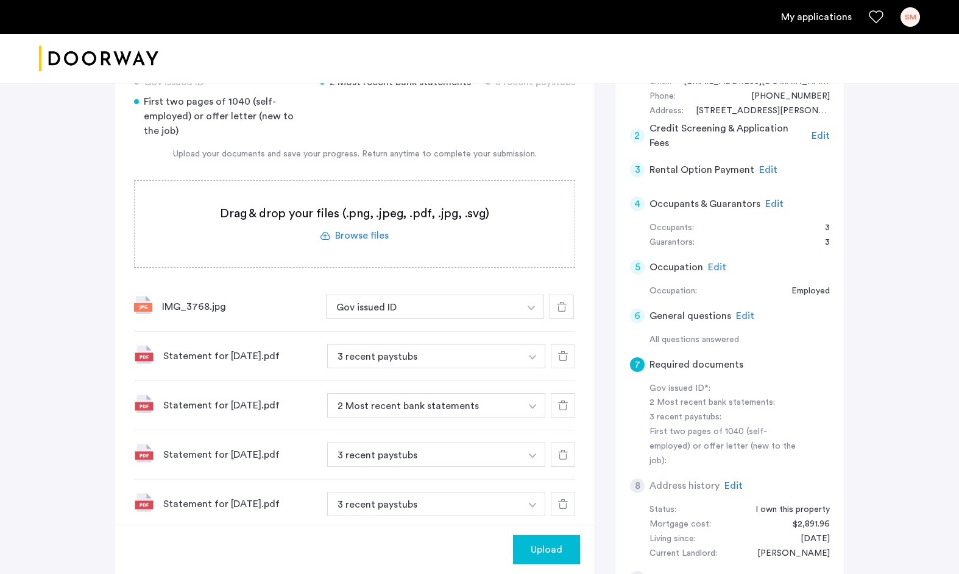
click at [531, 406] on img "button" at bounding box center [532, 406] width 7 height 5
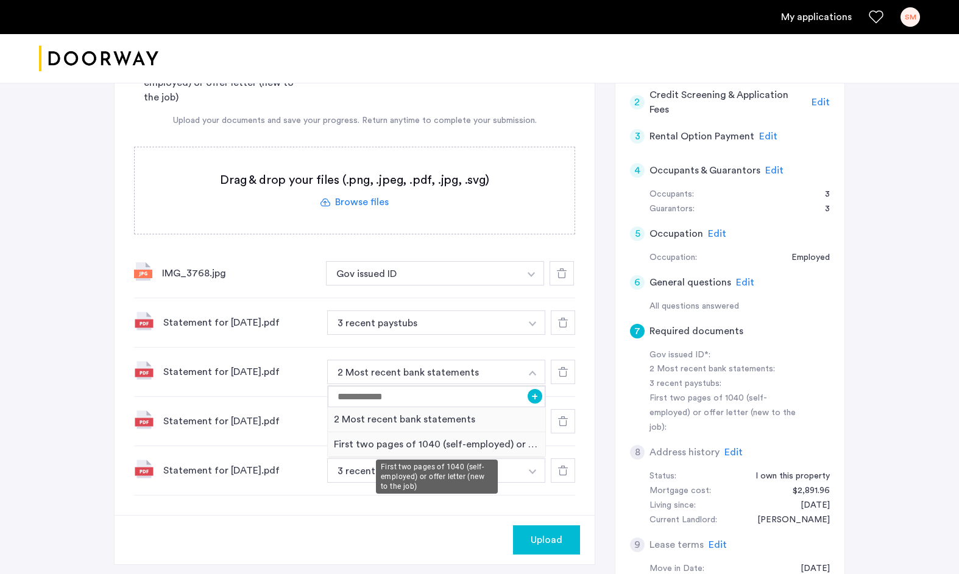
scroll to position [190, 0]
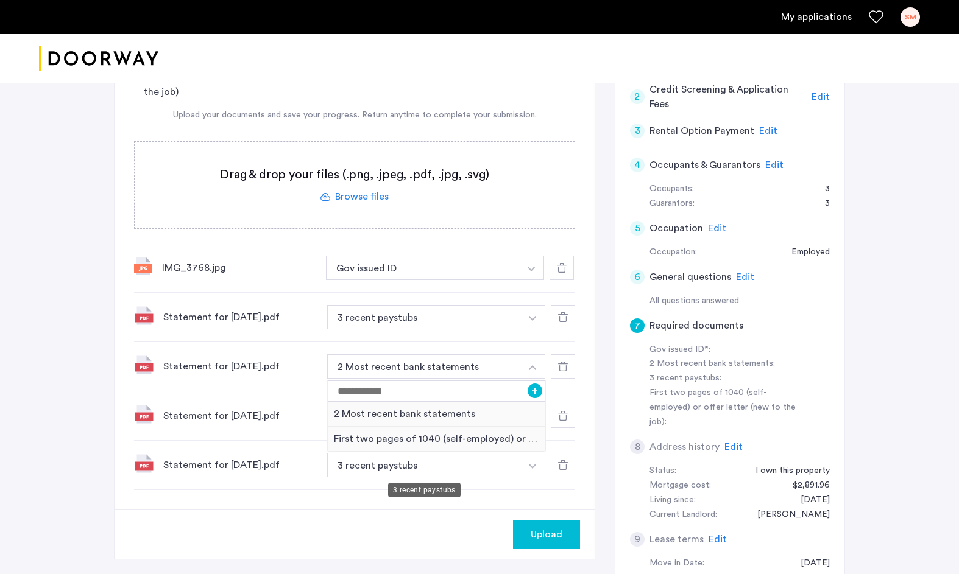
click at [436, 465] on button "3 recent paystubs" at bounding box center [424, 465] width 194 height 24
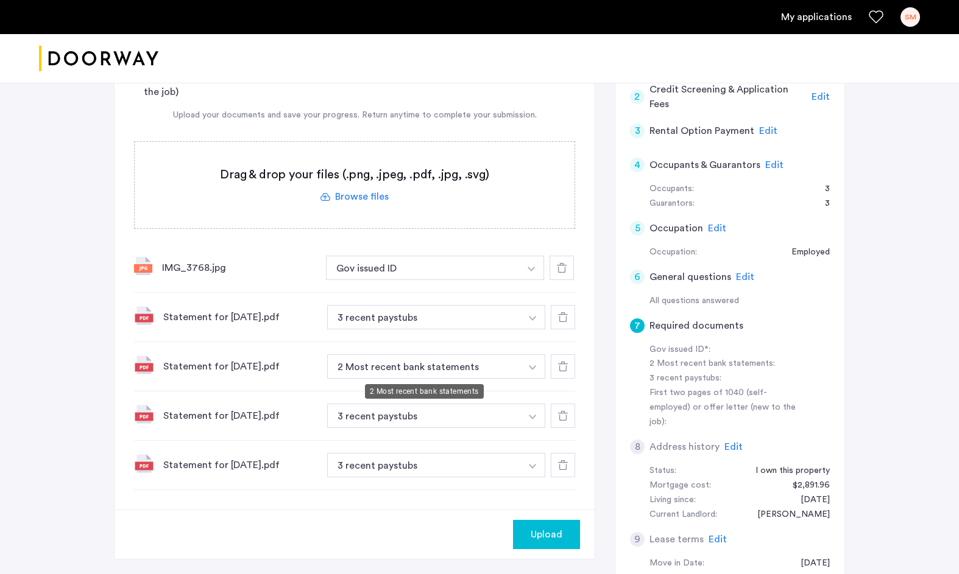
click at [518, 364] on button "2 Most recent bank statements" at bounding box center [424, 367] width 194 height 24
click at [510, 370] on button "2 Most recent bank statements" at bounding box center [424, 367] width 194 height 24
click at [531, 367] on img "button" at bounding box center [532, 368] width 7 height 5
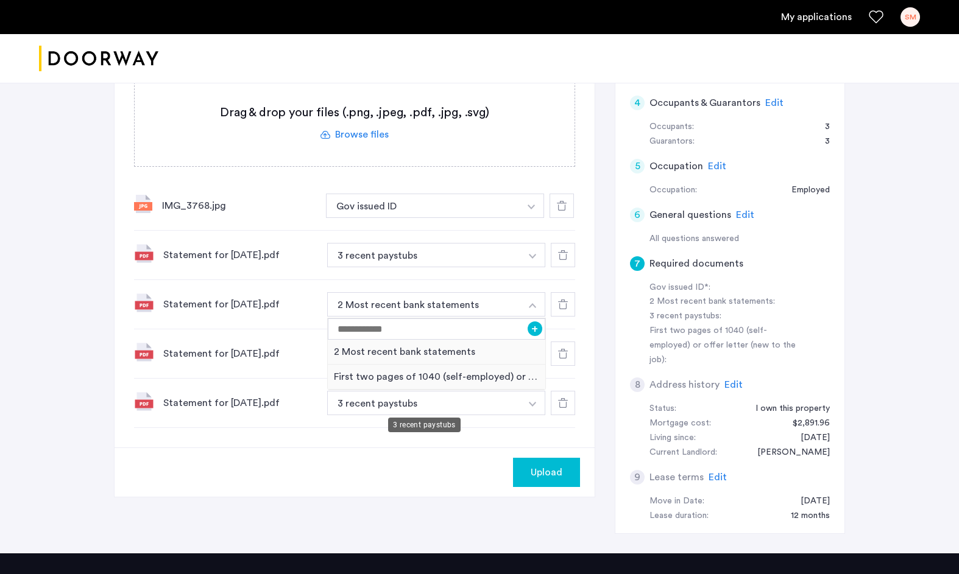
scroll to position [258, 0]
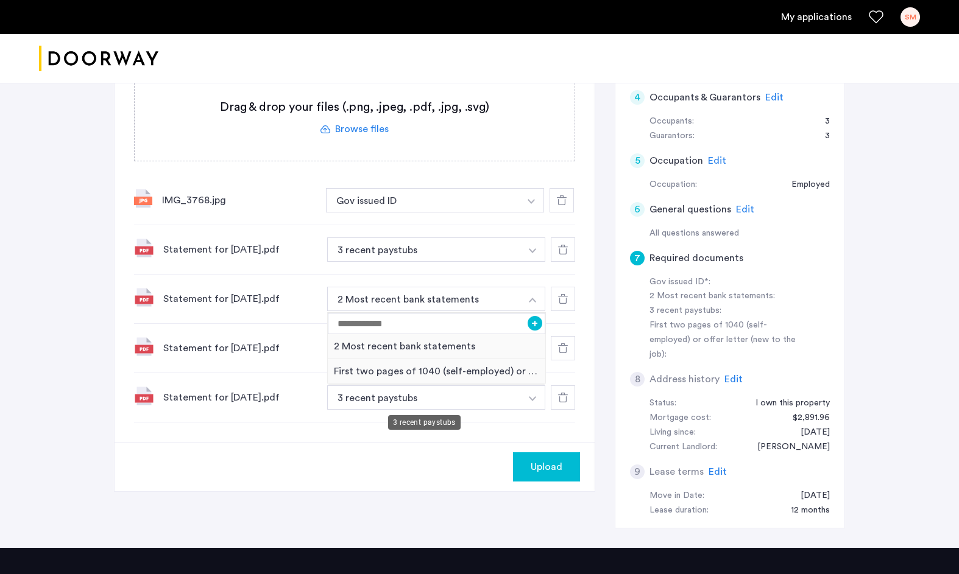
click at [469, 401] on button "3 recent paystubs" at bounding box center [424, 398] width 194 height 24
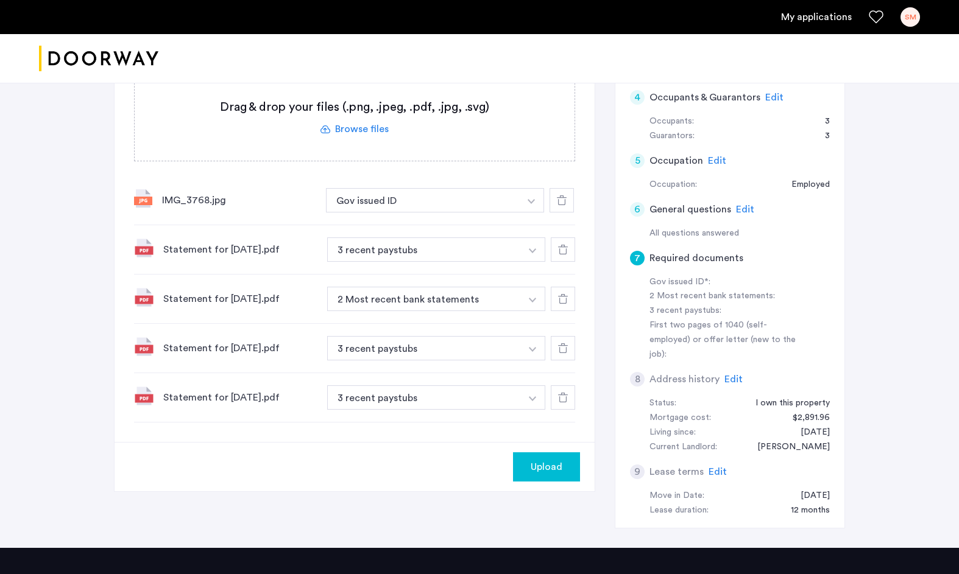
click at [529, 400] on img "button" at bounding box center [532, 399] width 7 height 5
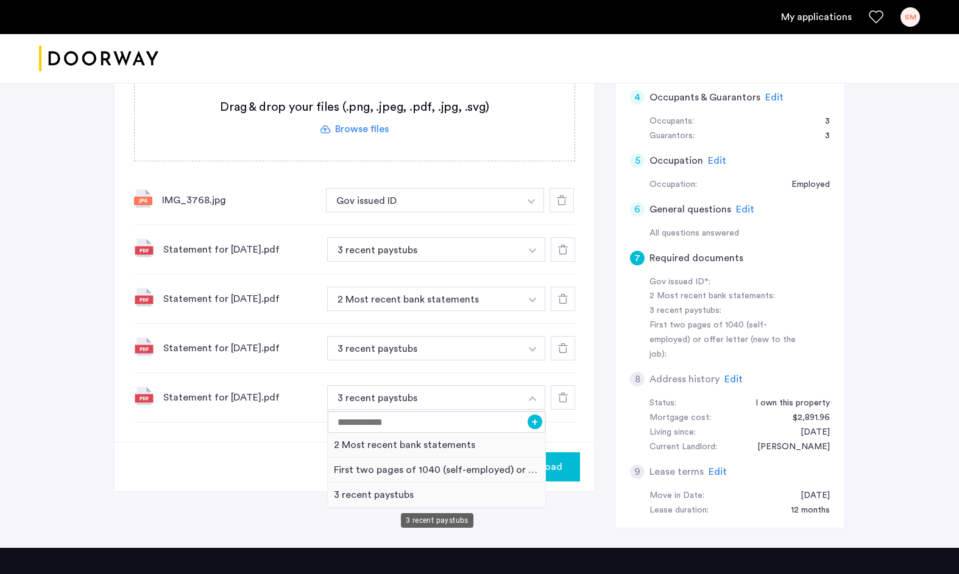
click at [425, 494] on div "3 recent paystubs" at bounding box center [436, 495] width 217 height 25
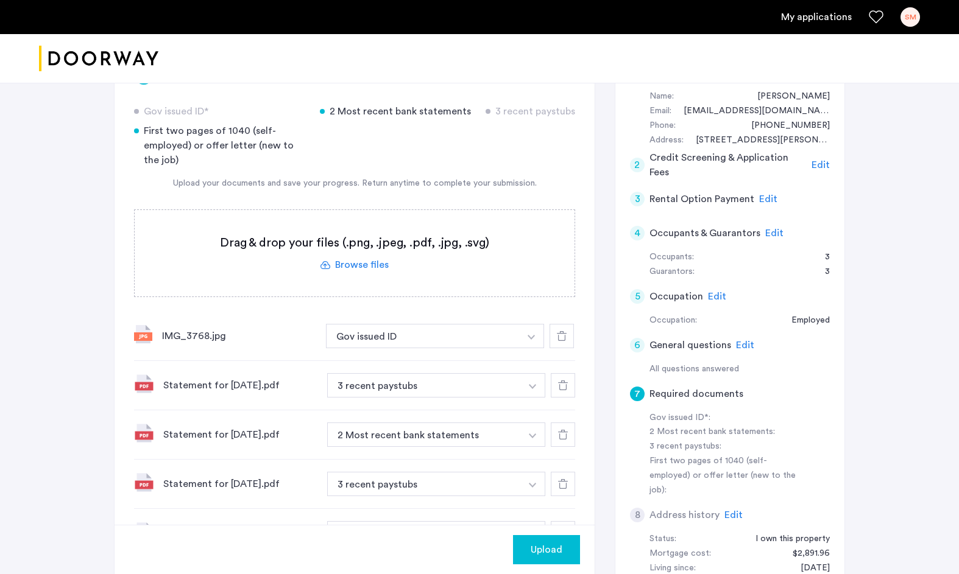
scroll to position [118, 0]
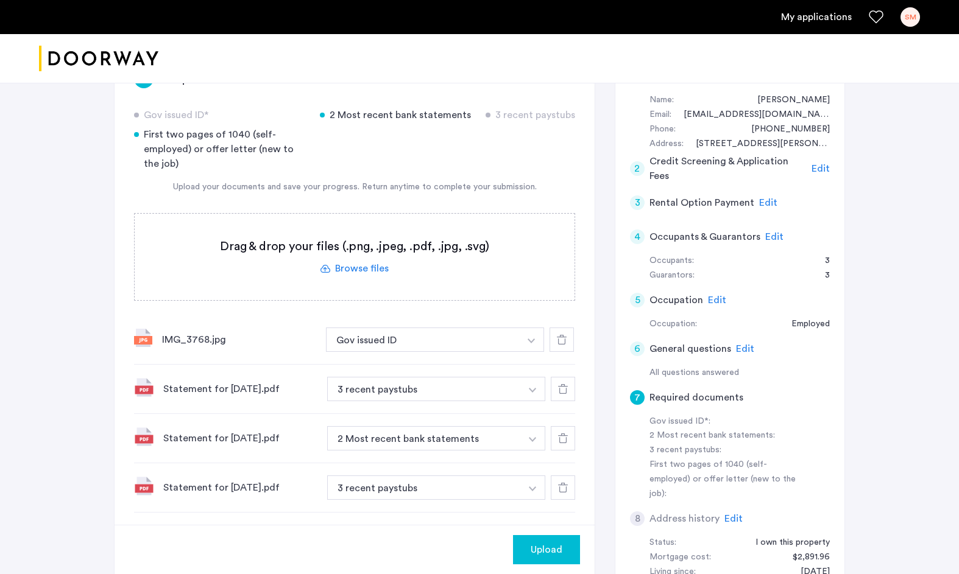
click at [367, 269] on label at bounding box center [355, 257] width 440 height 87
click at [0, 0] on input "file" at bounding box center [0, 0] width 0 height 0
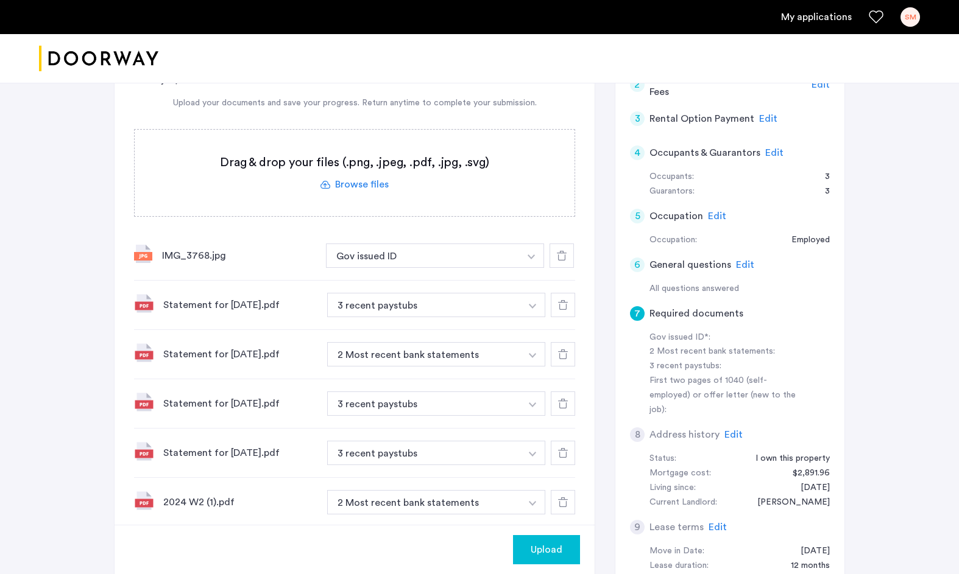
scroll to position [200, 0]
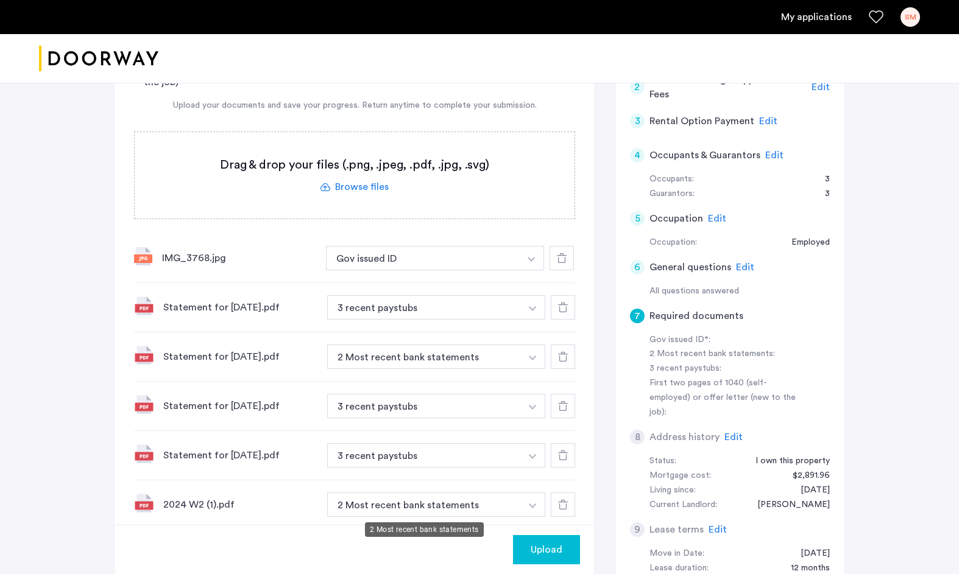
click at [466, 503] on button "2 Most recent bank statements" at bounding box center [424, 505] width 194 height 24
click at [523, 503] on button "button" at bounding box center [532, 505] width 25 height 24
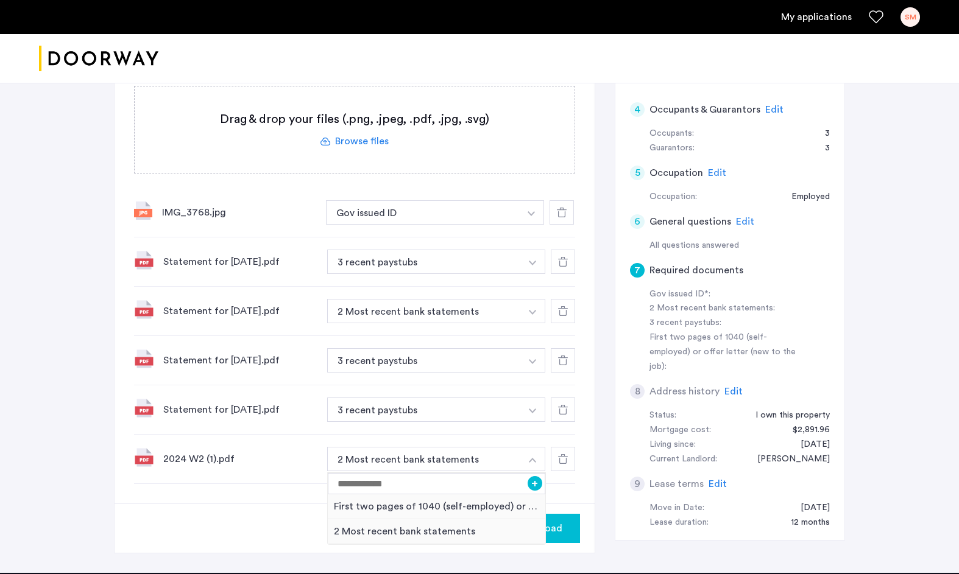
scroll to position [247, 0]
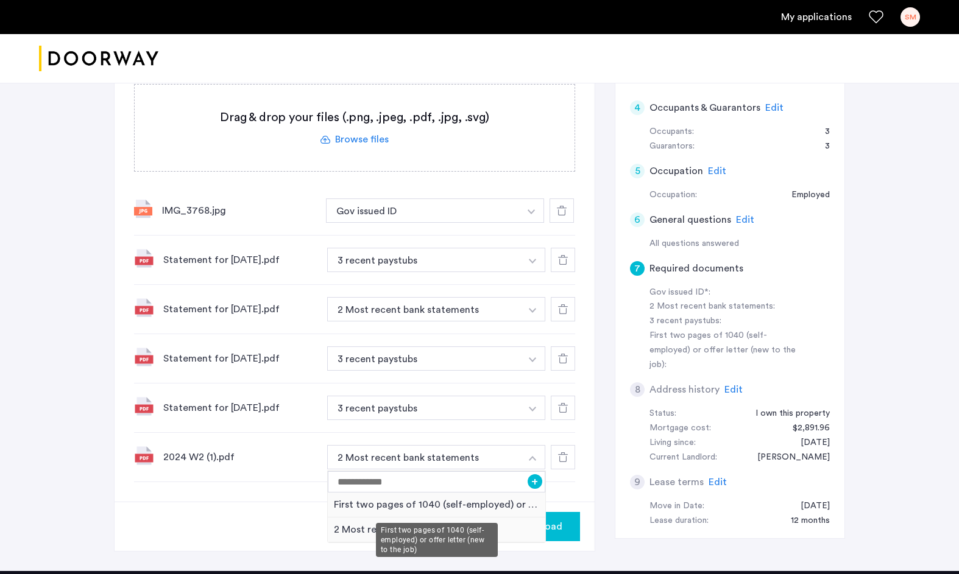
click at [484, 504] on div "First two pages of 1040 (self-employed) or offer letter (new to the job)" at bounding box center [436, 505] width 217 height 25
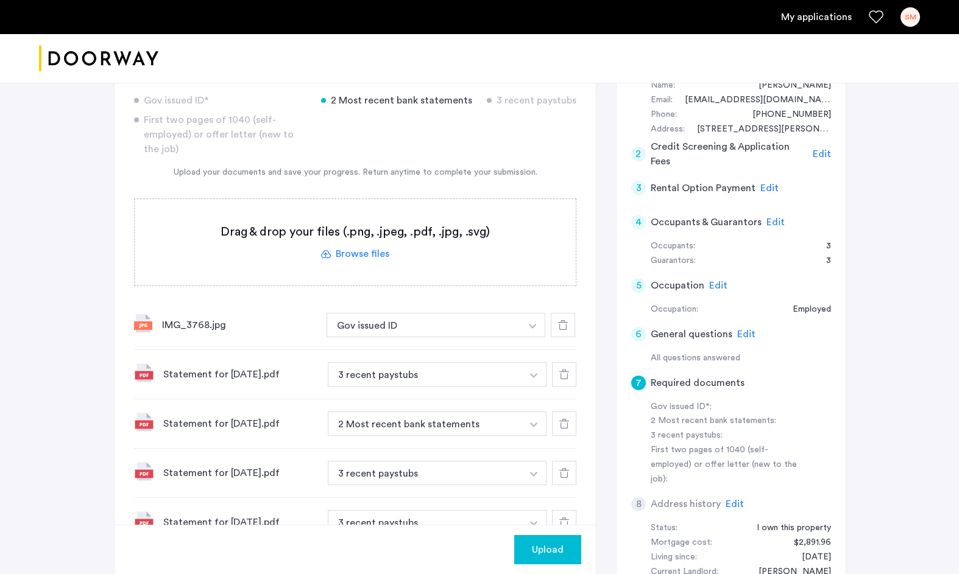
scroll to position [127, 0]
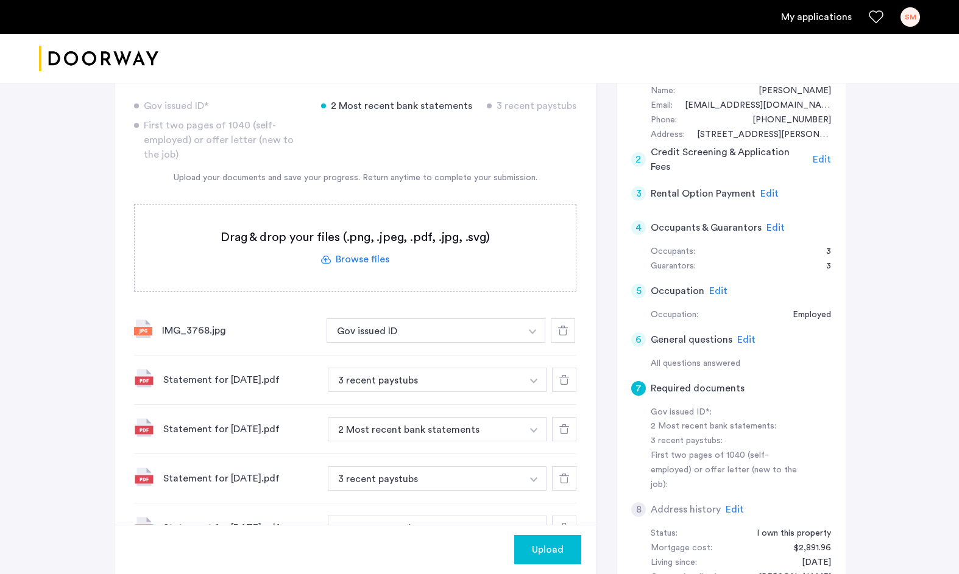
click at [372, 261] on label at bounding box center [355, 248] width 441 height 87
click at [0, 0] on input "file" at bounding box center [0, 0] width 0 height 0
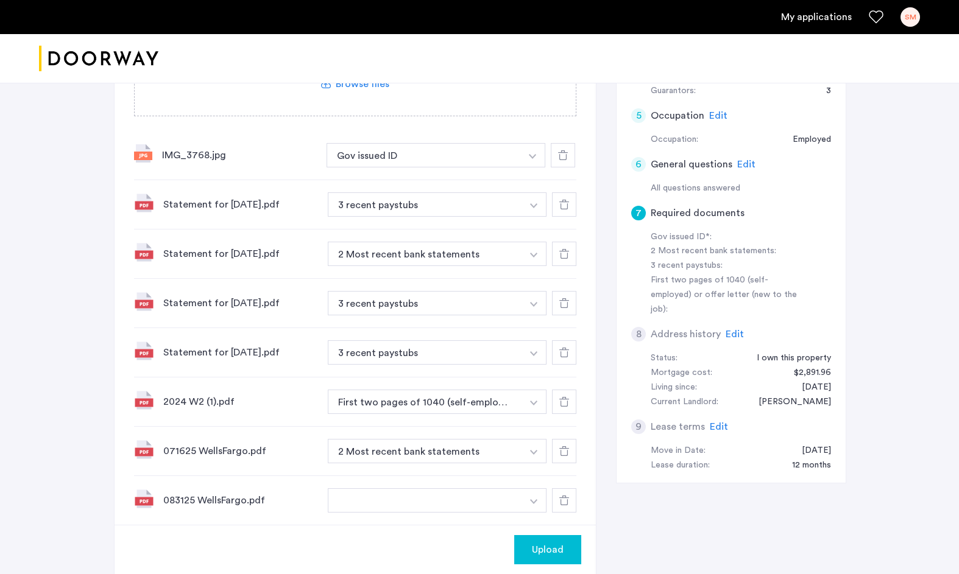
scroll to position [356, 0]
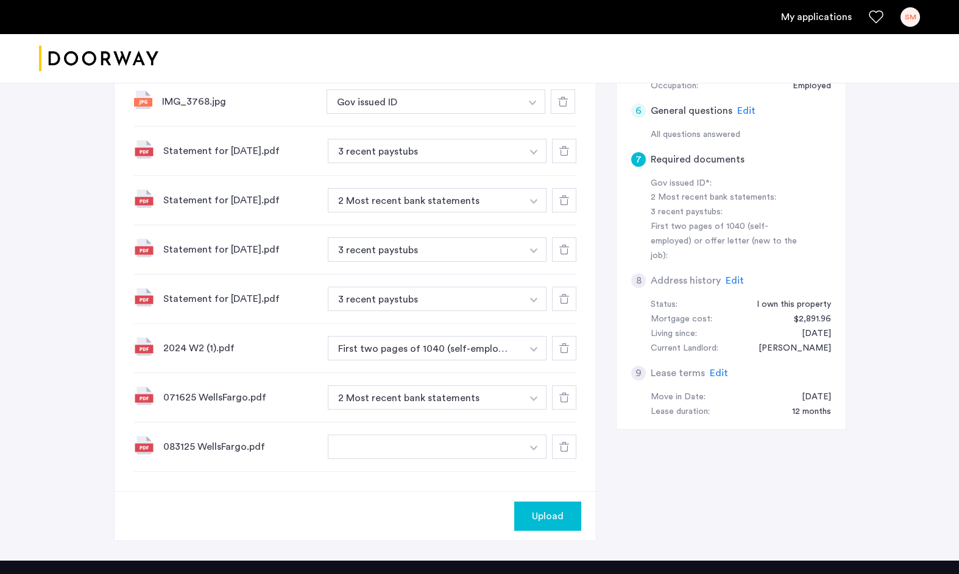
click at [543, 446] on button "button" at bounding box center [533, 447] width 25 height 24
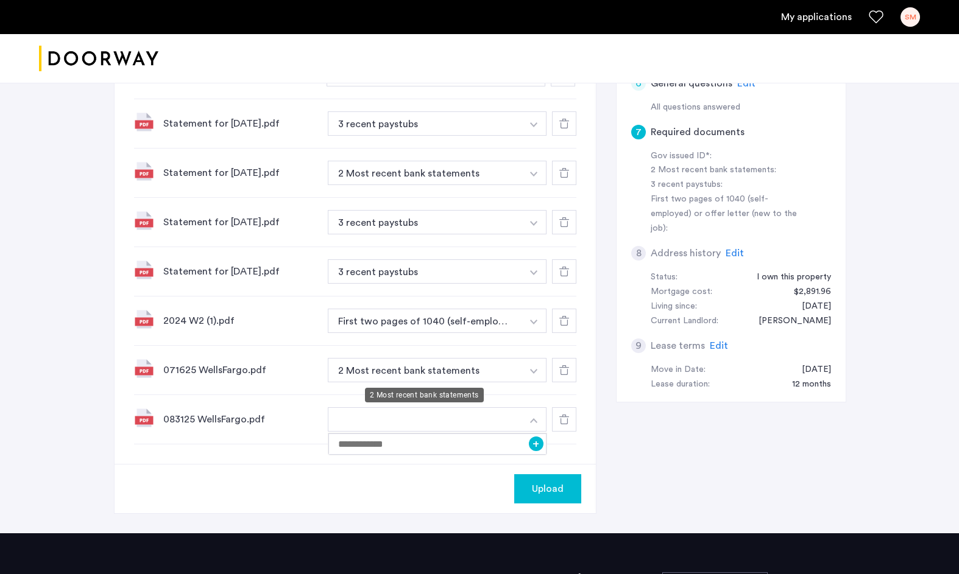
click at [501, 373] on button "2 Most recent bank statements" at bounding box center [425, 370] width 194 height 24
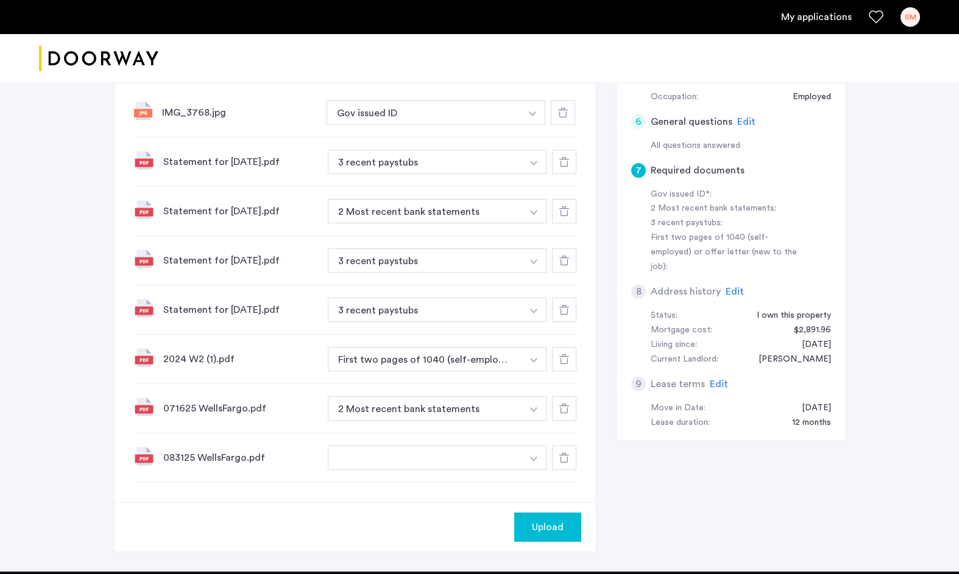
scroll to position [392, 0]
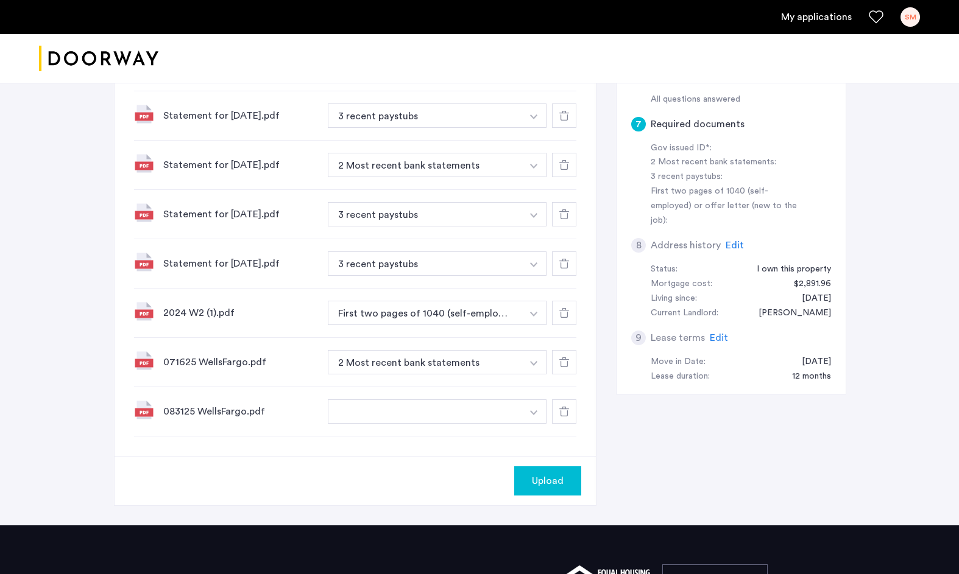
click at [556, 480] on span "Upload" at bounding box center [548, 481] width 32 height 15
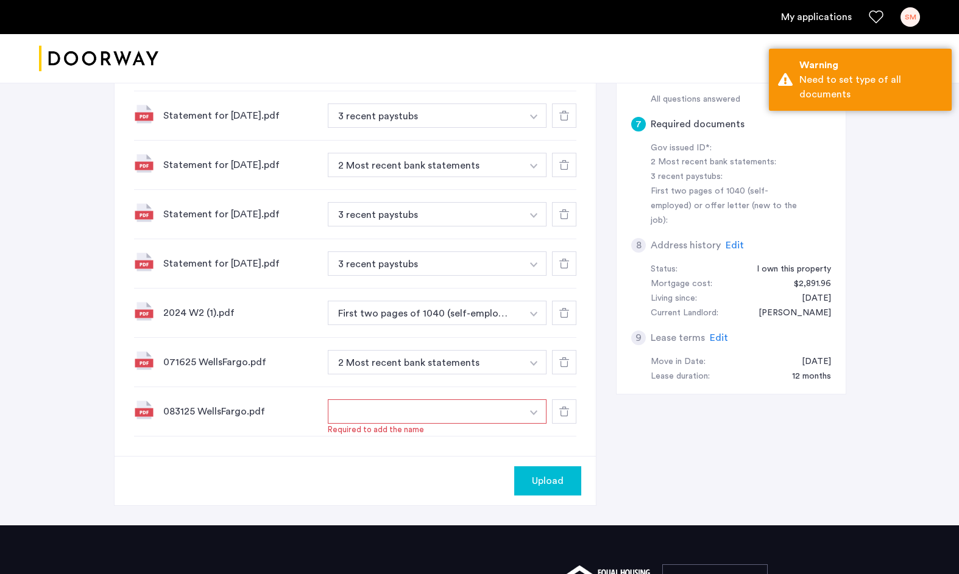
click at [490, 409] on button "button" at bounding box center [425, 412] width 194 height 24
click at [532, 410] on button "button" at bounding box center [533, 412] width 25 height 24
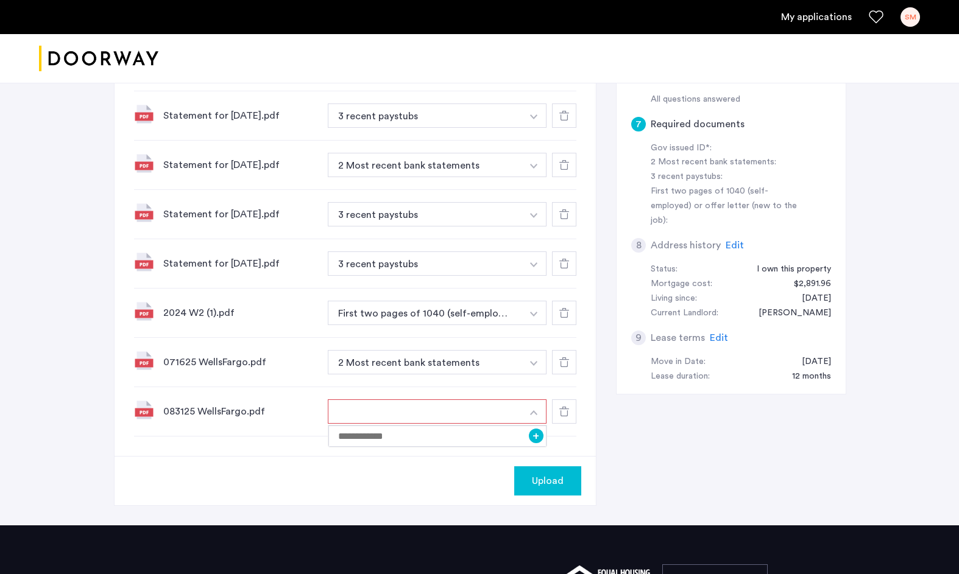
click at [462, 417] on button "button" at bounding box center [425, 412] width 194 height 24
click at [449, 441] on input at bounding box center [437, 436] width 218 height 21
type input "**********"
click at [567, 490] on button "Upload" at bounding box center [547, 481] width 67 height 29
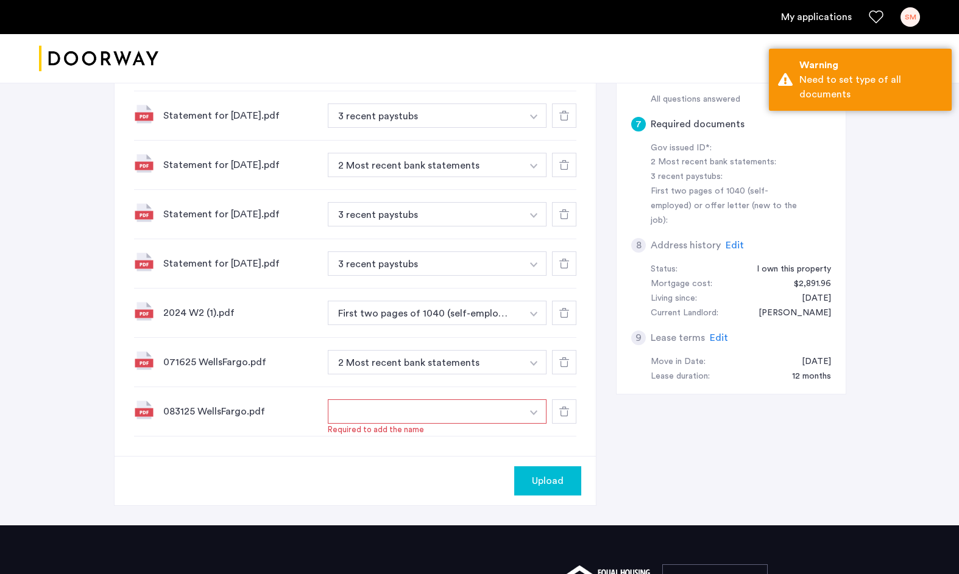
click at [514, 415] on button "button" at bounding box center [425, 412] width 194 height 24
click at [536, 413] on button "button" at bounding box center [533, 412] width 25 height 24
click at [534, 439] on button "+" at bounding box center [536, 436] width 15 height 15
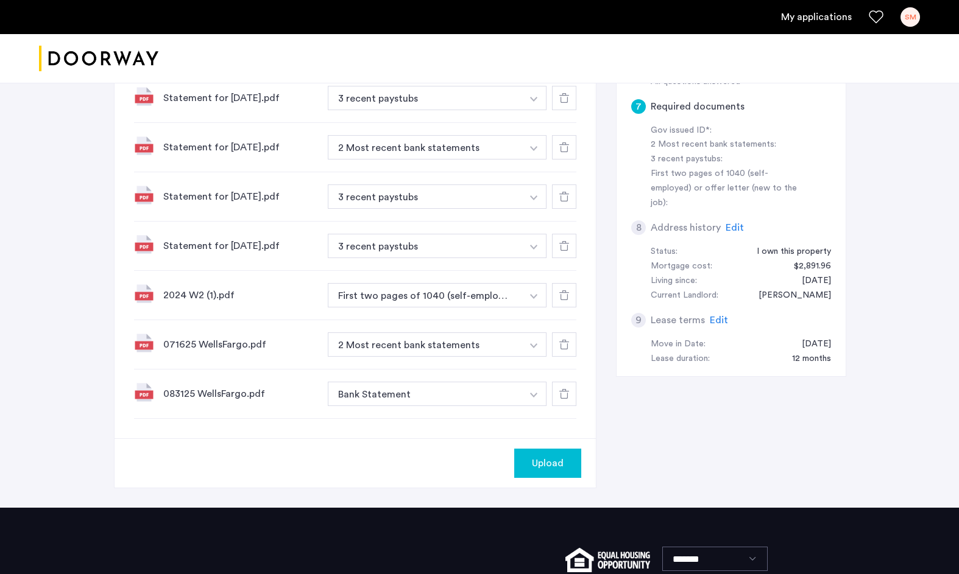
scroll to position [410, 0]
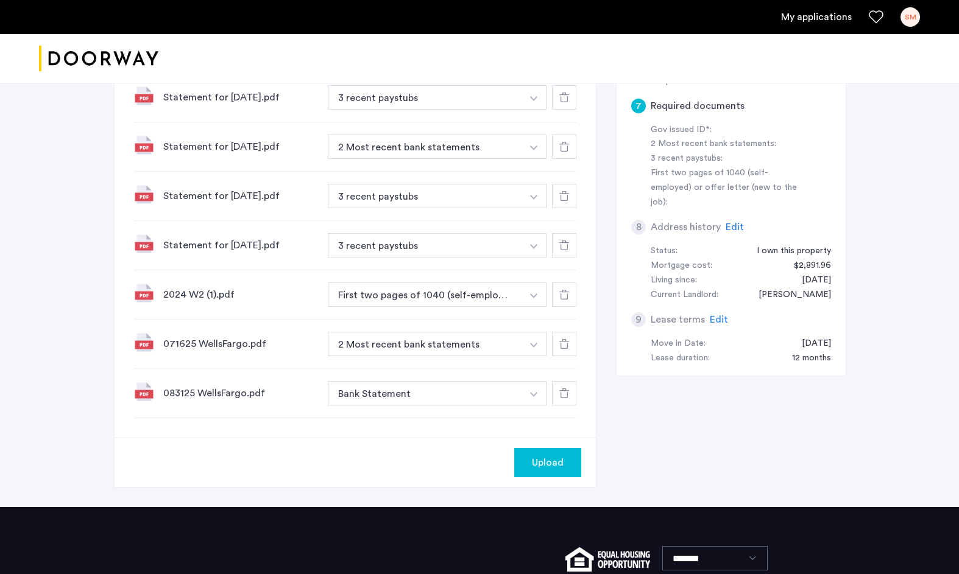
click at [544, 461] on span "Upload" at bounding box center [548, 463] width 32 height 15
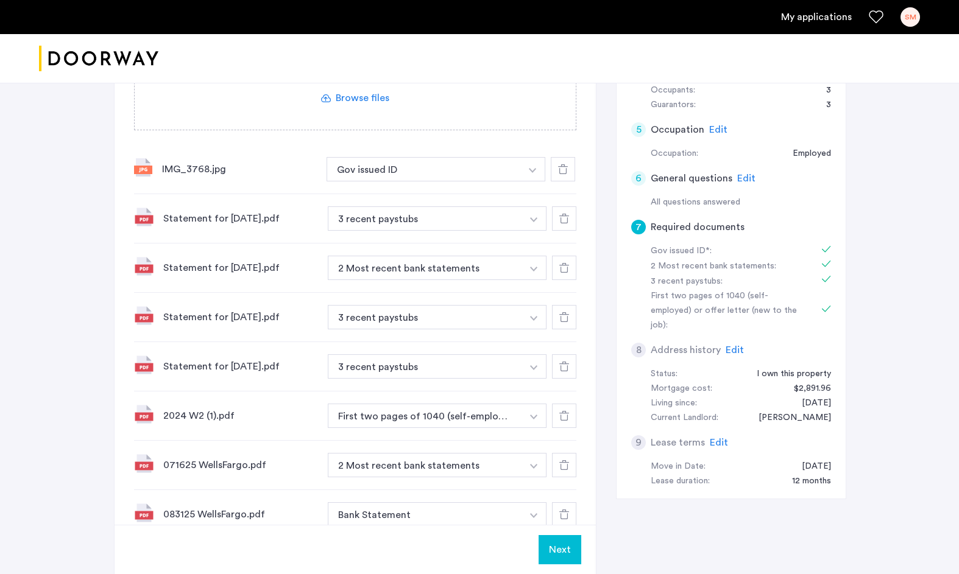
scroll to position [303, 0]
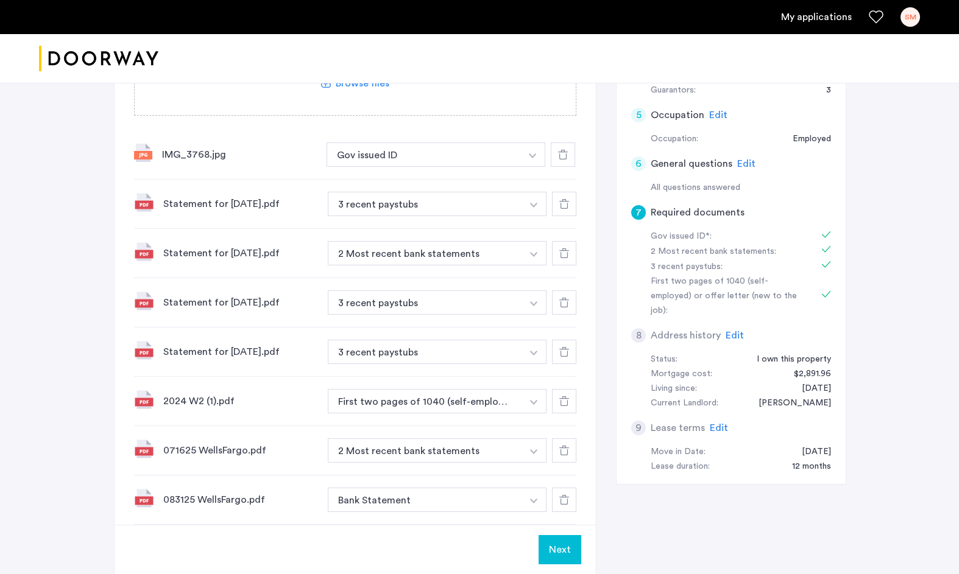
click at [560, 551] on button "Next" at bounding box center [560, 549] width 43 height 29
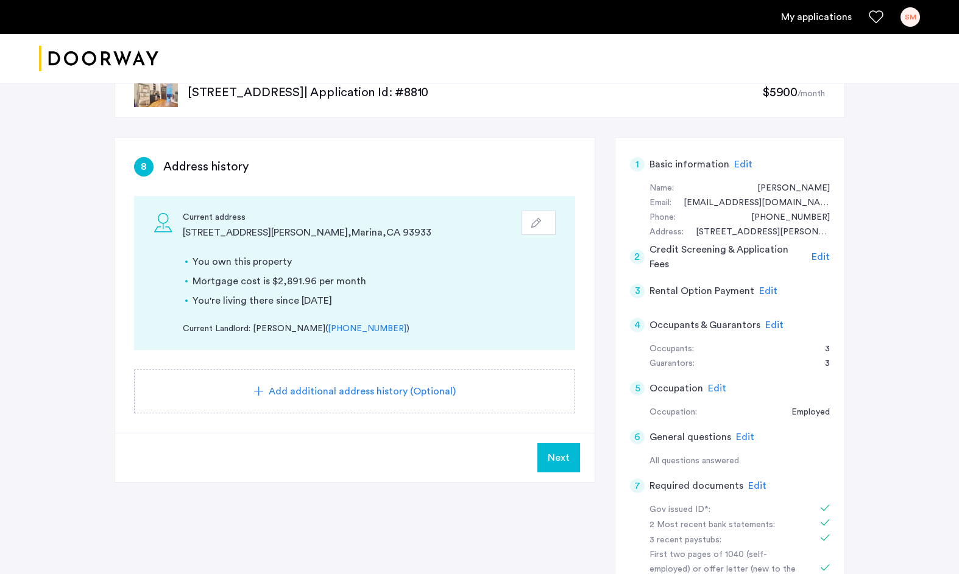
scroll to position [34, 0]
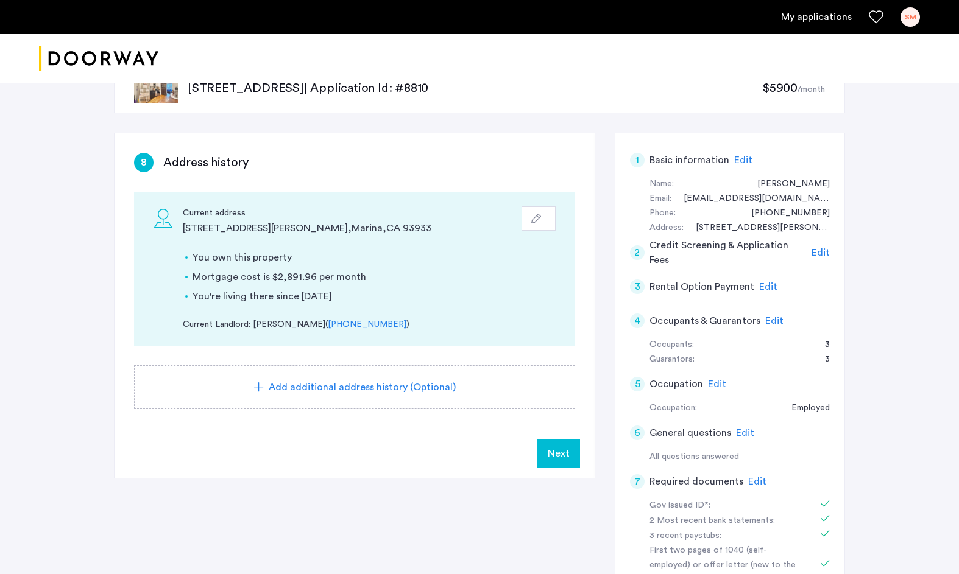
click at [387, 384] on span "Add additional address history (Optional)" at bounding box center [362, 387] width 187 height 15
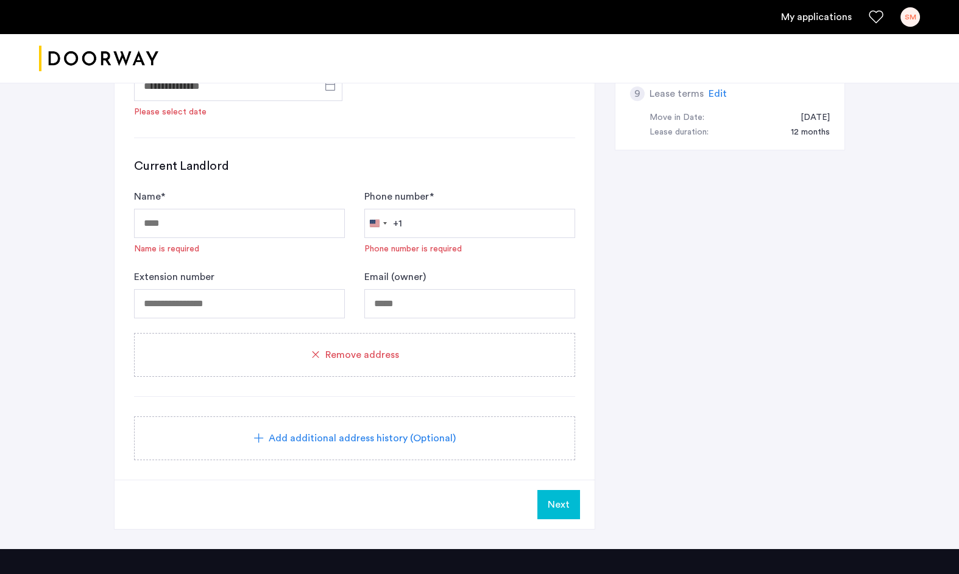
scroll to position [669, 0]
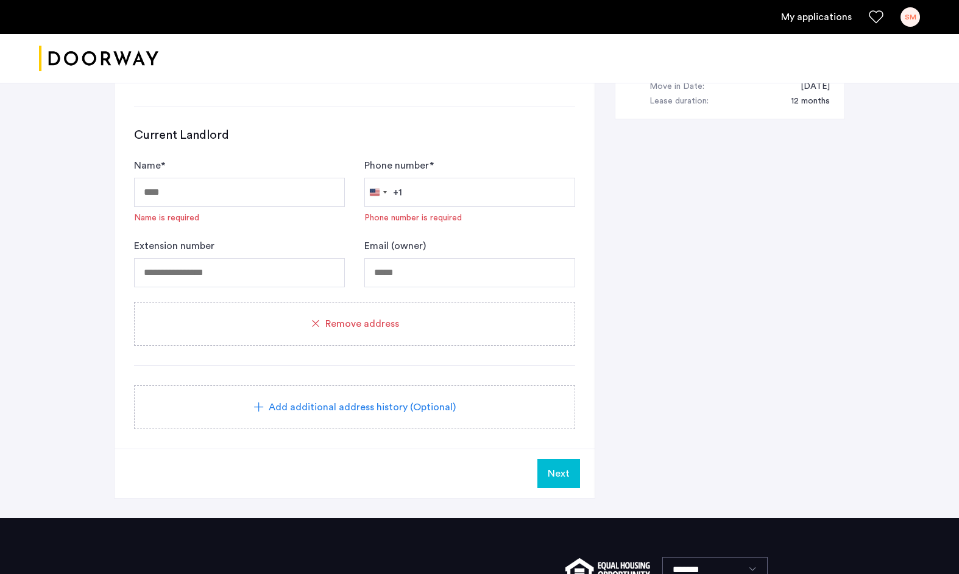
click at [396, 320] on span "Remove address" at bounding box center [362, 324] width 74 height 15
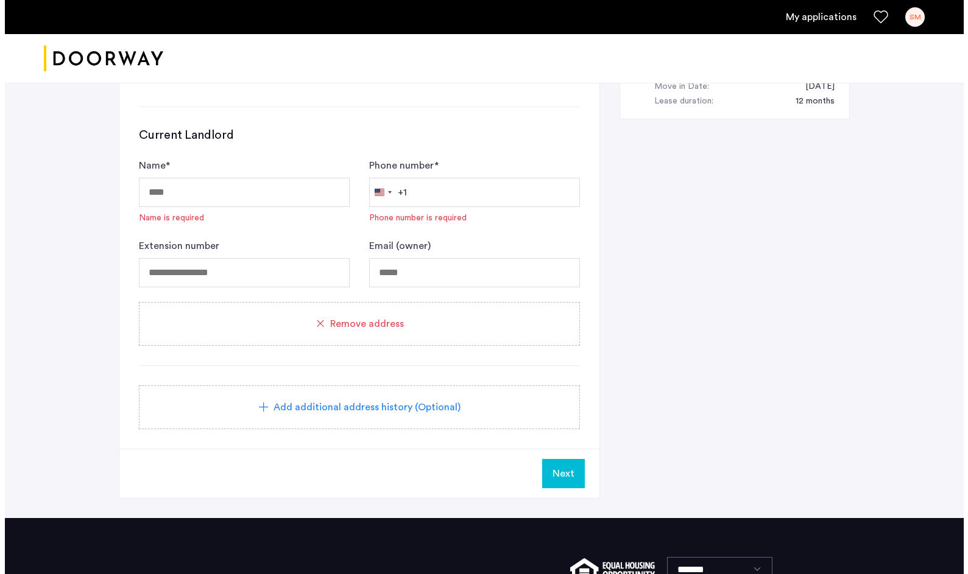
scroll to position [0, 0]
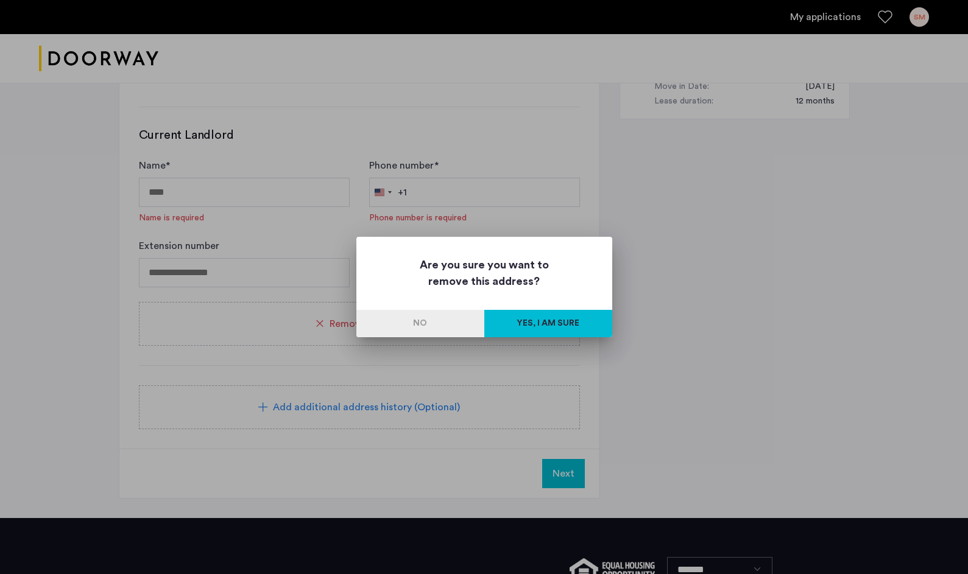
click at [520, 324] on button "Yes, I am sure" at bounding box center [548, 323] width 128 height 27
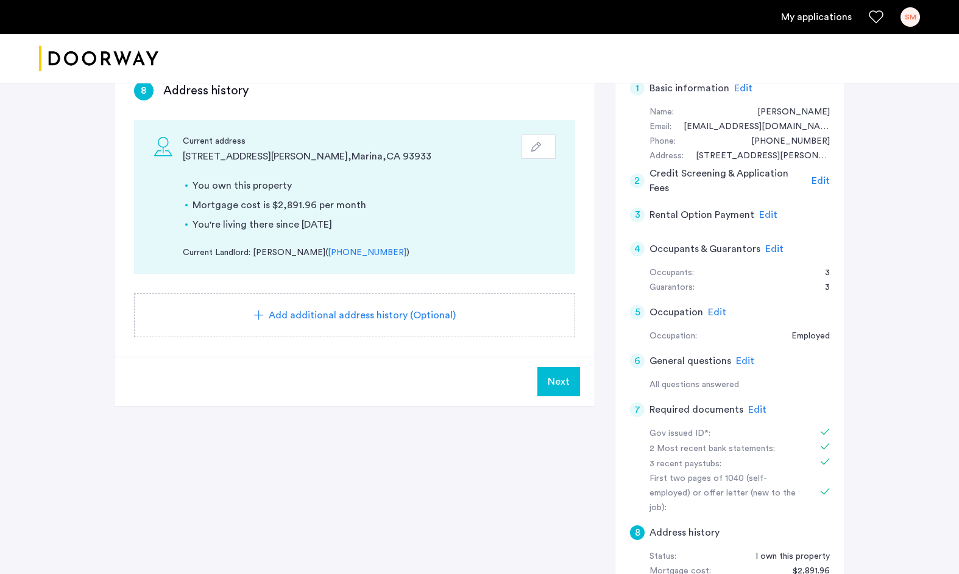
scroll to position [107, 0]
click at [565, 376] on span "Next" at bounding box center [559, 381] width 22 height 15
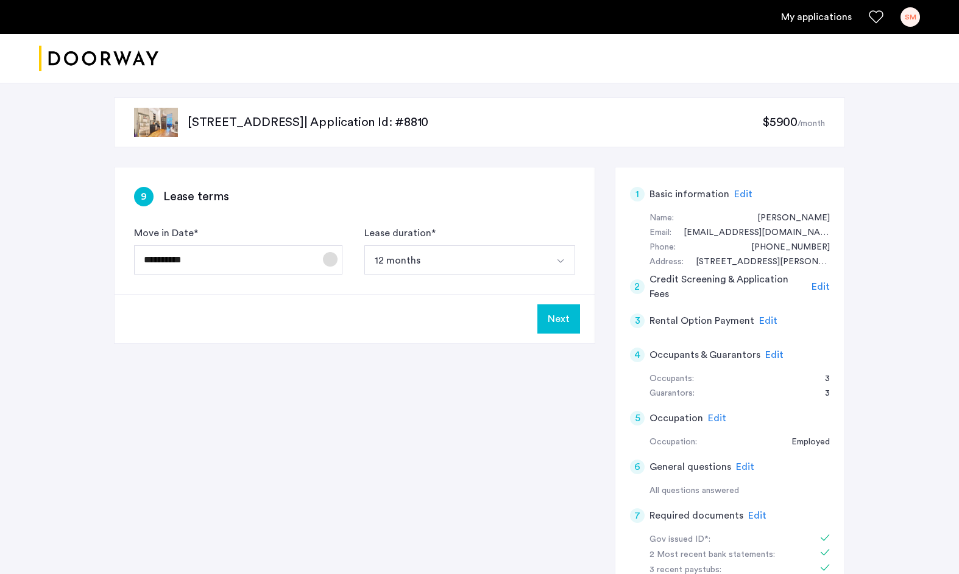
click at [332, 263] on span "Open calendar" at bounding box center [330, 259] width 29 height 29
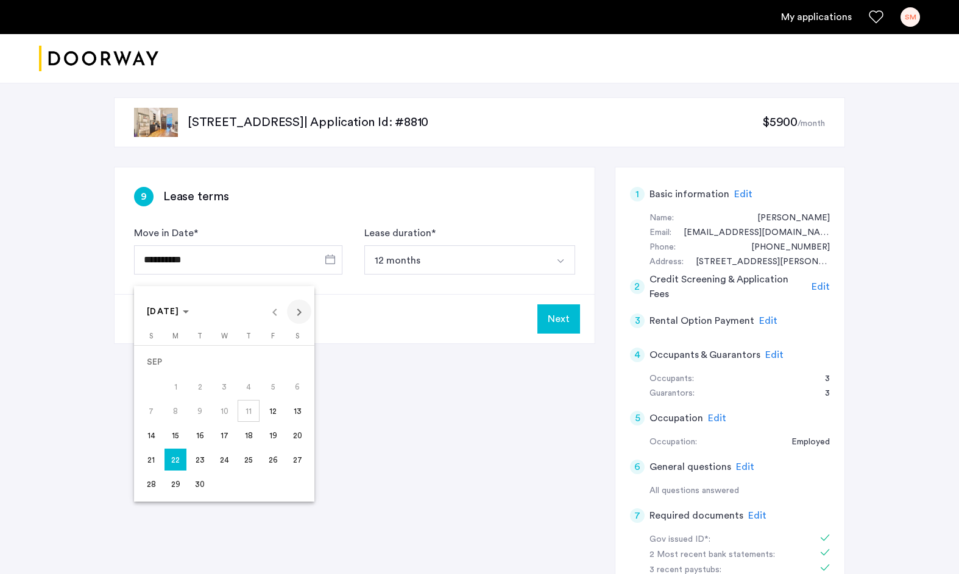
click at [301, 313] on span "Next month" at bounding box center [299, 312] width 24 height 24
click at [224, 362] on span "1" at bounding box center [224, 362] width 22 height 22
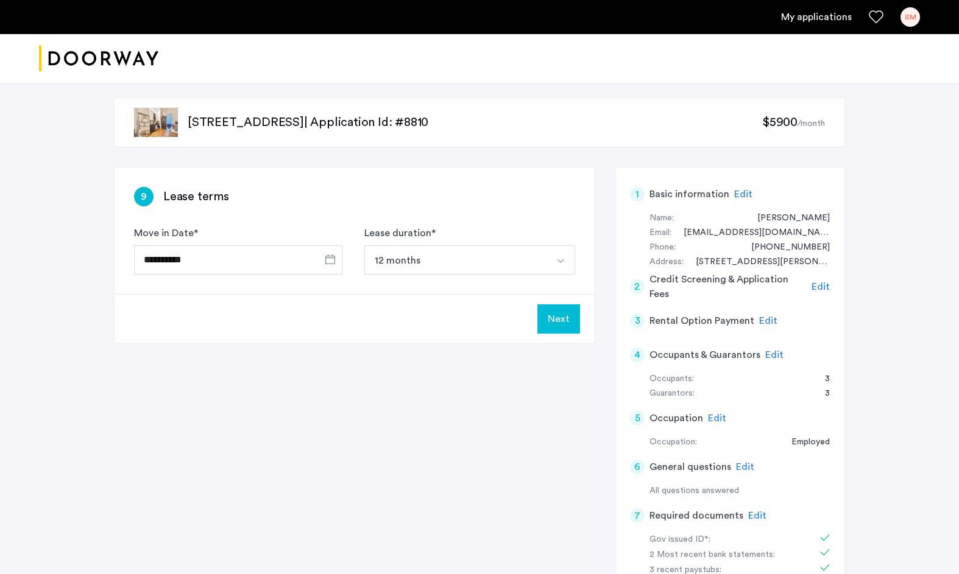
type input "**********"
click at [562, 323] on button "Next" at bounding box center [558, 319] width 43 height 29
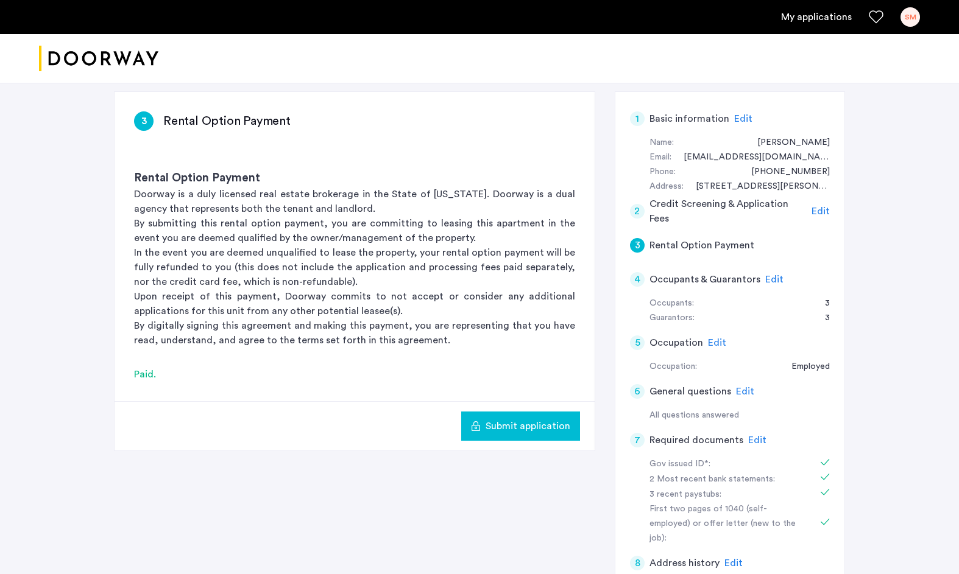
scroll to position [54, 0]
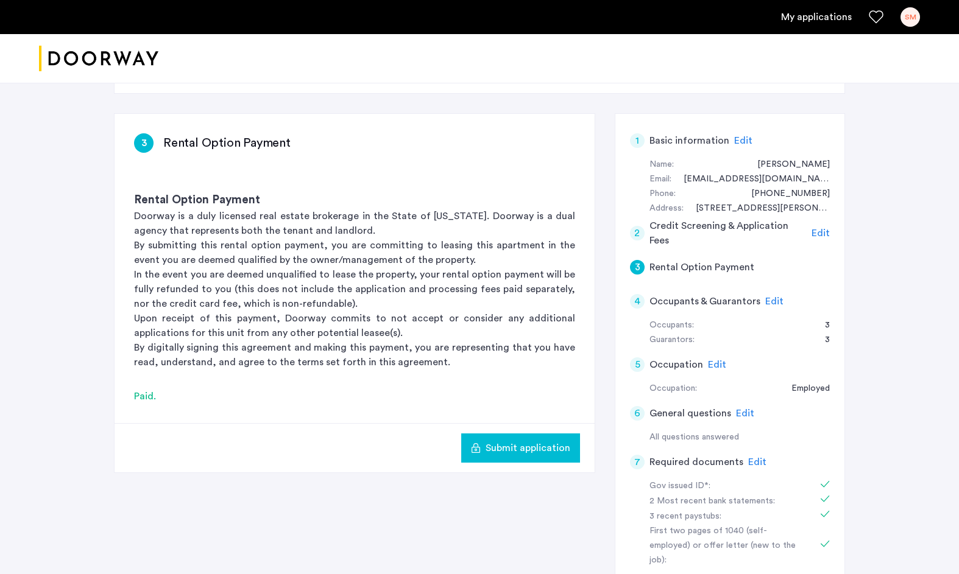
click at [773, 300] on span "Edit" at bounding box center [774, 302] width 18 height 10
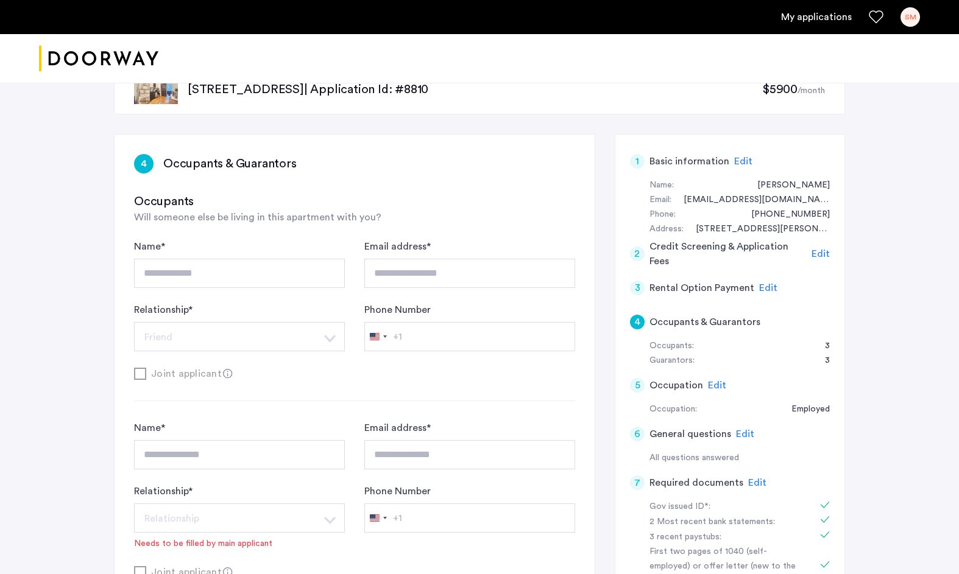
scroll to position [0, 0]
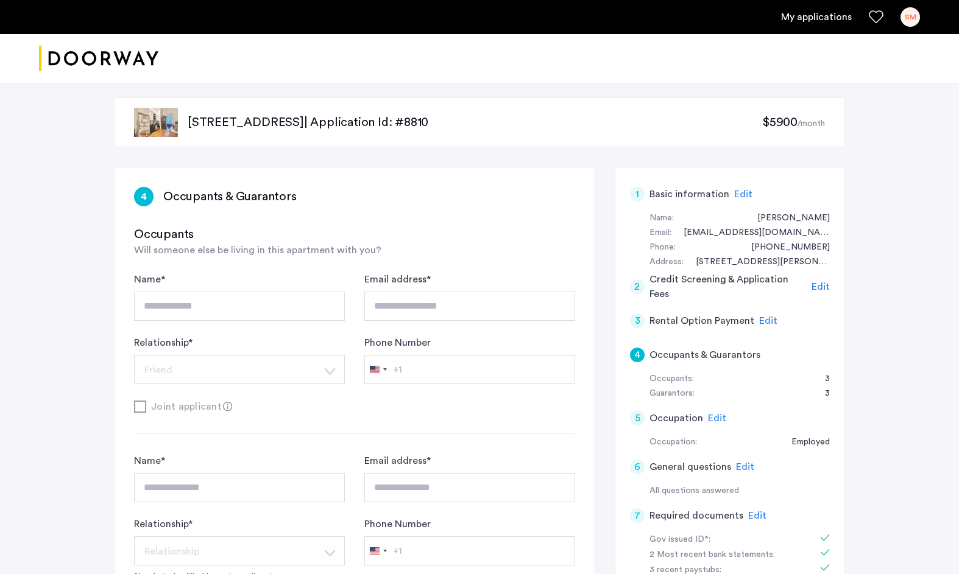
click at [900, 18] on div "SM" at bounding box center [909, 16] width 19 height 19
click at [634, 88] on div at bounding box center [479, 287] width 959 height 574
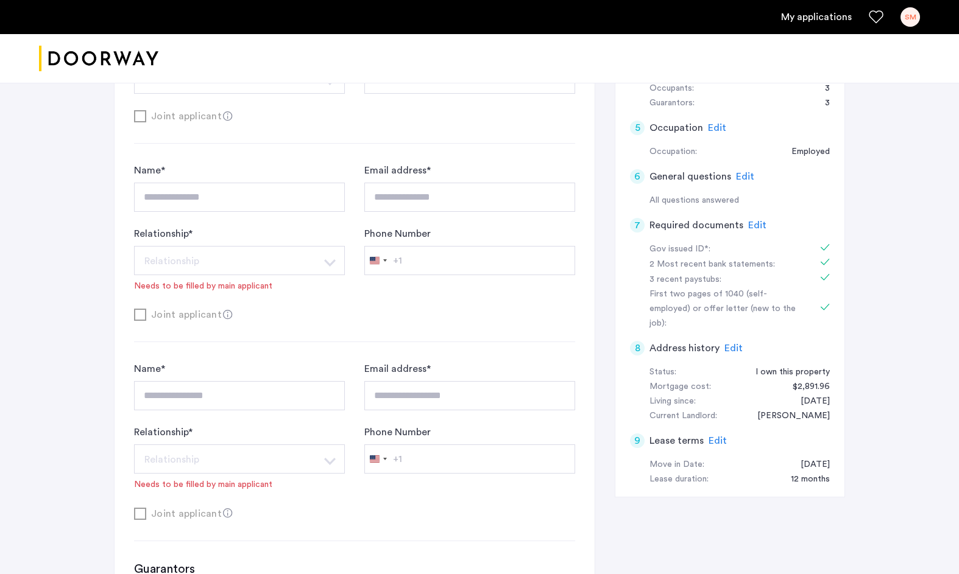
scroll to position [291, 0]
click at [716, 436] on span "Edit" at bounding box center [717, 441] width 18 height 10
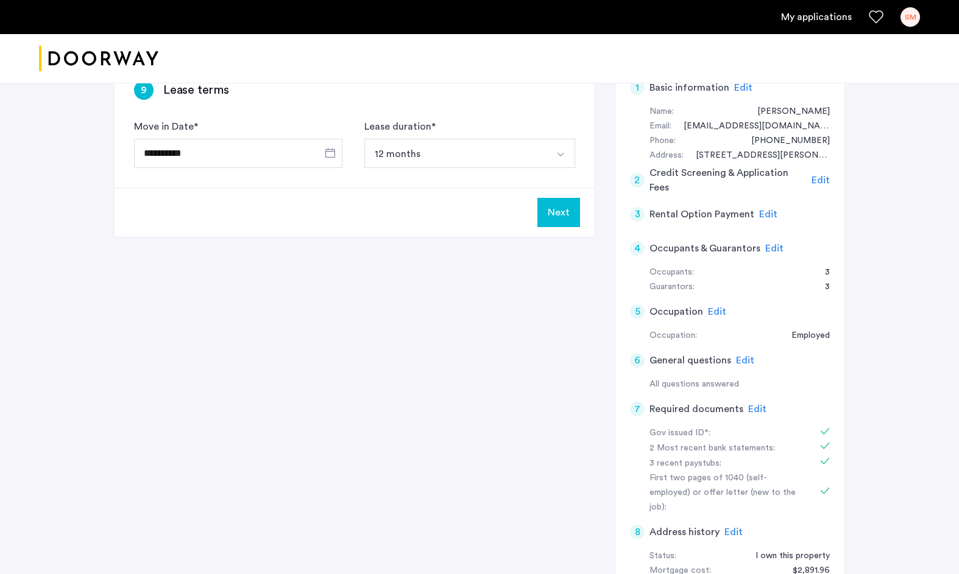
scroll to position [0, 0]
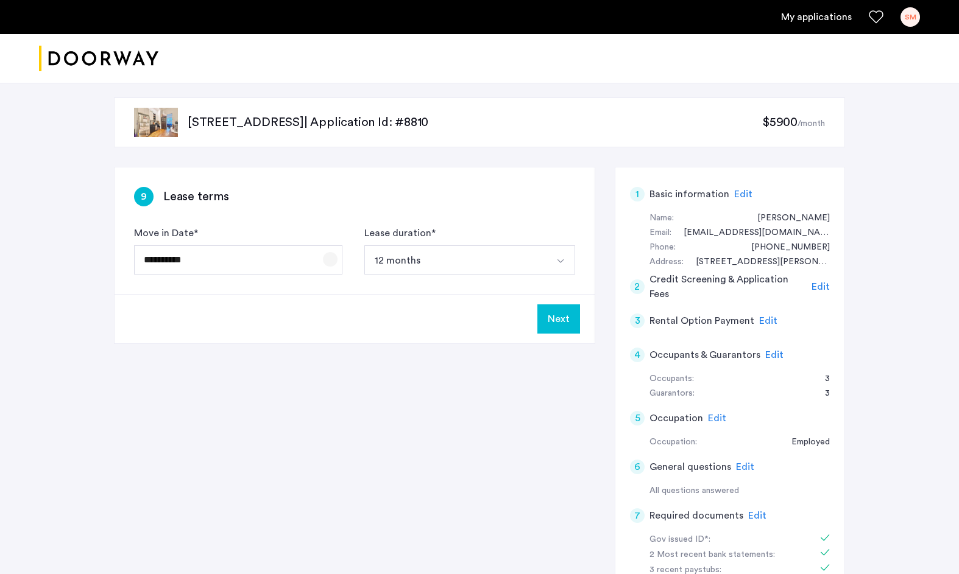
click at [330, 259] on span "Open calendar" at bounding box center [330, 259] width 29 height 29
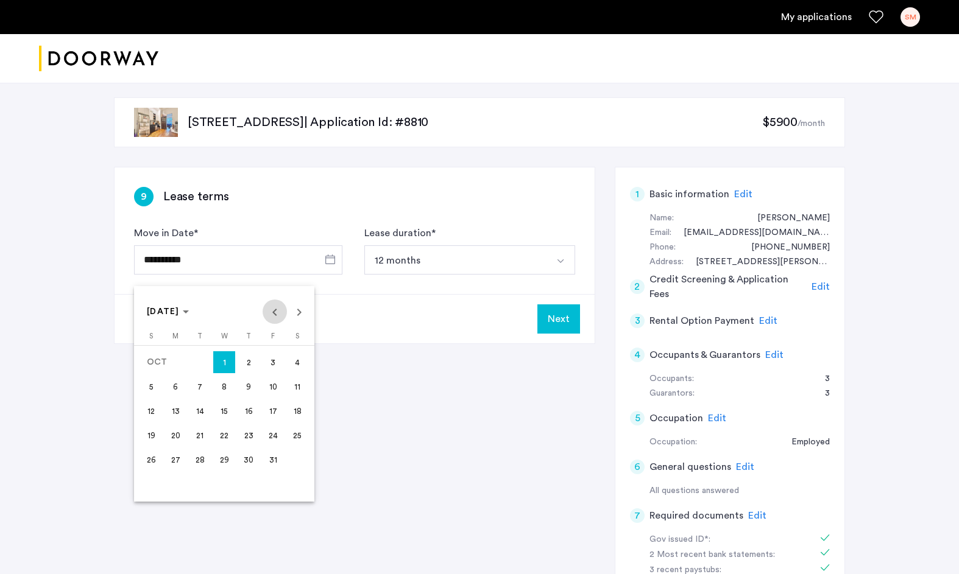
click at [274, 311] on span "Previous month" at bounding box center [275, 312] width 24 height 24
click at [176, 458] on span "22" at bounding box center [175, 460] width 22 height 22
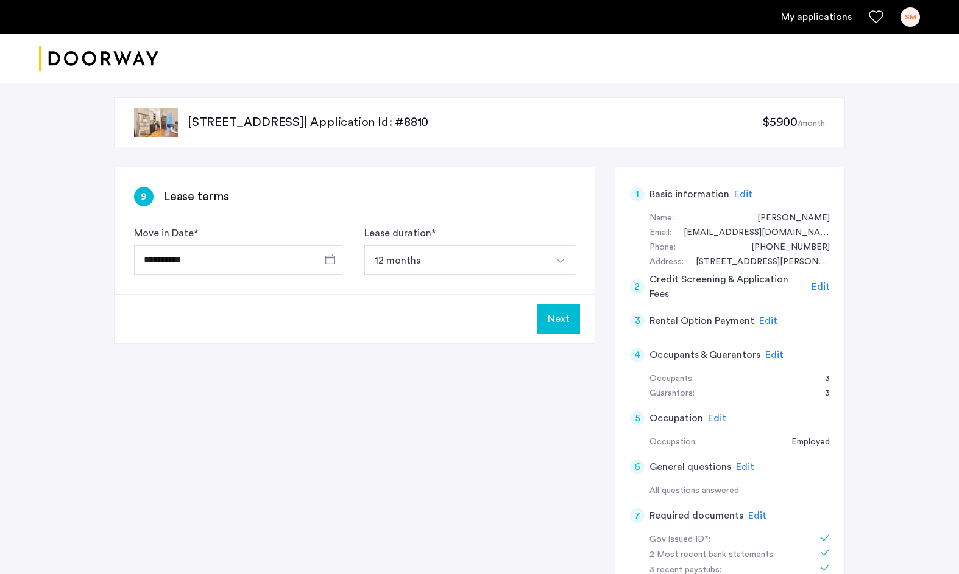
type input "**********"
click at [563, 314] on button "Next" at bounding box center [558, 319] width 43 height 29
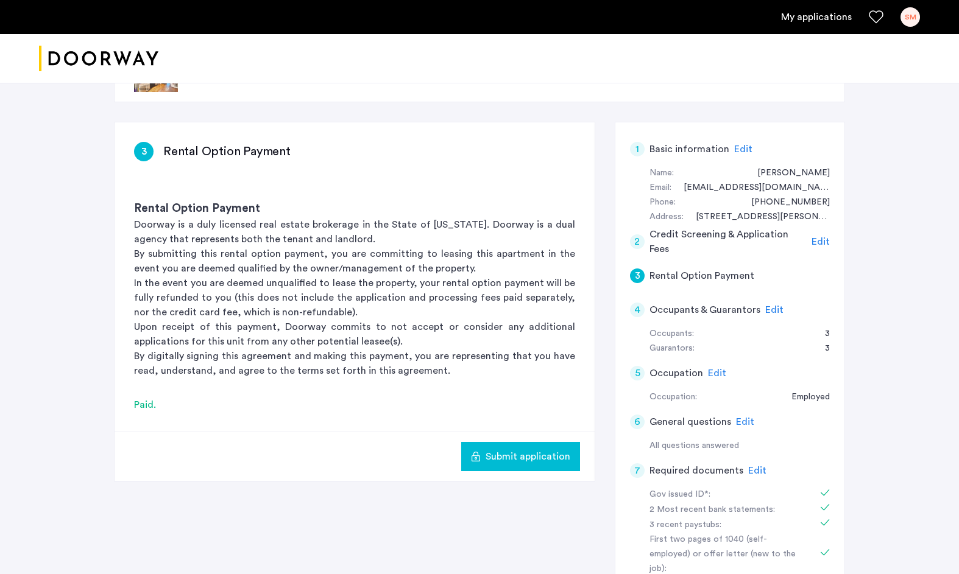
scroll to position [47, 0]
